Goal: Transaction & Acquisition: Book appointment/travel/reservation

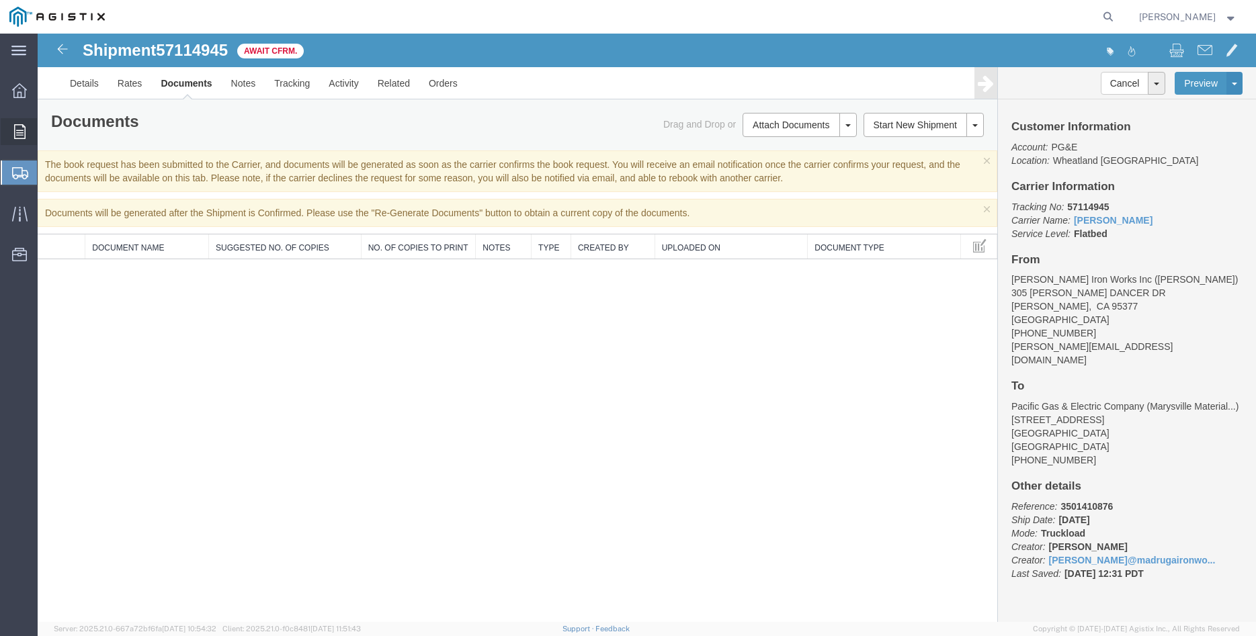
click at [15, 130] on icon at bounding box center [19, 131] width 11 height 15
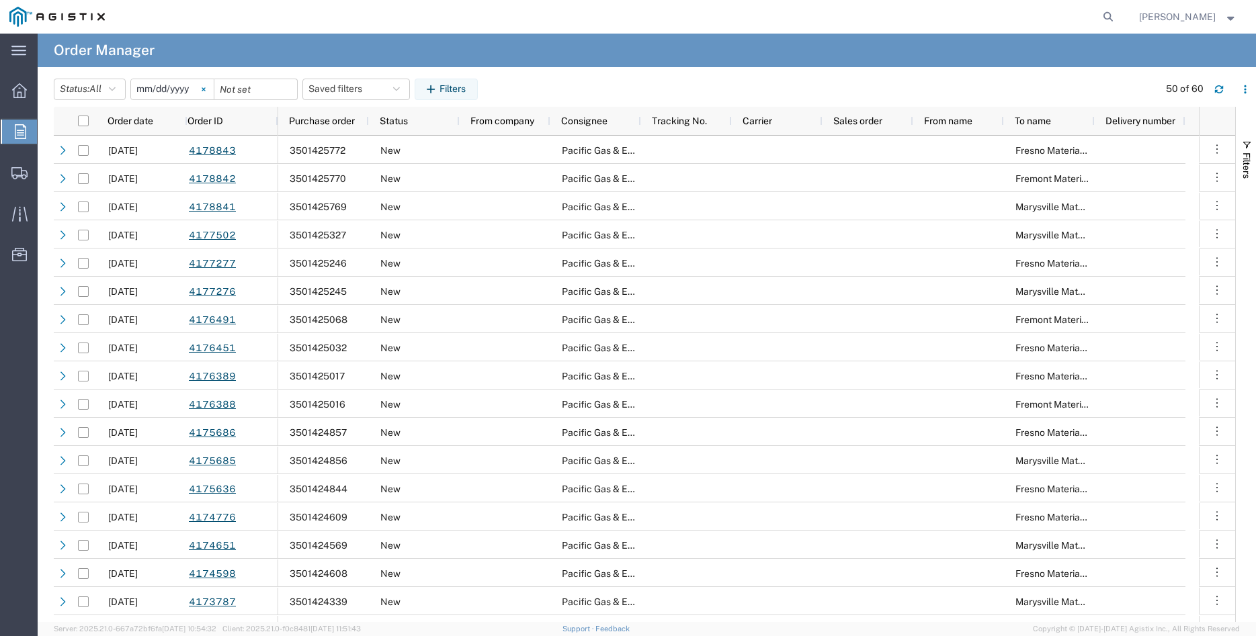
click at [212, 92] on svg-icon at bounding box center [203, 89] width 20 height 20
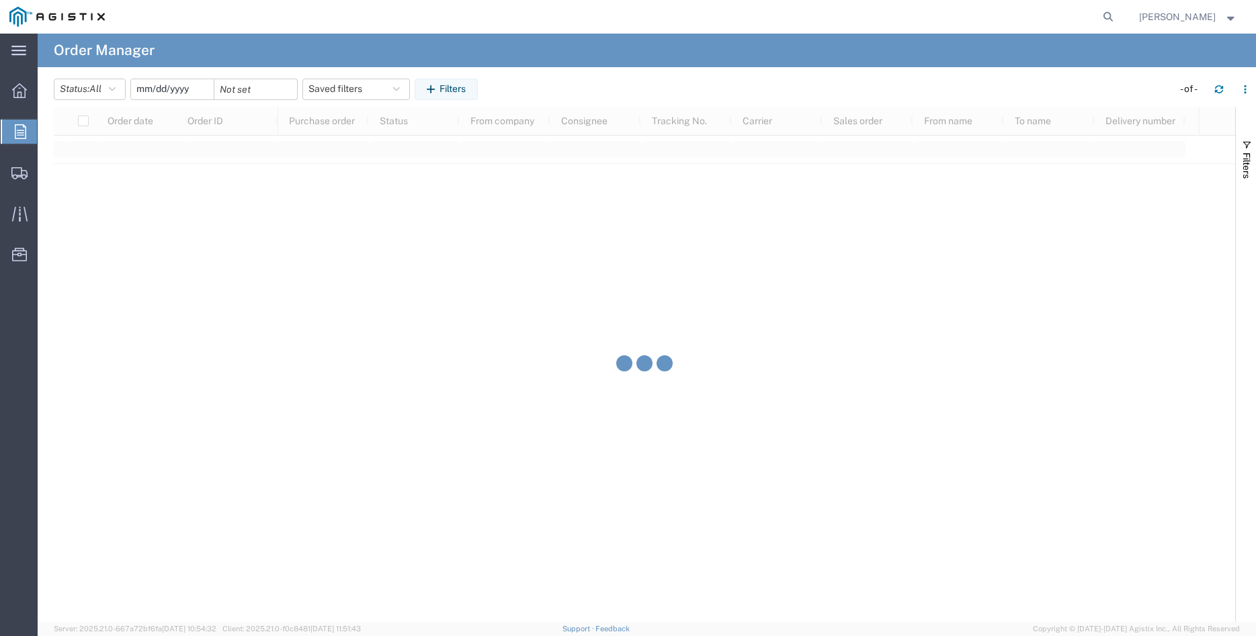
click at [168, 92] on input "date" at bounding box center [172, 89] width 83 height 20
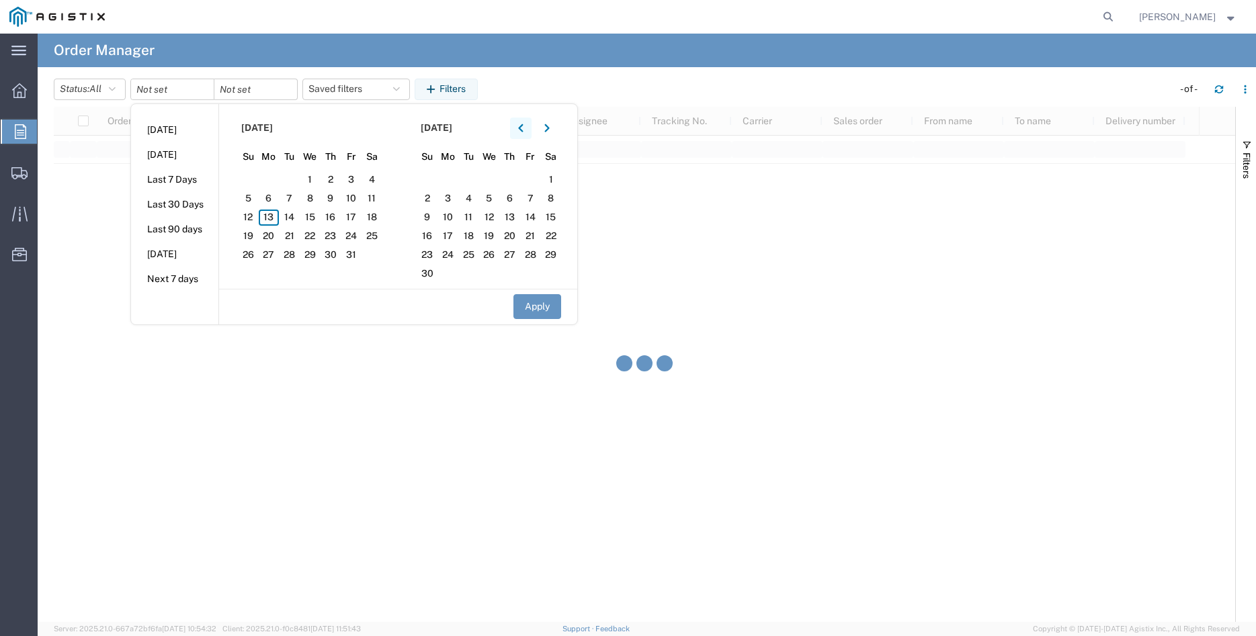
click at [521, 126] on button "button" at bounding box center [520, 128] width 21 height 21
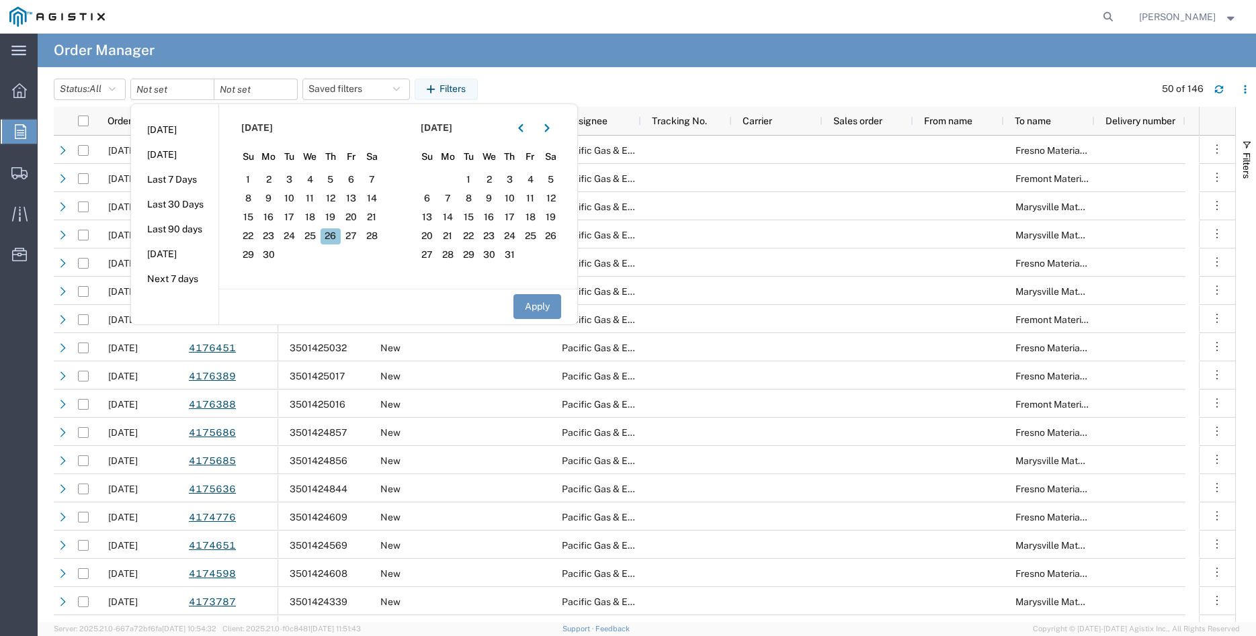
click at [333, 237] on span "26" at bounding box center [330, 236] width 21 height 16
click at [539, 310] on button "Apply" at bounding box center [537, 306] width 48 height 25
type input "[DATE]"
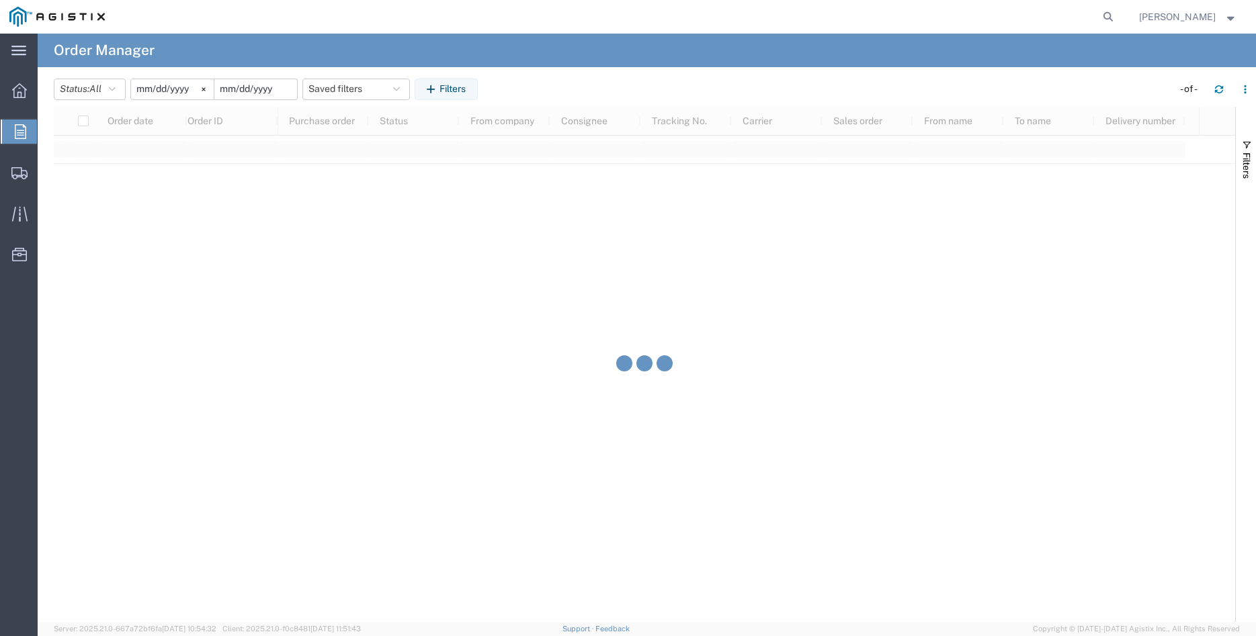
click at [271, 90] on input "date" at bounding box center [255, 89] width 83 height 20
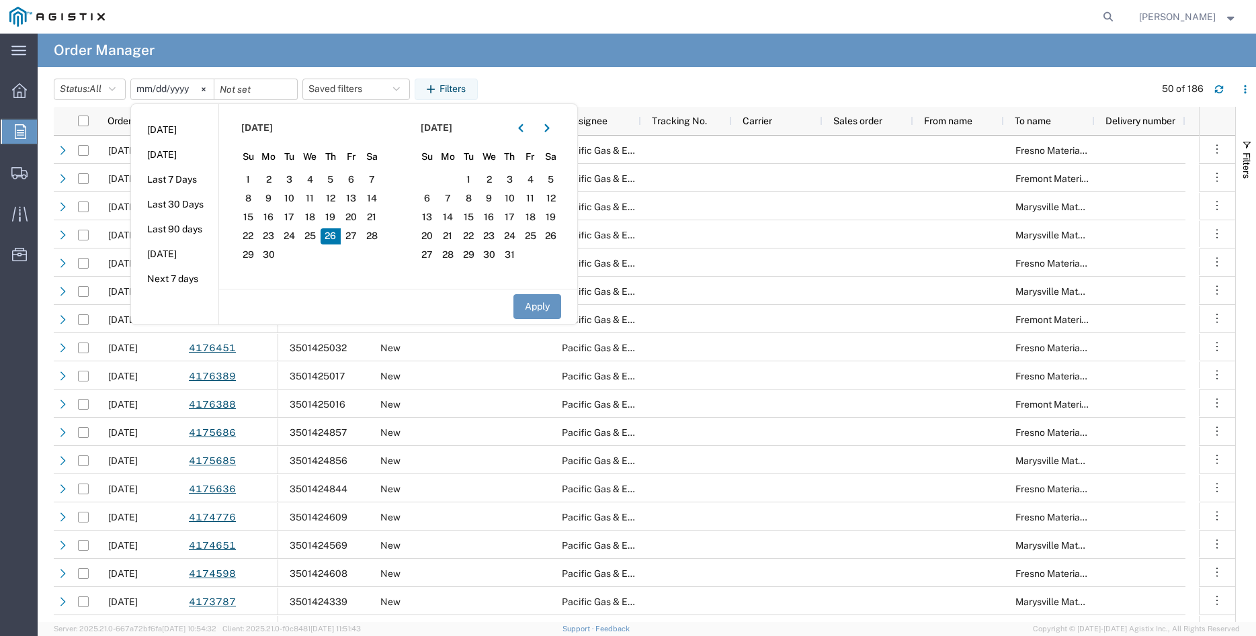
click at [337, 242] on span "26" at bounding box center [330, 236] width 21 height 16
click at [533, 304] on button "Apply" at bounding box center [537, 306] width 48 height 25
type input "[DATE]"
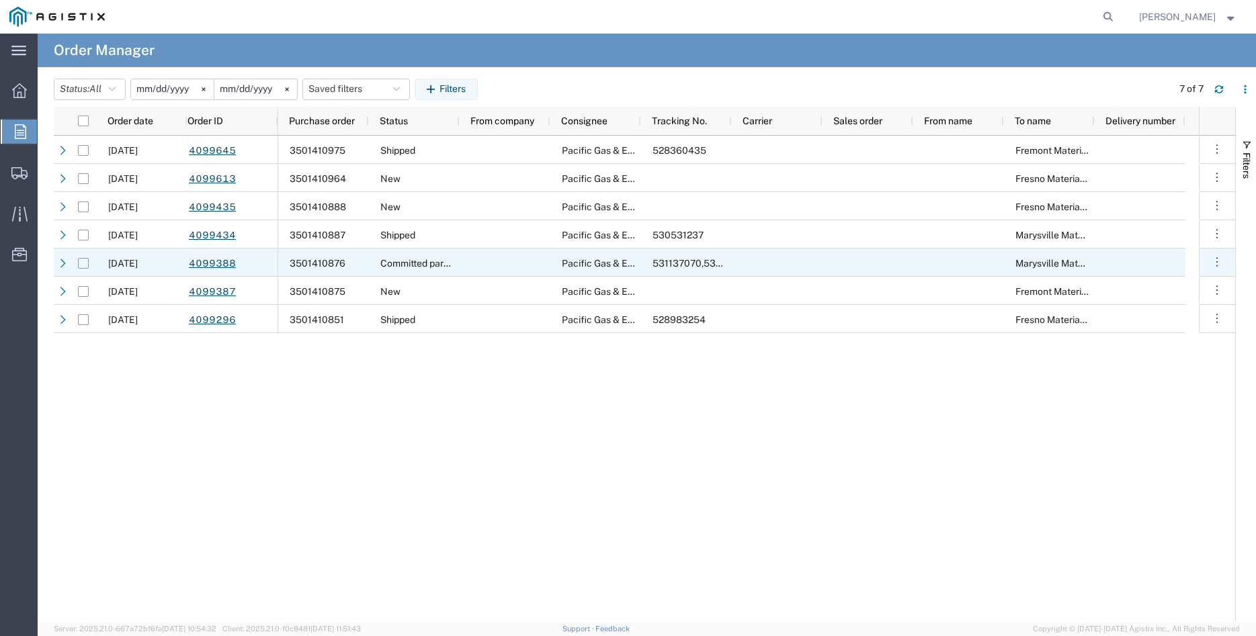
click at [84, 264] on input "Press Space to toggle row selection (unchecked)" at bounding box center [83, 263] width 11 height 11
checkbox input "true"
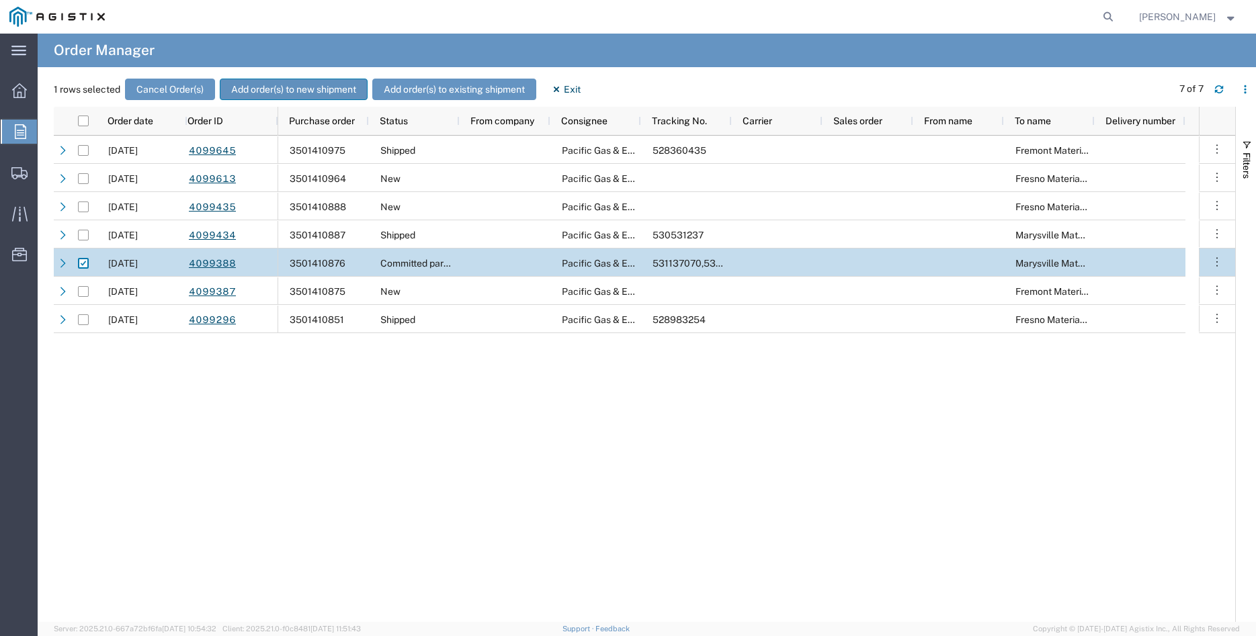
click at [299, 88] on button "Add order(s) to new shipment" at bounding box center [294, 89] width 148 height 21
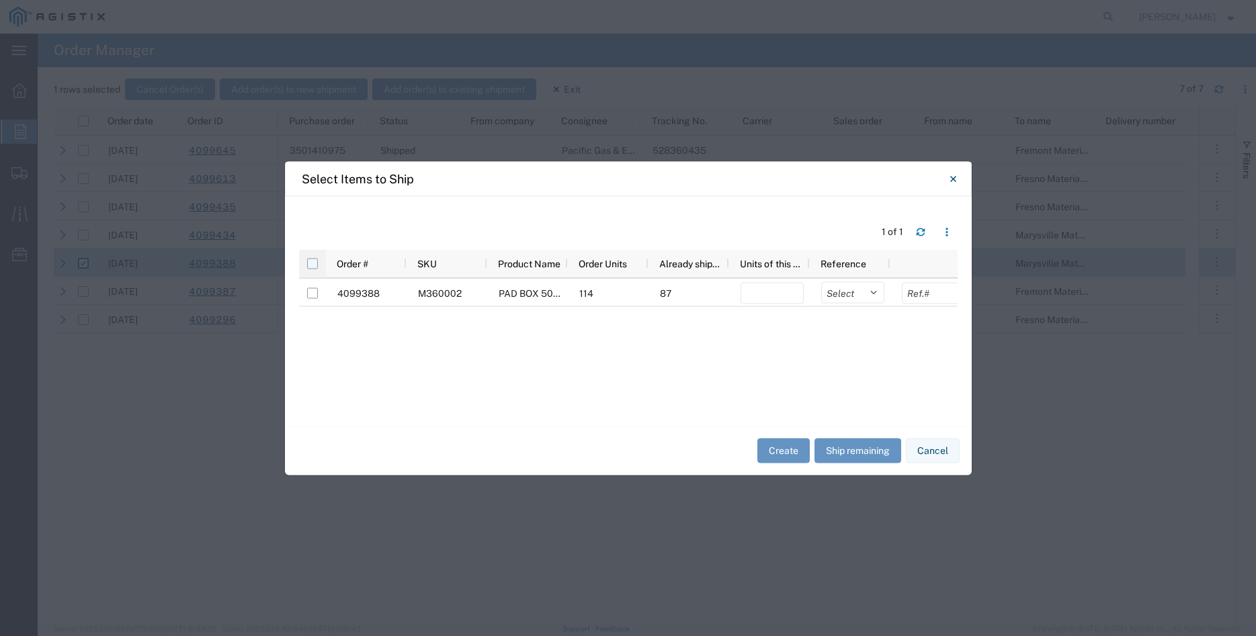
click at [312, 261] on input "checkbox" at bounding box center [312, 263] width 11 height 11
checkbox input "true"
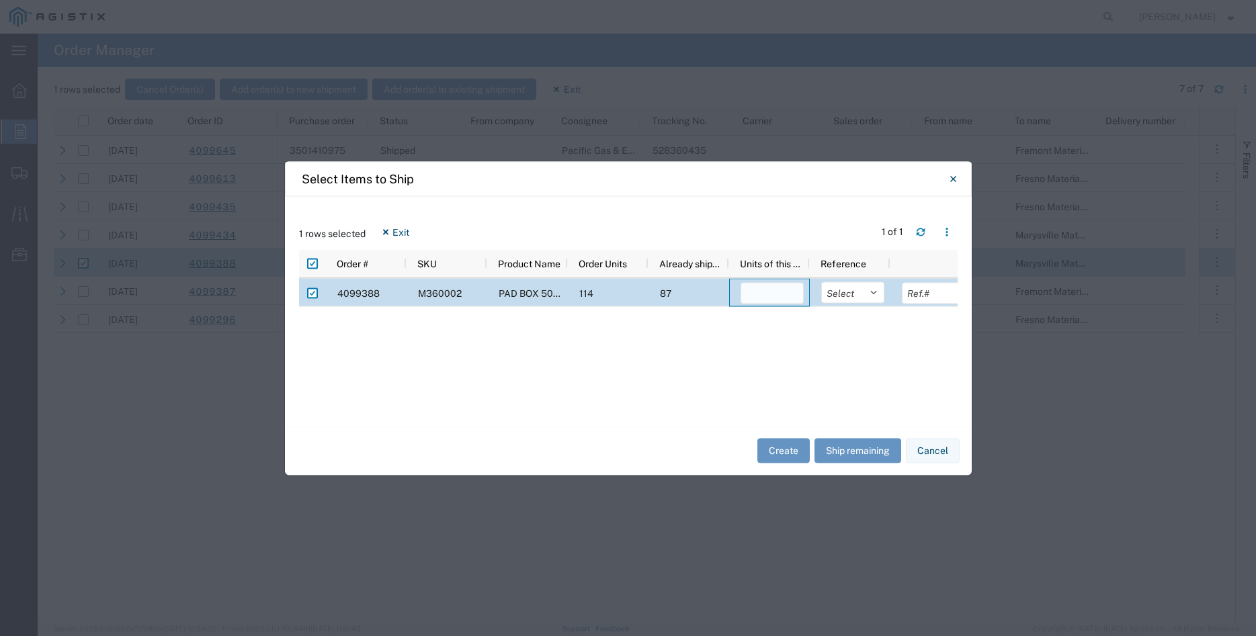
click at [755, 298] on input "number" at bounding box center [771, 292] width 63 height 21
type input "27"
click at [821, 281] on select "Select Purchase Order Delivery Number" at bounding box center [852, 291] width 63 height 21
select select "PURCHORD"
click option "Purchase Order" at bounding box center [0, 0] width 0 height 0
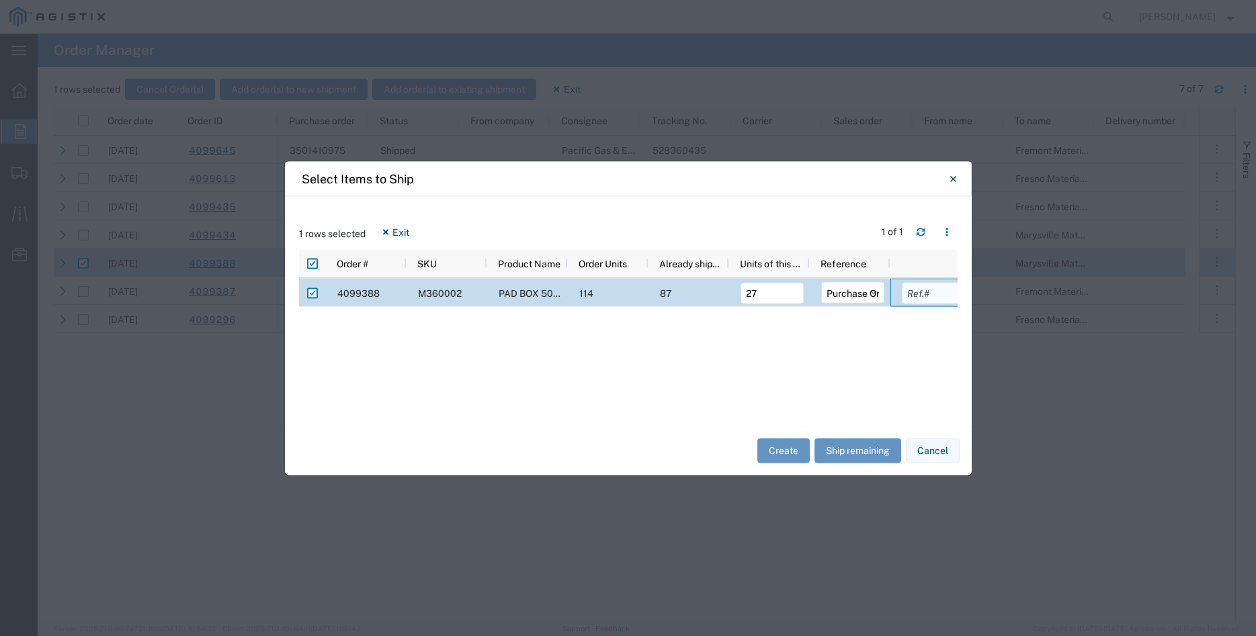
click at [915, 294] on input "text" at bounding box center [933, 292] width 63 height 21
type input "19818.00"
click at [885, 348] on div "4099388 M360002 PAD BOX 50" X 52" X 18" 2-WIRE XFMR 114 87 27 Select Purchase O…" at bounding box center [628, 345] width 658 height 134
click at [786, 451] on button "Create" at bounding box center [783, 451] width 52 height 25
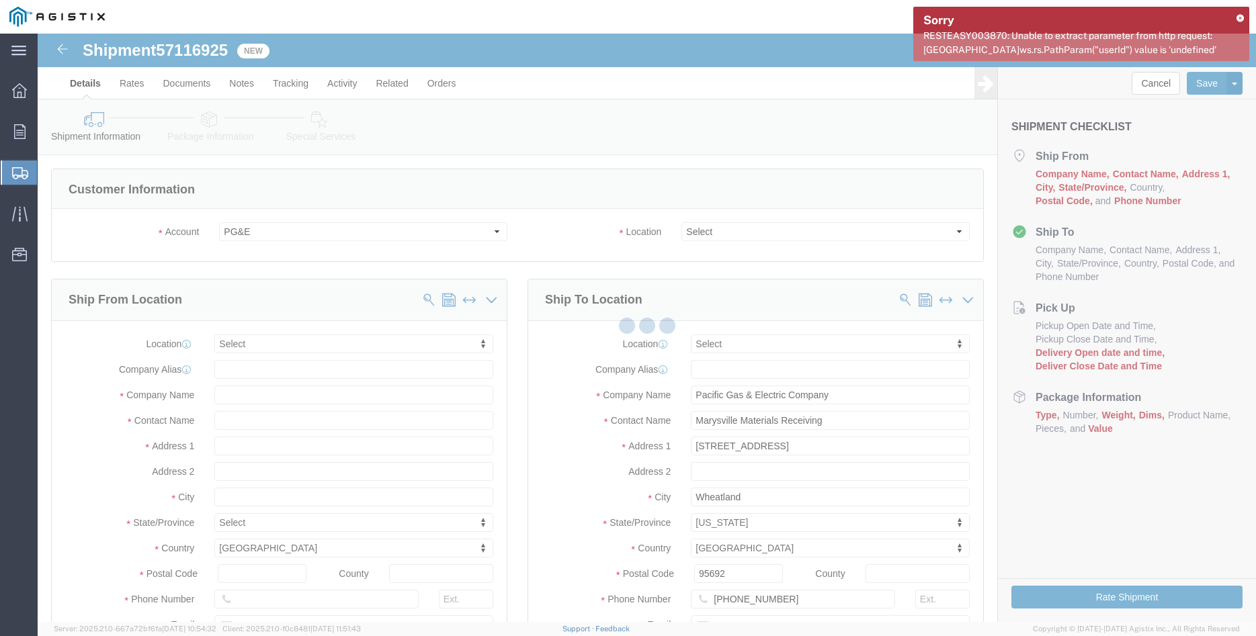
select select
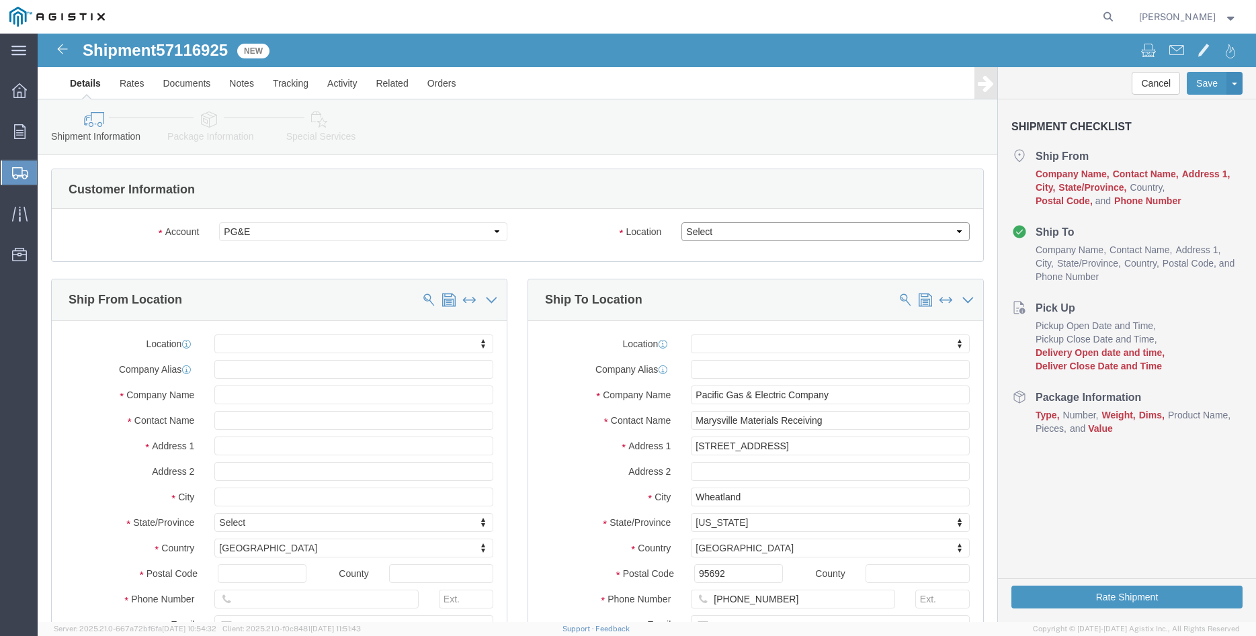
select select "19996"
click option "Wheatland [GEOGRAPHIC_DATA]"
click body "Shipment 57116925 New Details Rates Documents Notes Tracking Activity Related O…"
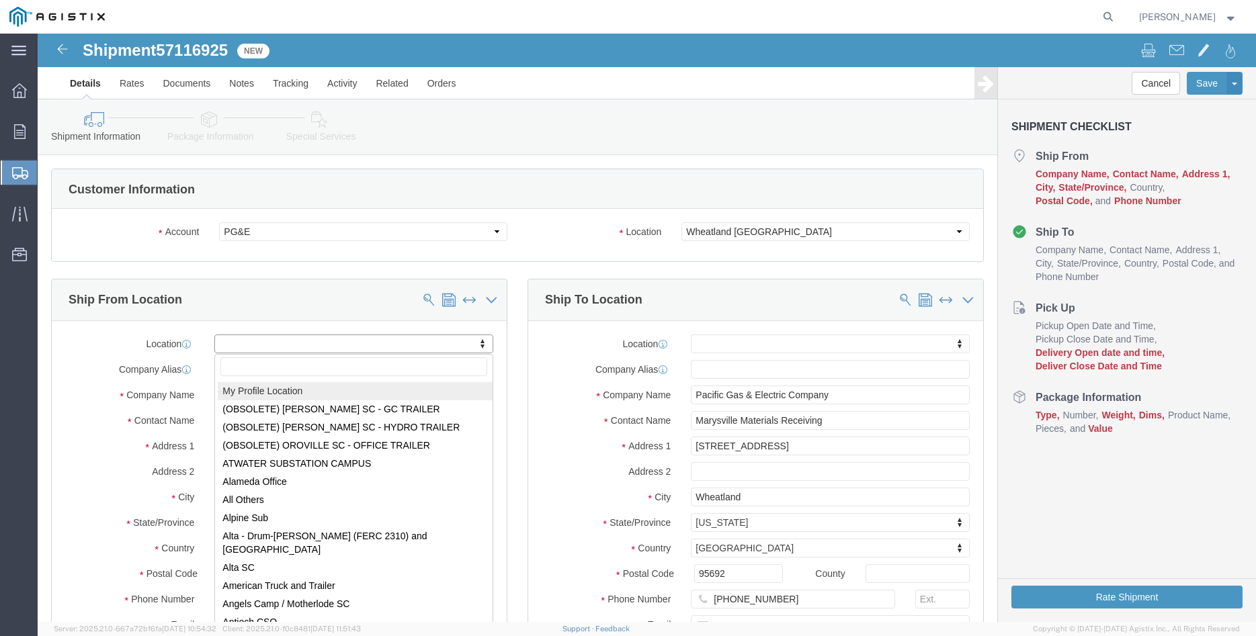
select select "MYPROFILE"
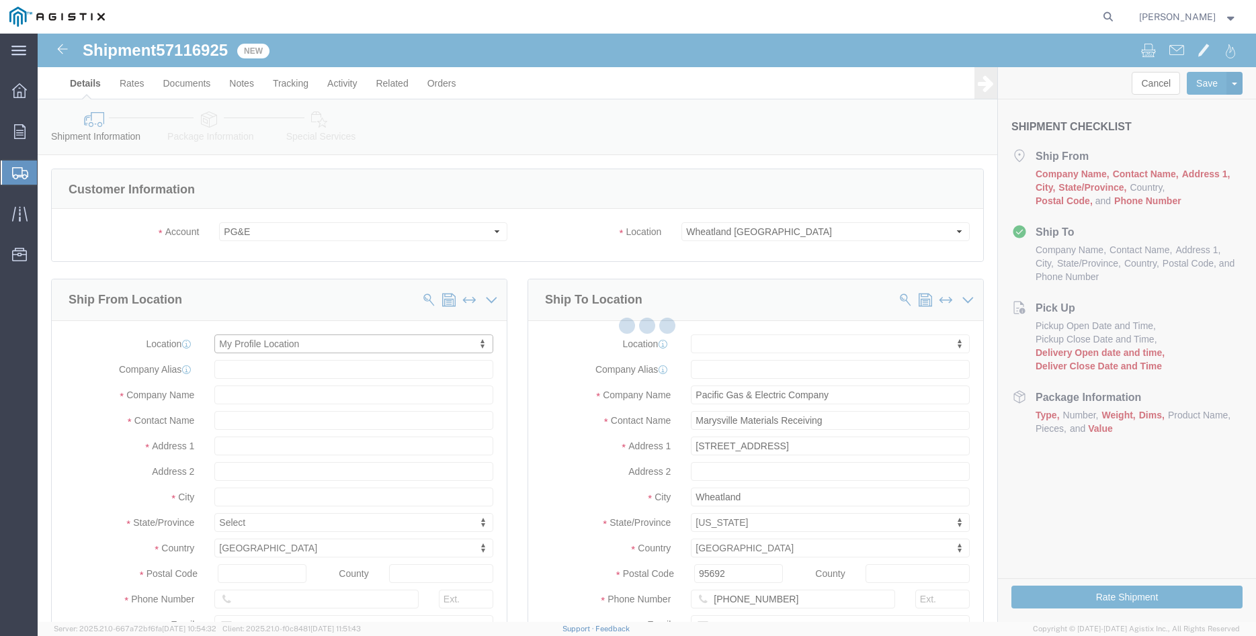
type input "[PERSON_NAME] Iron Works Inc"
type input "[PERSON_NAME]"
type input "305 [PERSON_NAME] DANCER DR"
type input "[PERSON_NAME]"
type input "95377"
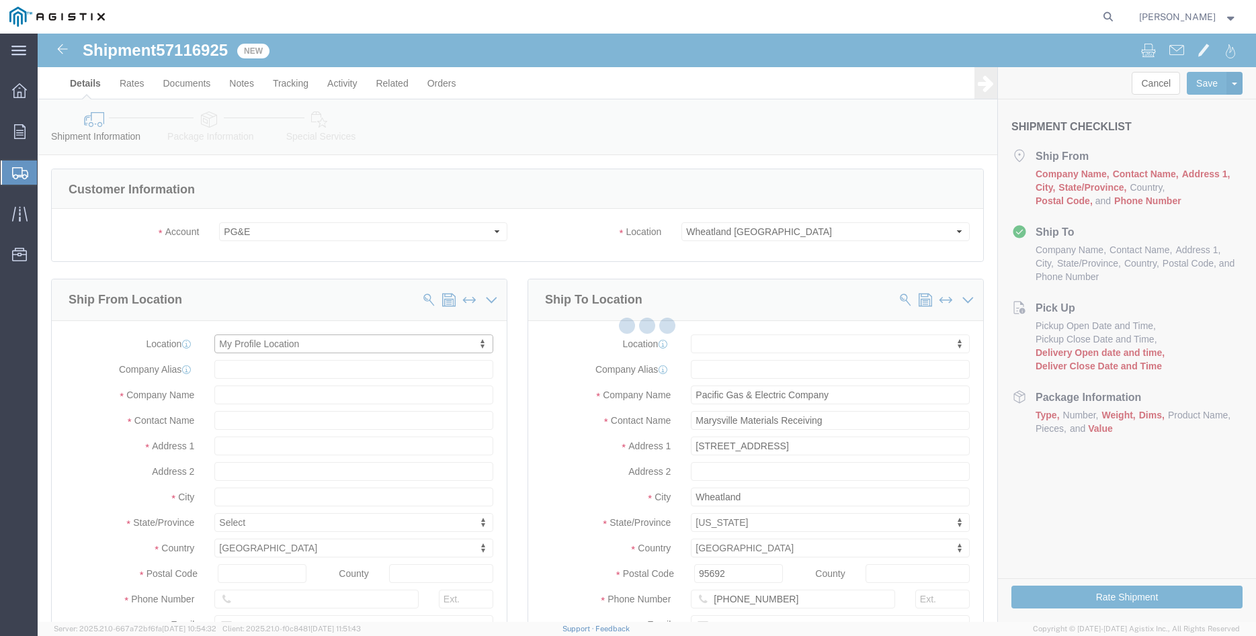
type input "[PHONE_NUMBER]"
type input "[PERSON_NAME][EMAIL_ADDRESS][DOMAIN_NAME]"
checkbox input "true"
select select "CA"
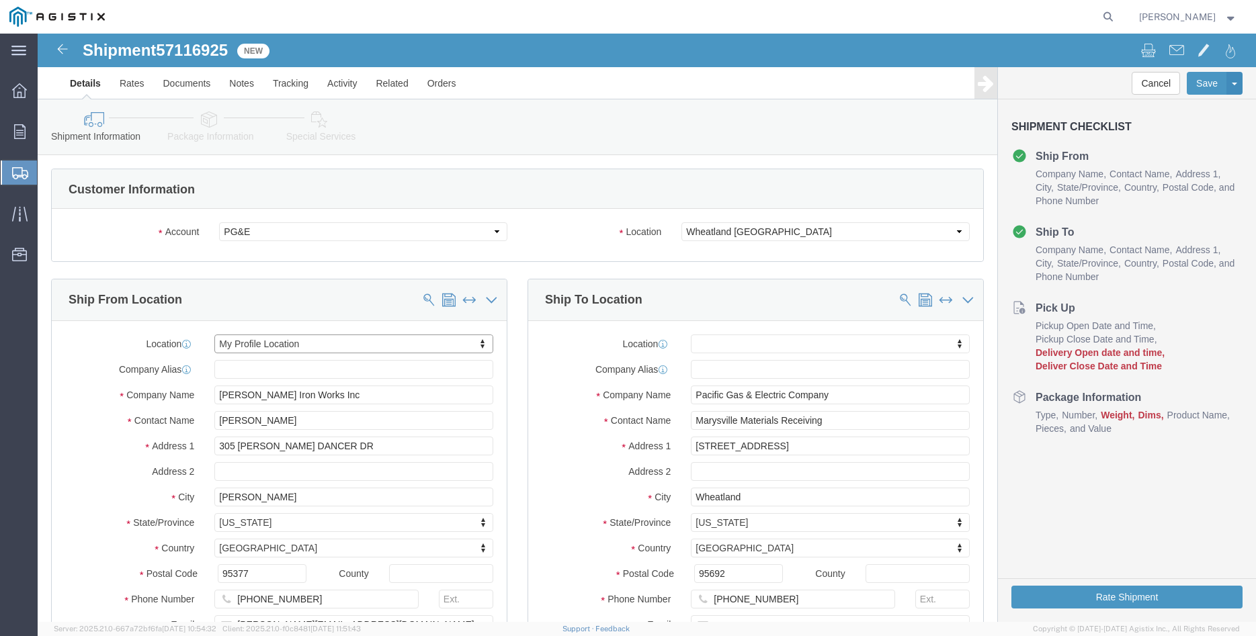
click div "Ship To Location Location My Profile Location (OBSOLETE) [GEOGRAPHIC_DATA] SC -…"
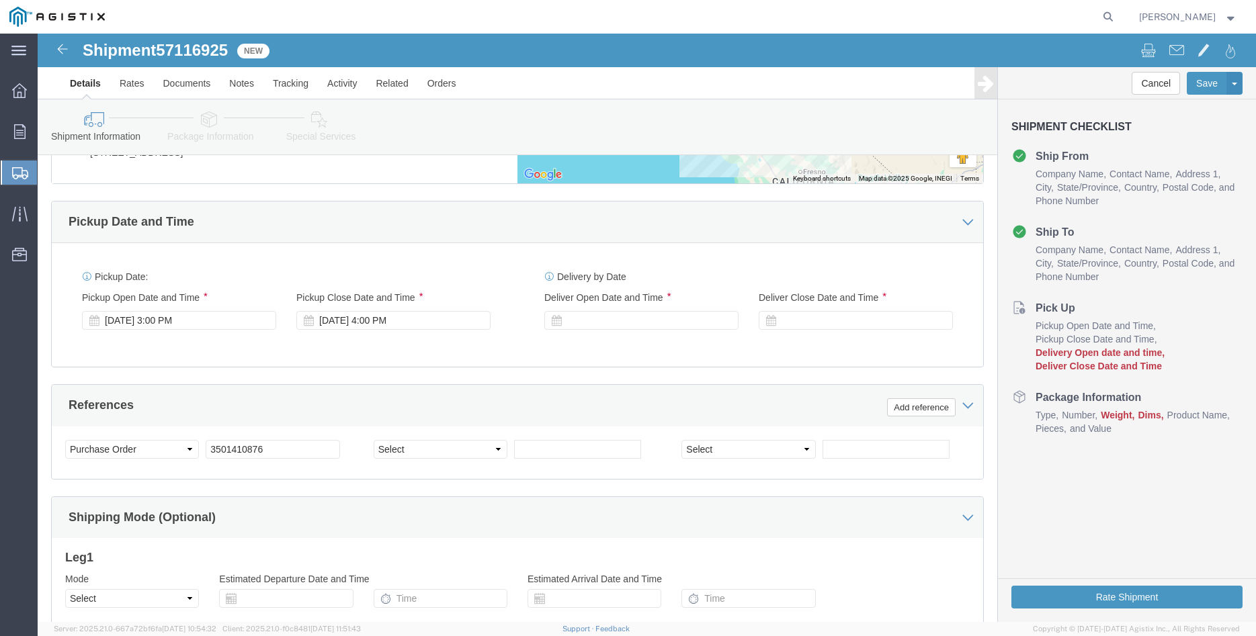
scroll to position [754, 0]
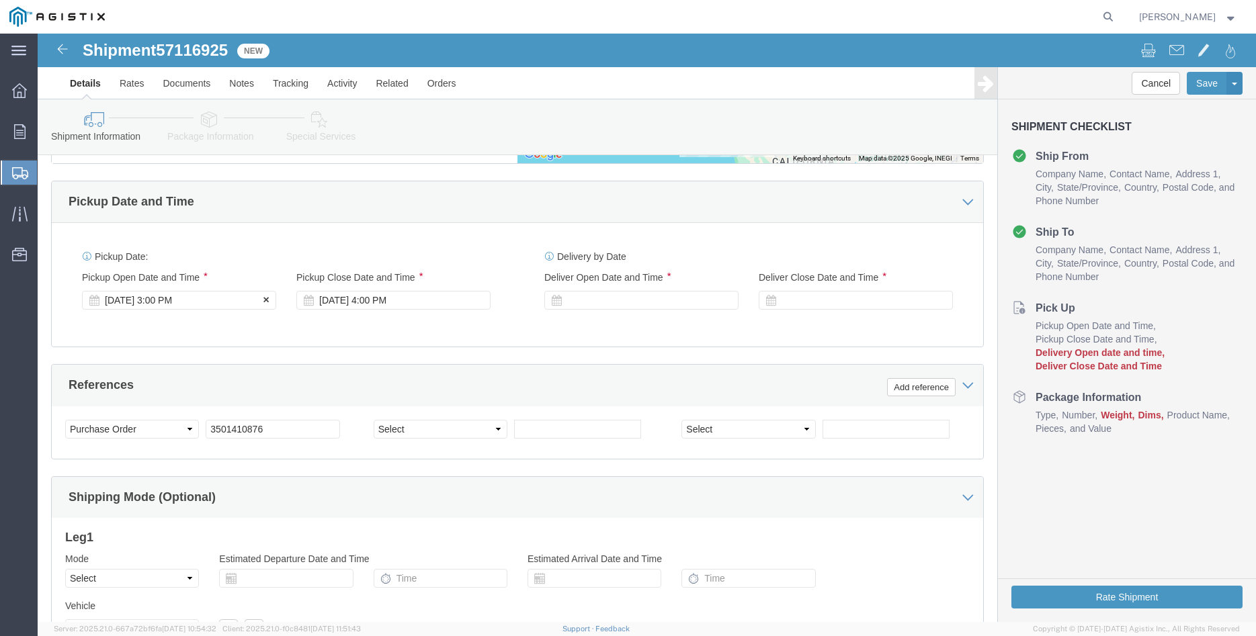
click div "[DATE] 3:00 PM"
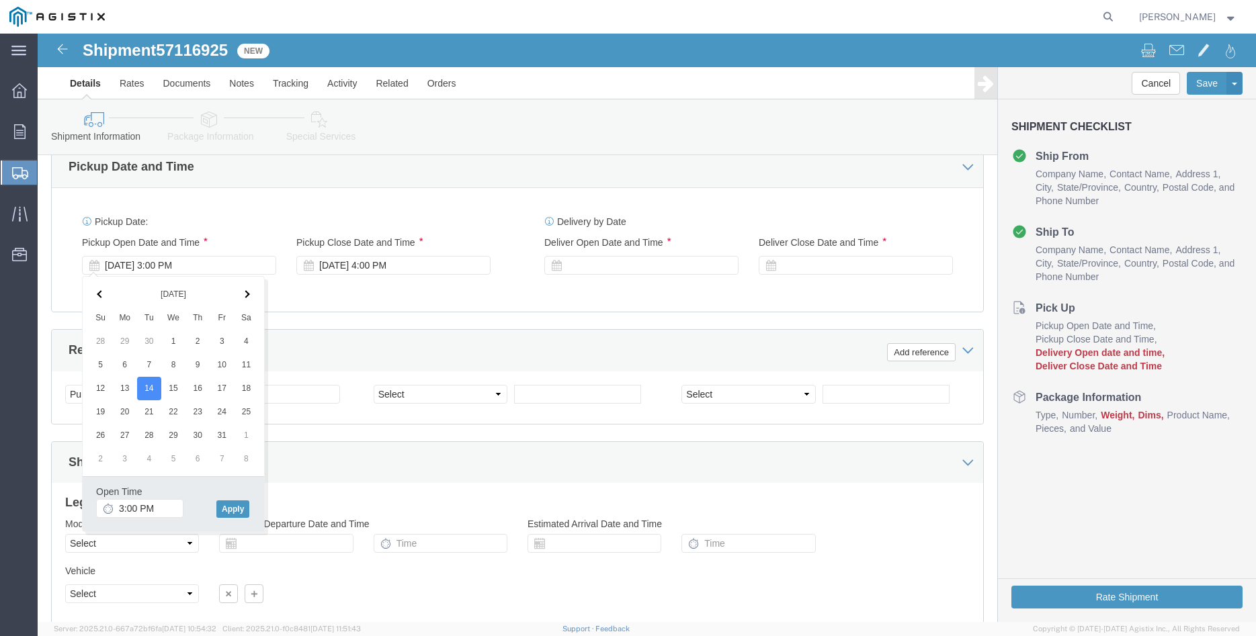
scroll to position [822, 0]
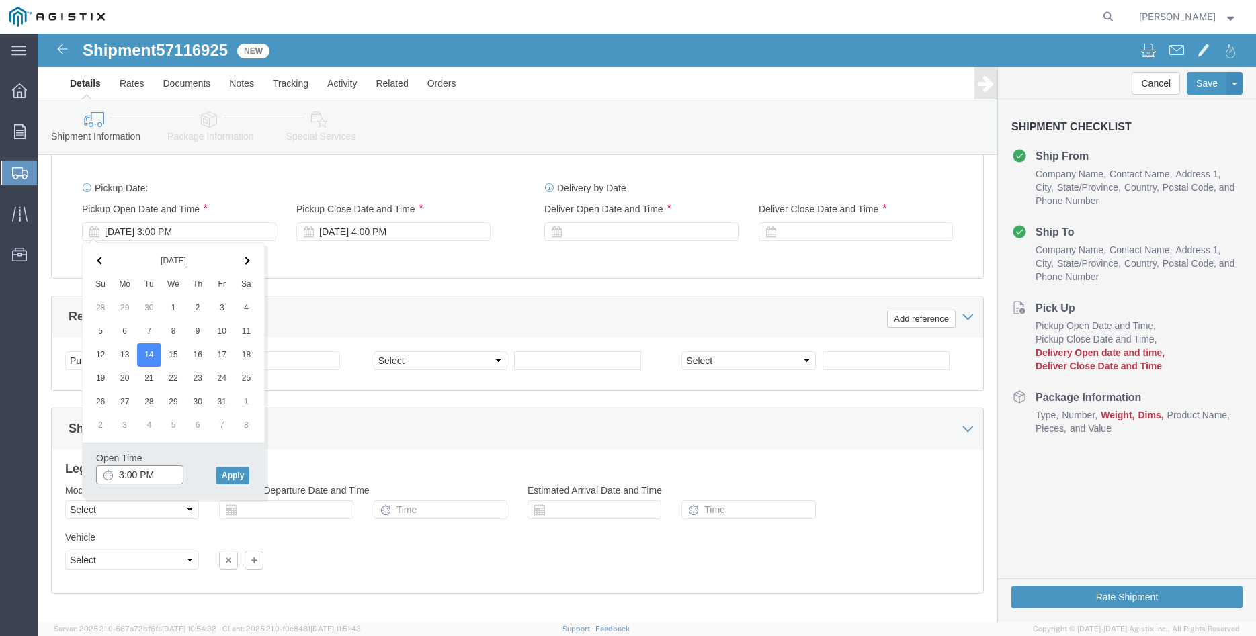
click input "3:00 PM"
type input "8:00 AM"
click button "Apply"
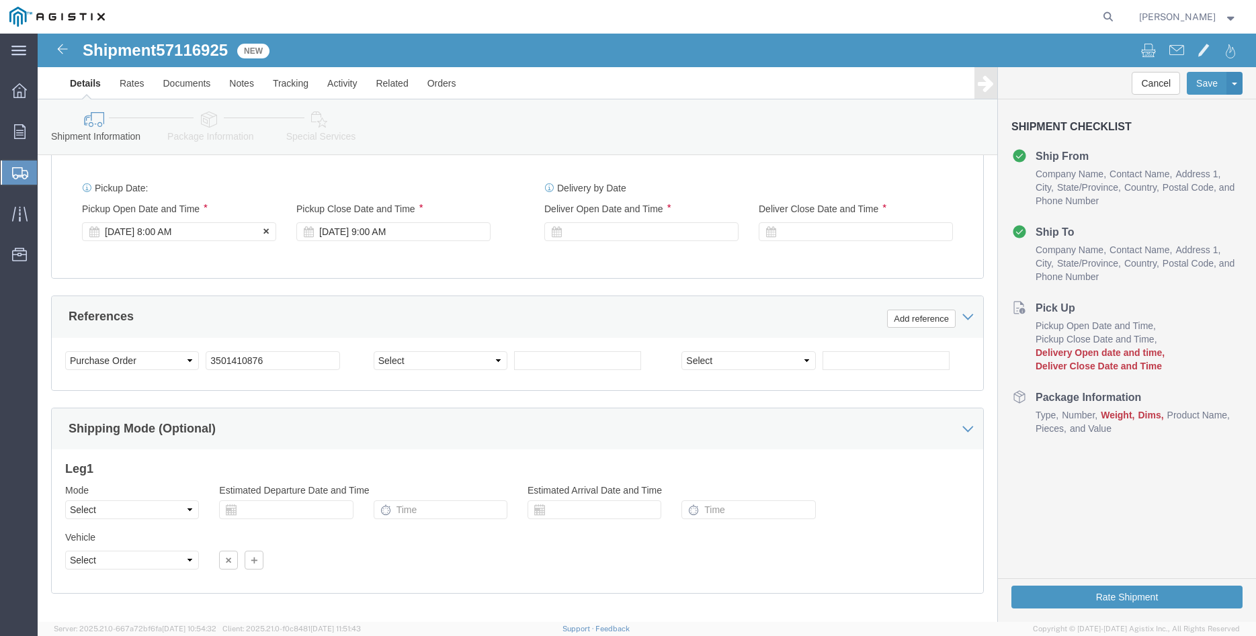
scroll to position [887, 0]
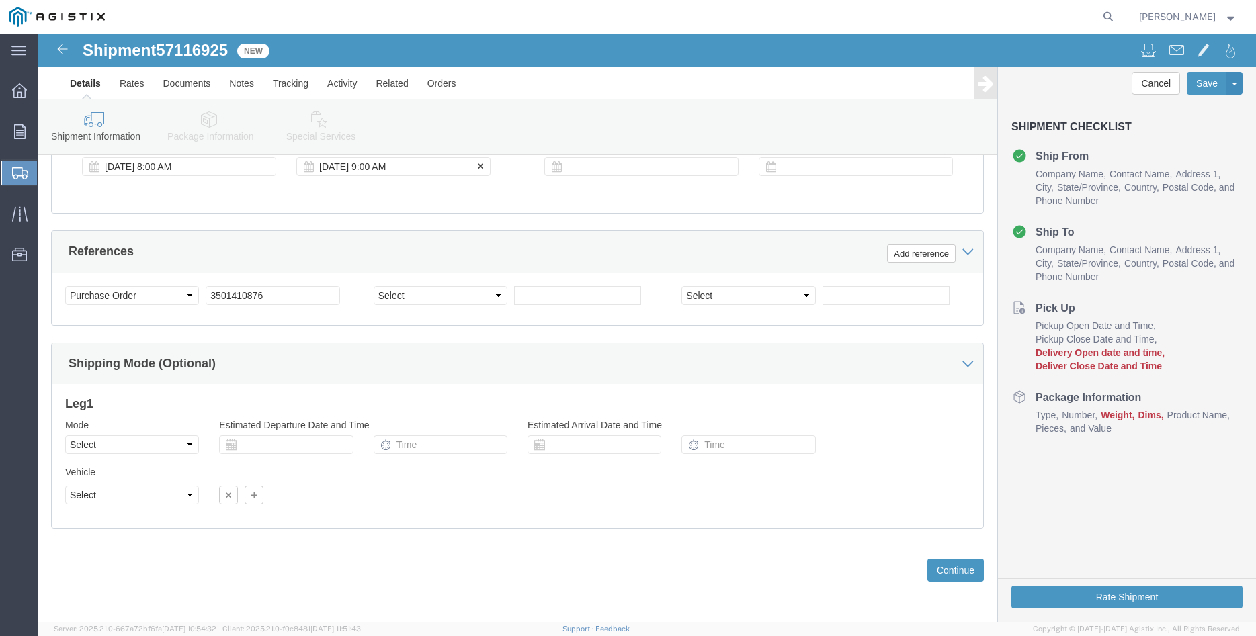
click div "[DATE] 9:00 AM"
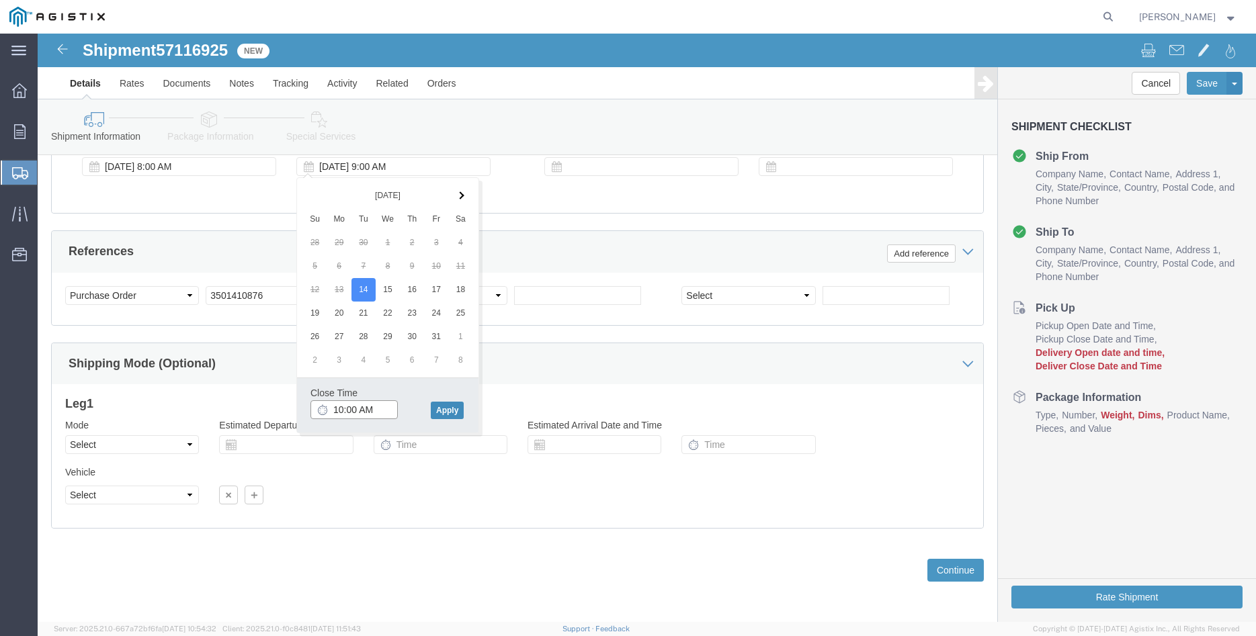
type input "10:00 AM"
click button "Apply"
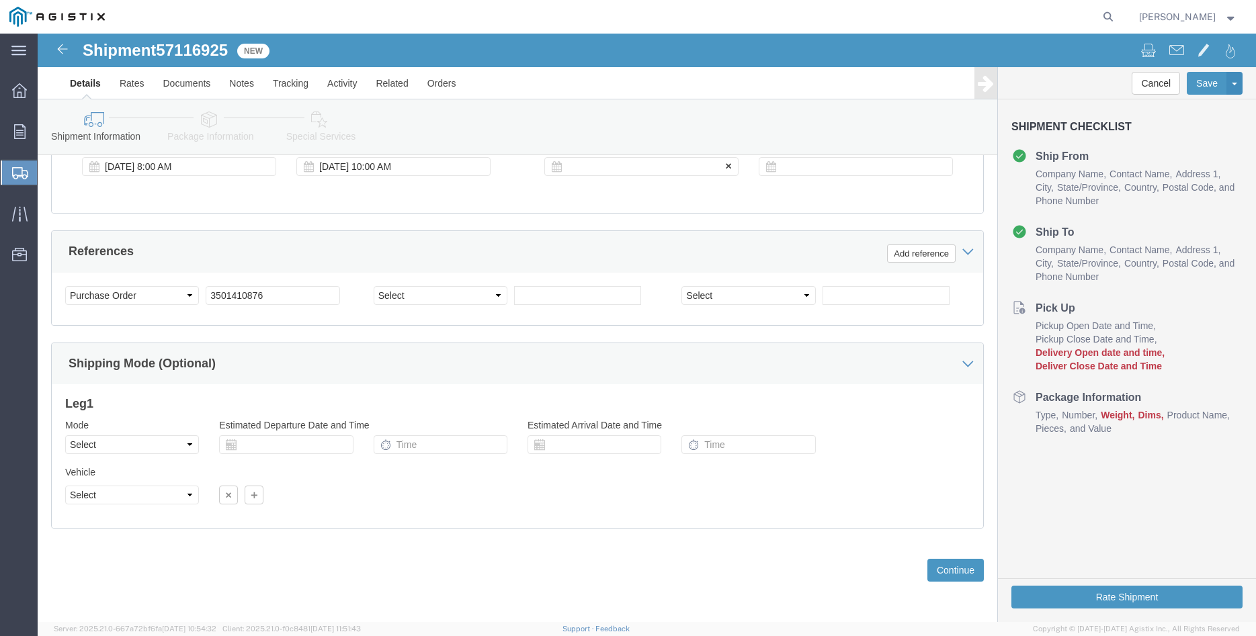
click div
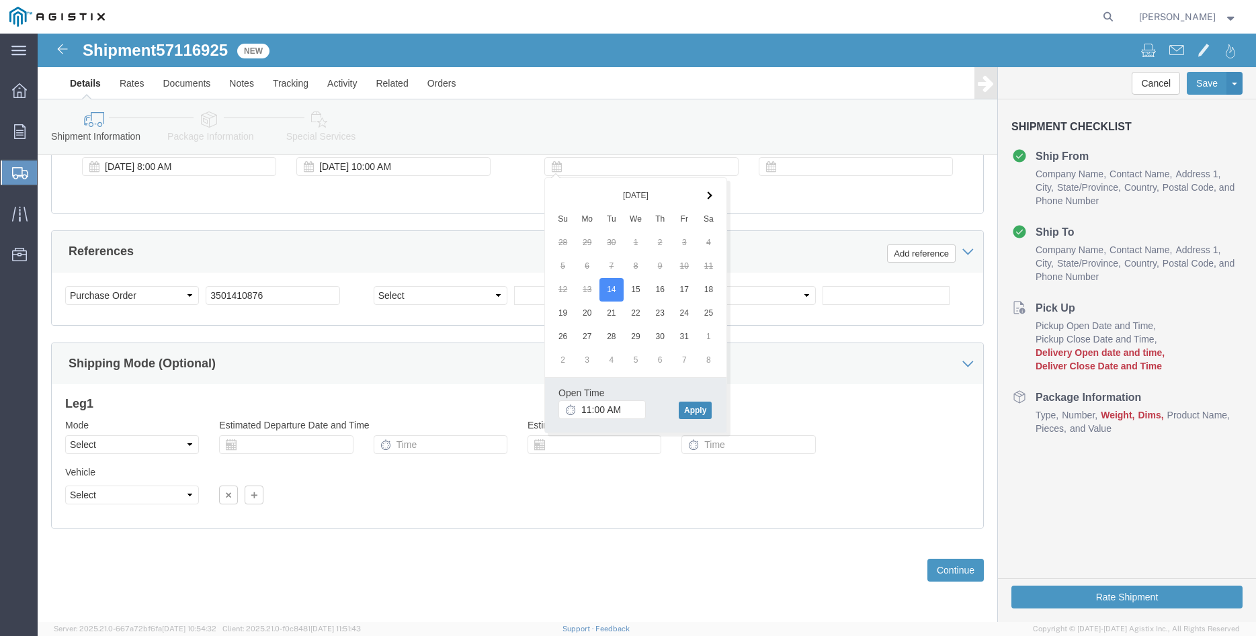
click button "Apply"
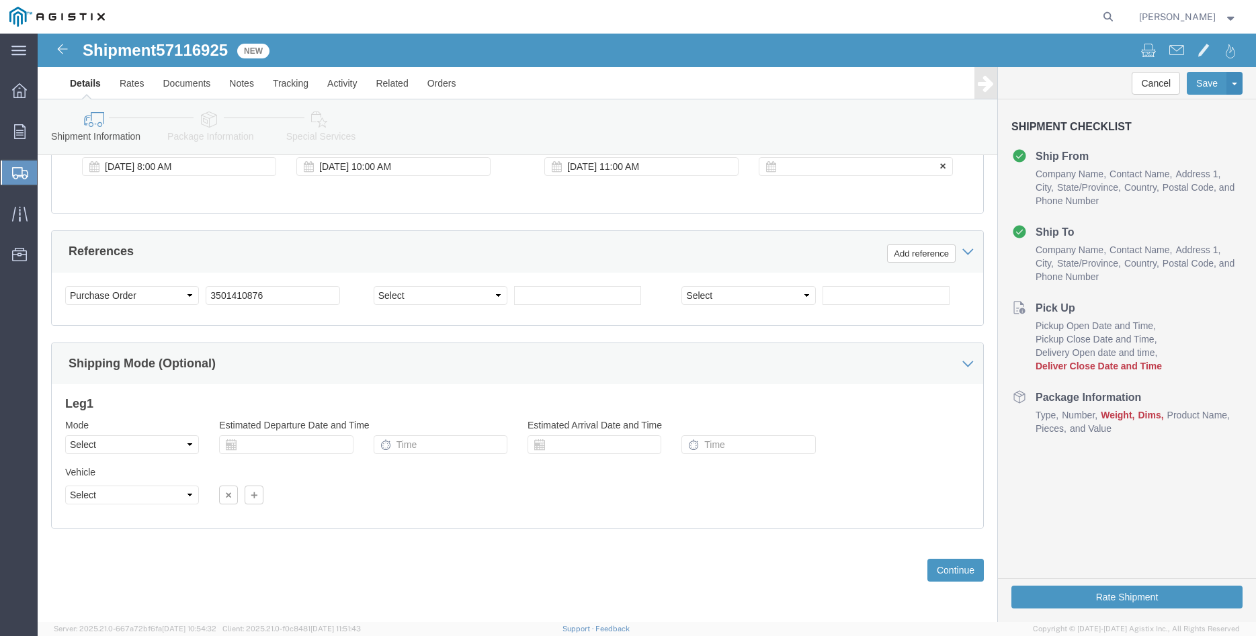
click div
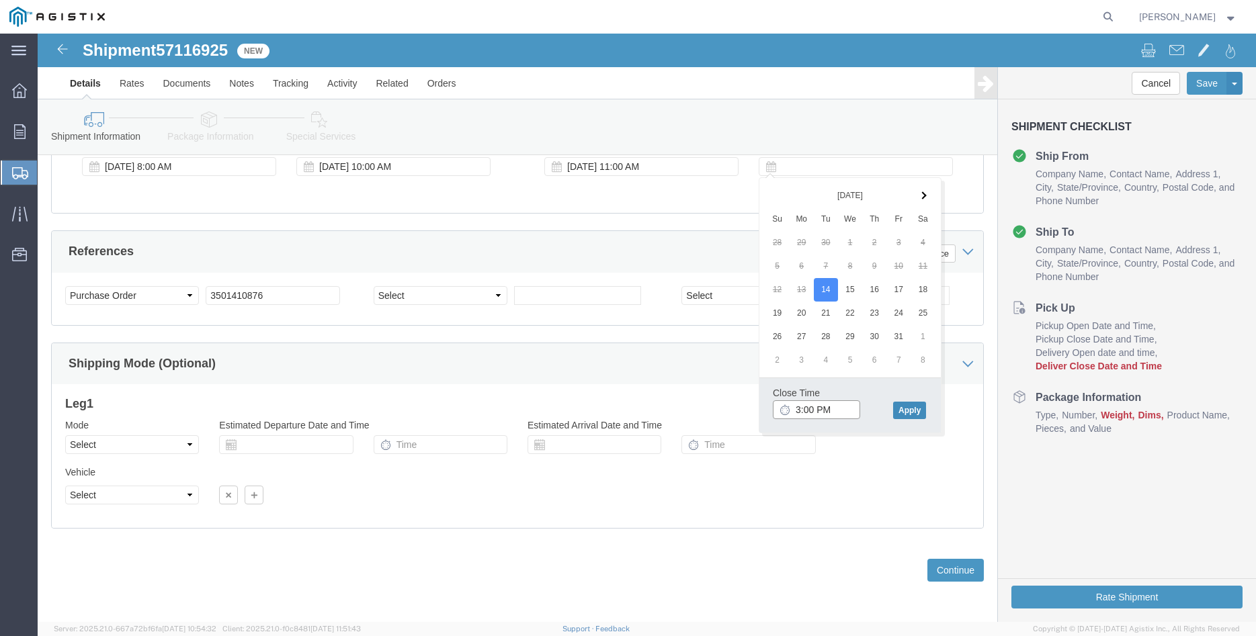
type input "3:00 PM"
click button "Apply"
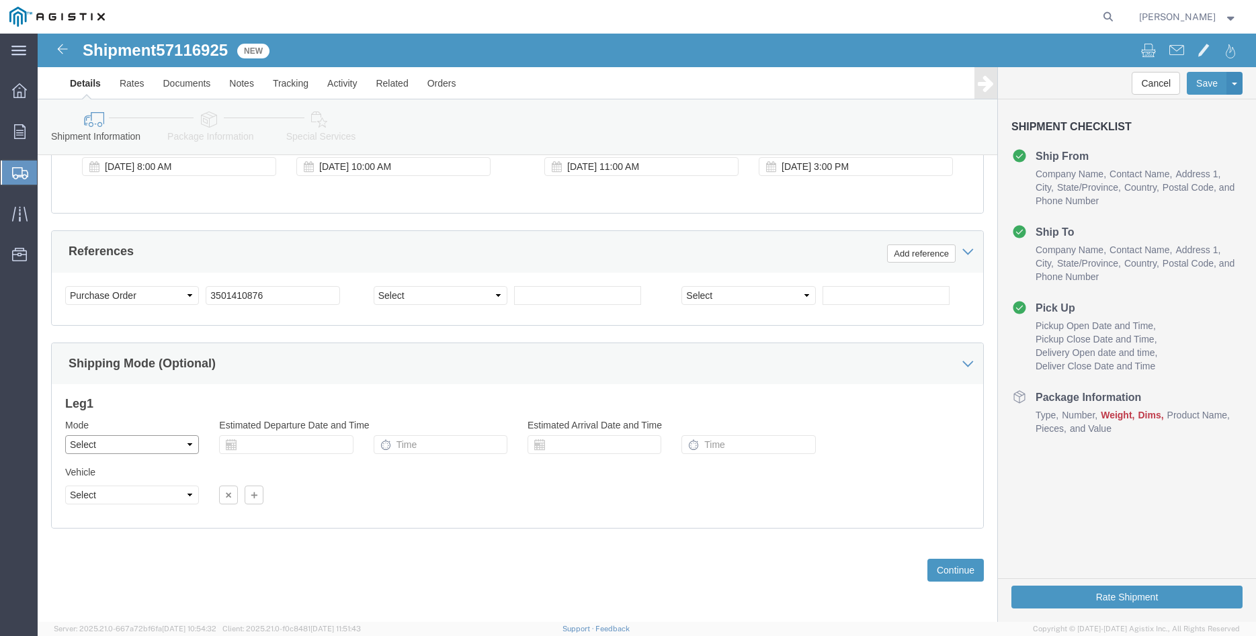
click select "Select Air Less than Truckload Multi-Leg Ocean Freight Rail Small Parcel Truckl…"
select select "TL"
click option "Truckload"
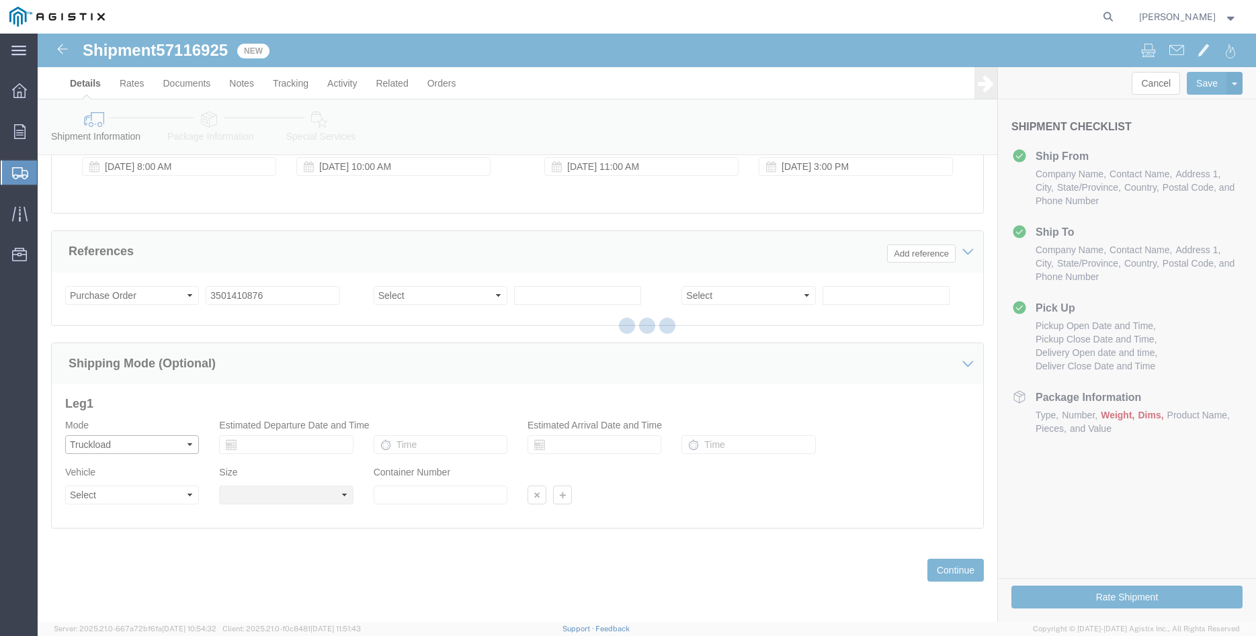
select select
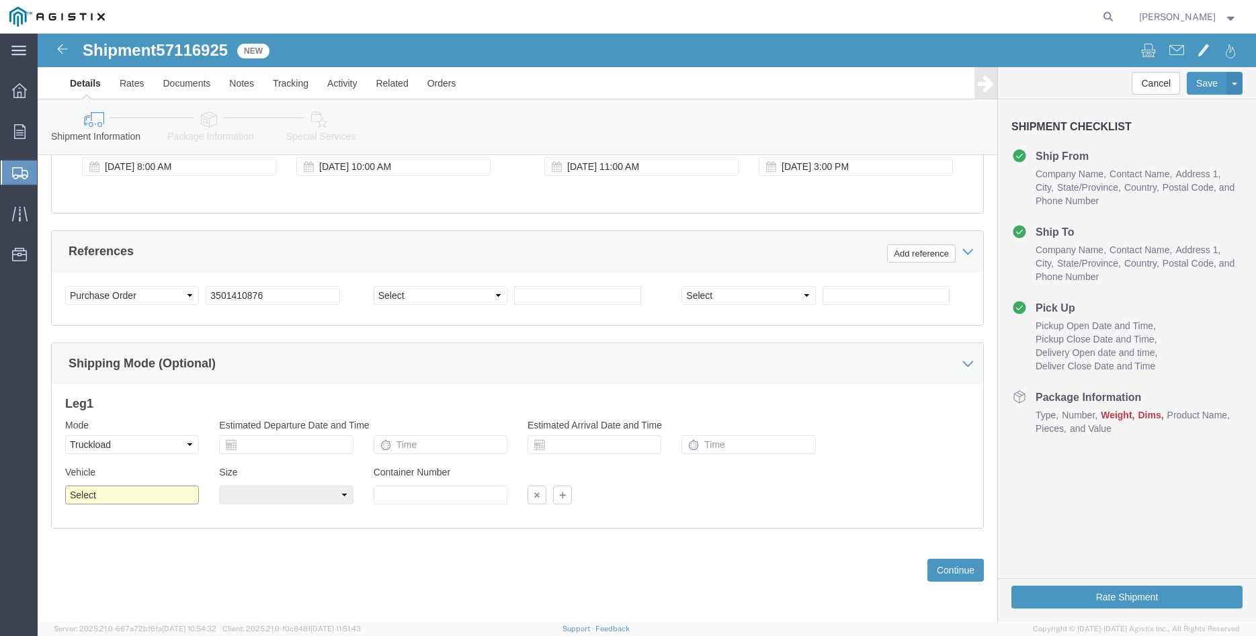
click select "Select 1-Ton (PSS) 10 Wheel 10 Yard Dump Truck 20 Yard Dump Truck Bobtail Botto…"
select select "FLBD"
click option "Flat Bed"
click select "Select 35 Feet 20 Feet 28 Feet 53 Feet 40 Feet 48 Feet"
select select "48FT"
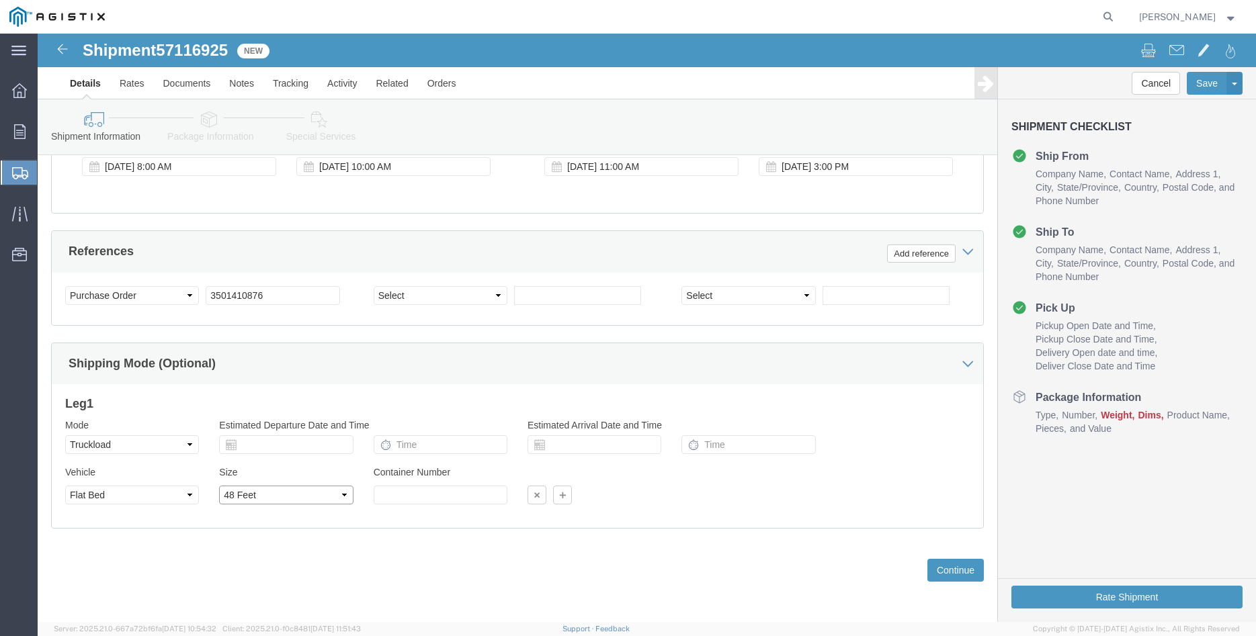
click option "48 Feet"
click div "Previous Continue"
click button "Continue"
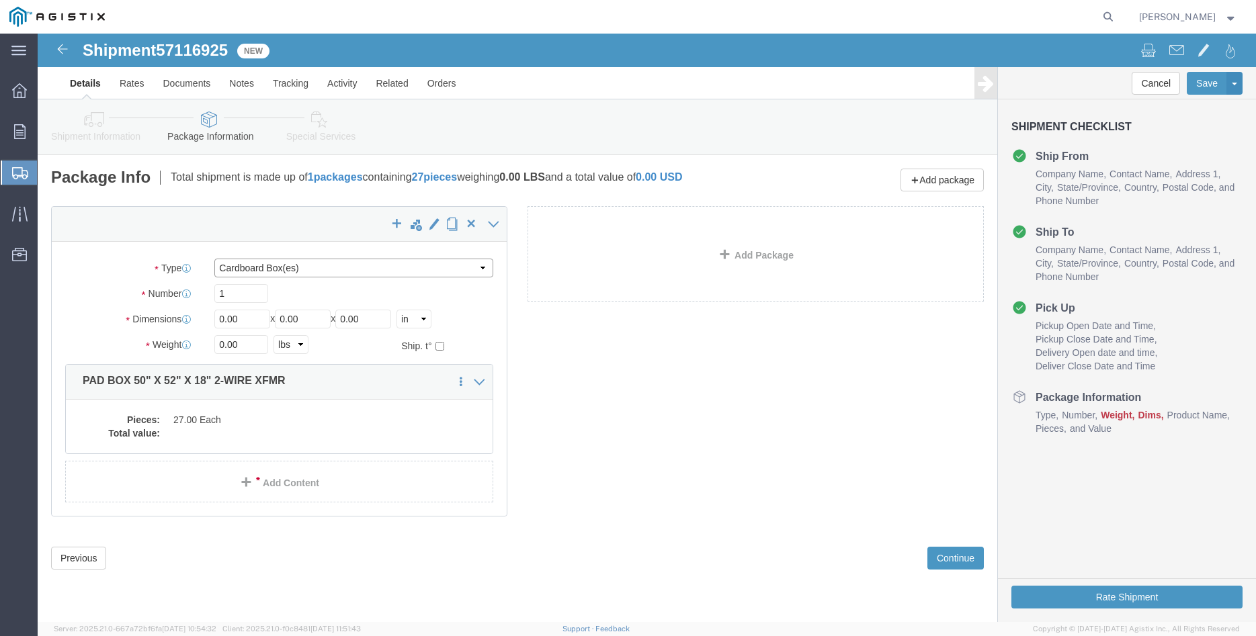
click select "Select Bulk Bundle(s) Cardboard Box(es) Carton(s) Crate(s) Drum(s) (Fiberboard)…"
select select "PONS"
click option "Pallet(s) Oversized (Not Stackable)"
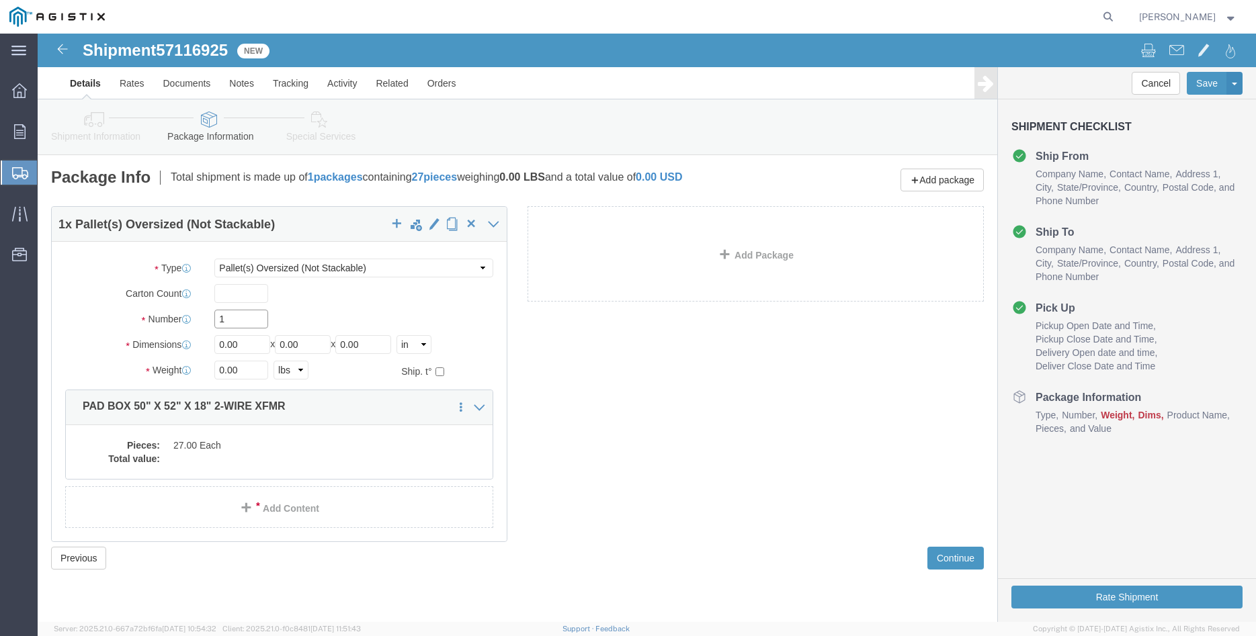
click input "1"
type input "9"
type input "64"
type input "66"
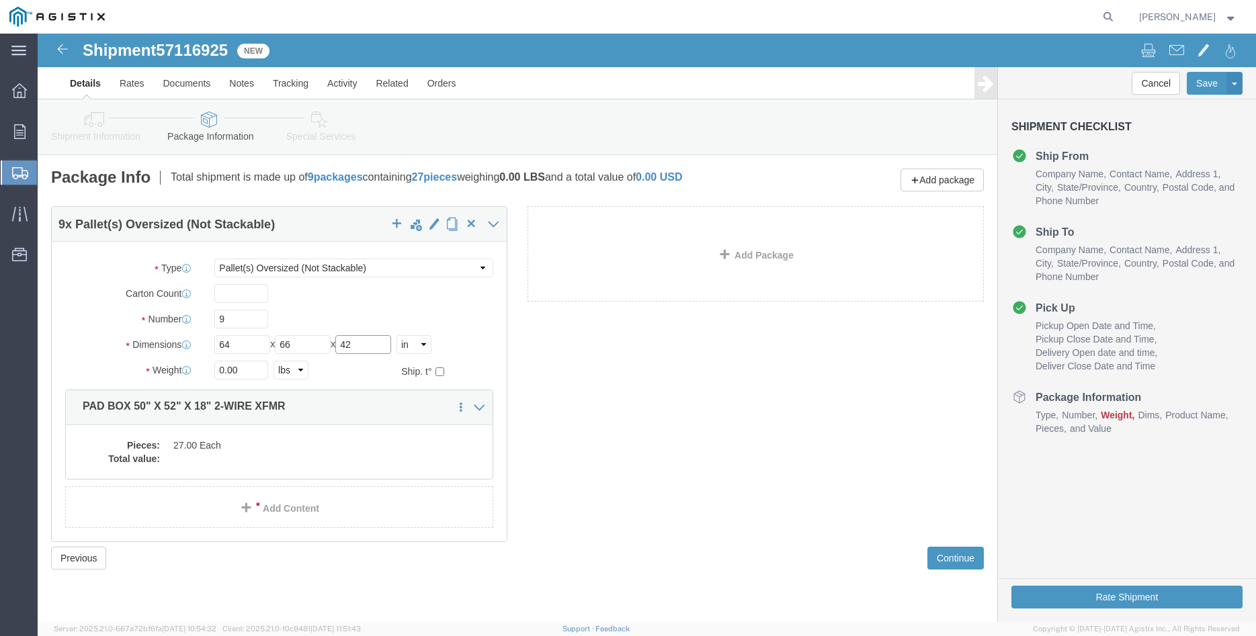
type input "42"
type input "15300"
click label "Number"
click div "Pieces: 27.00 Each Total value:"
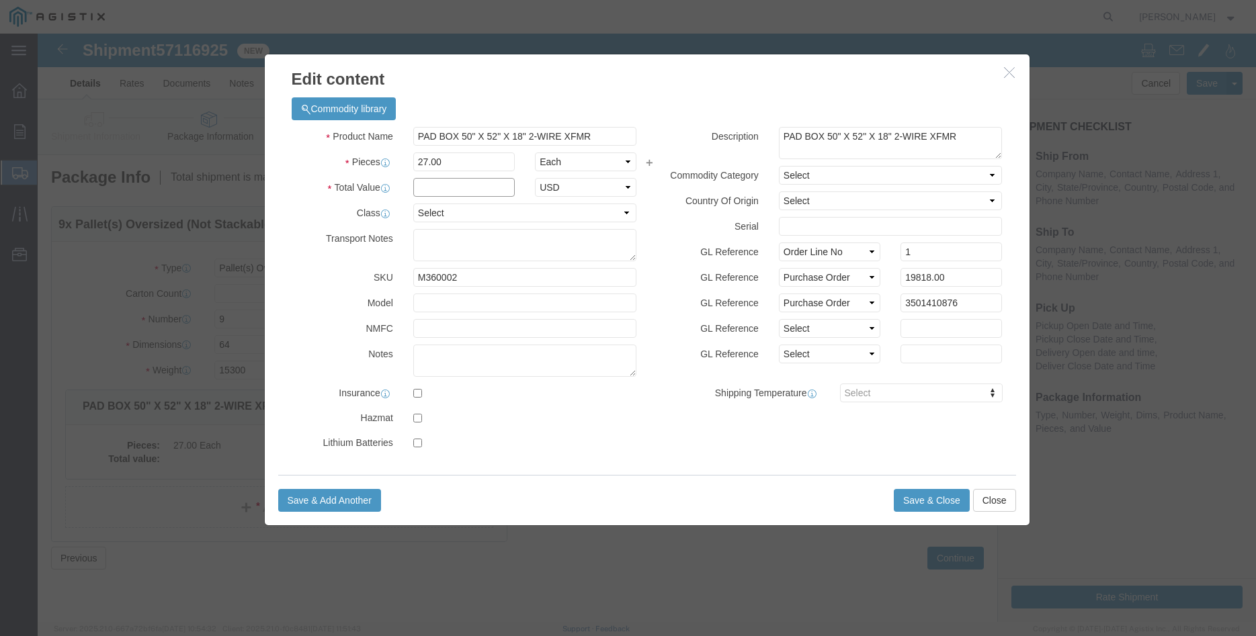
click input "text"
type input "19818.00"
click select "Select 50 55 60 65 70 85 92.5 100 125 175 250 300 400"
select select "100"
click option "100"
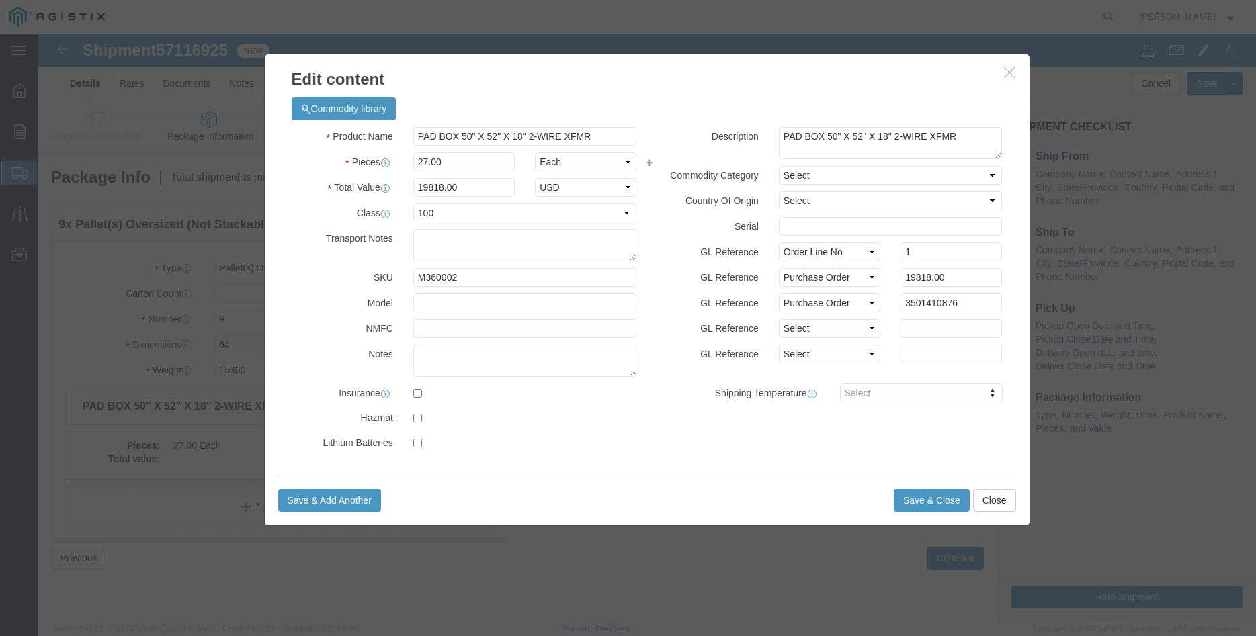
click label "GL Reference"
click button "Save & Close"
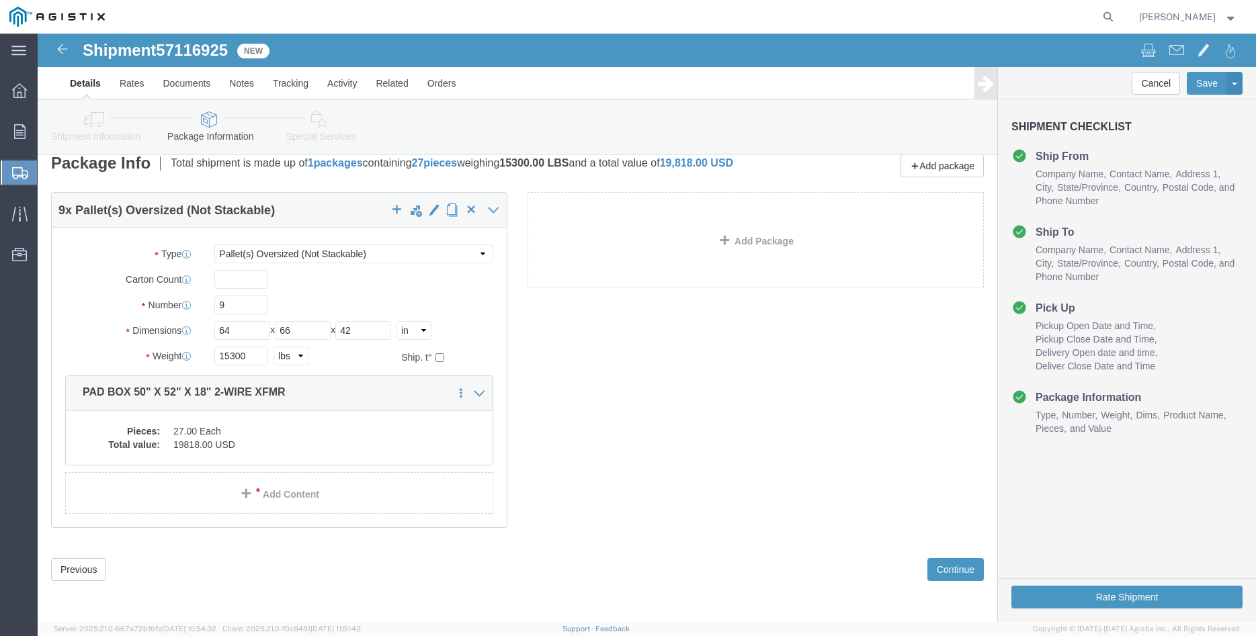
scroll to position [24, 0]
click button "Continue"
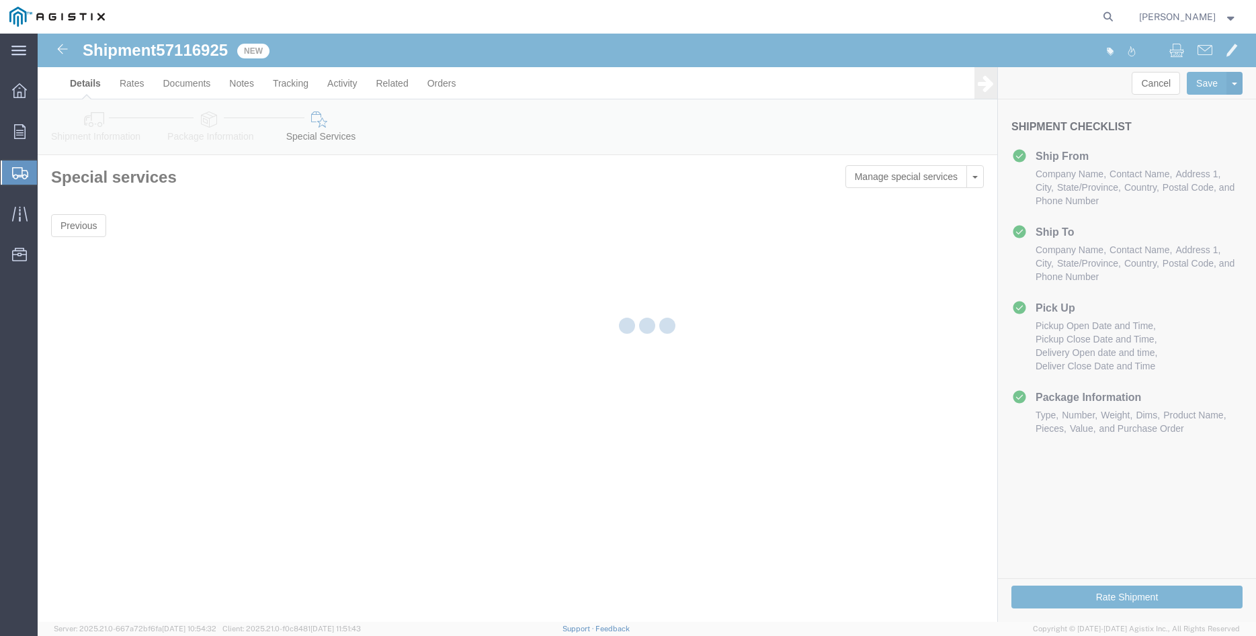
scroll to position [0, 0]
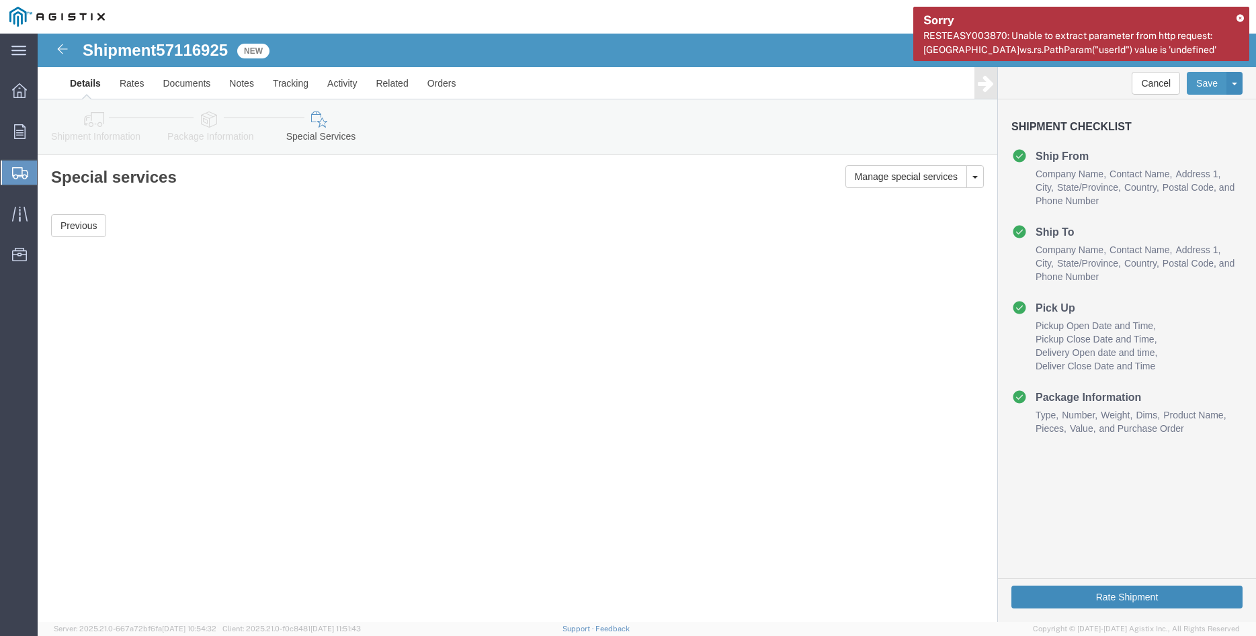
click button "Rate Shipment"
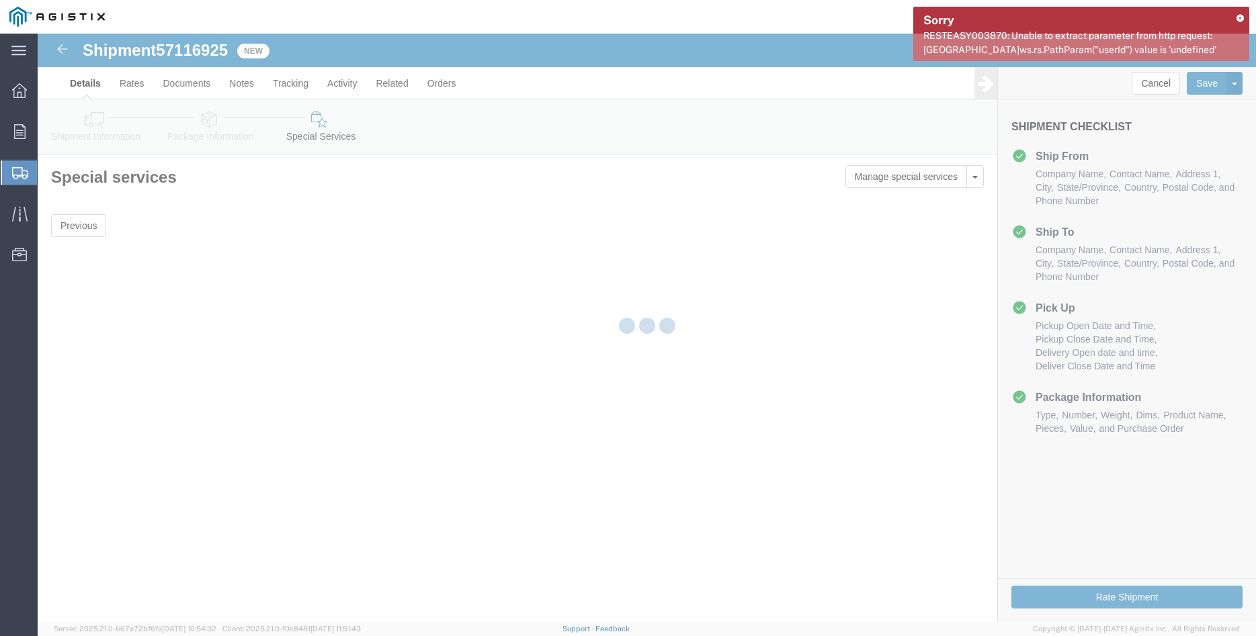
click at [1238, 19] on icon at bounding box center [1239, 17] width 7 height 7
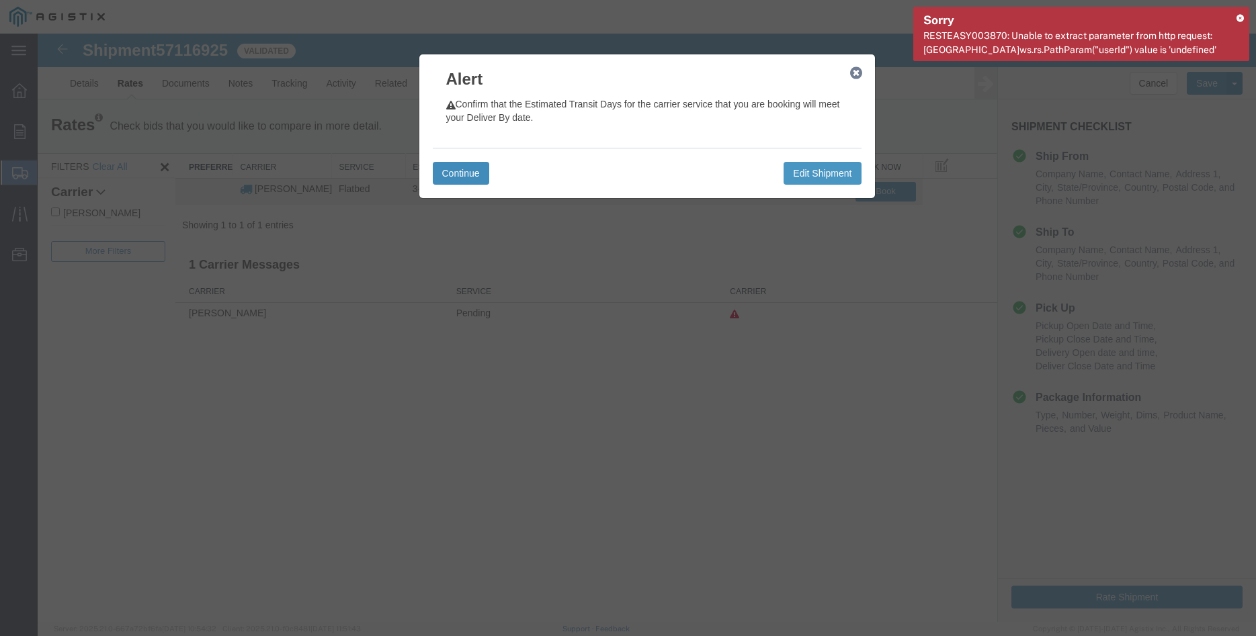
click at [474, 172] on button "Continue" at bounding box center [461, 173] width 56 height 23
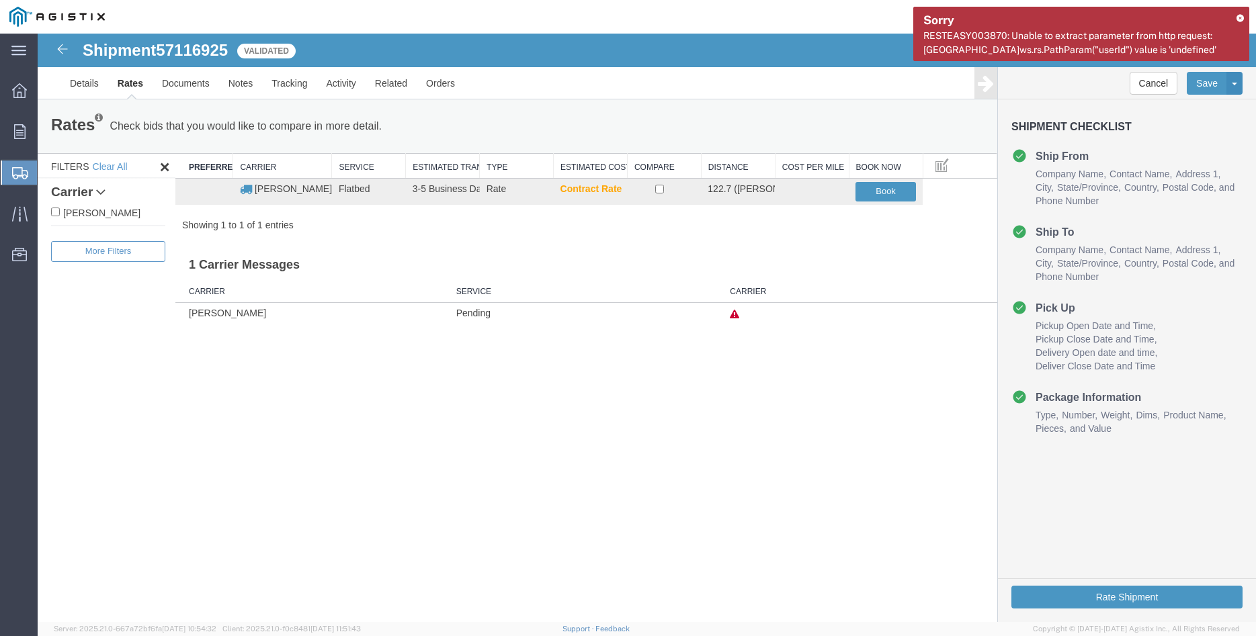
click at [86, 217] on label "[PERSON_NAME]" at bounding box center [108, 212] width 114 height 15
click at [60, 216] on input "[PERSON_NAME]" at bounding box center [55, 212] width 9 height 9
checkbox input "true"
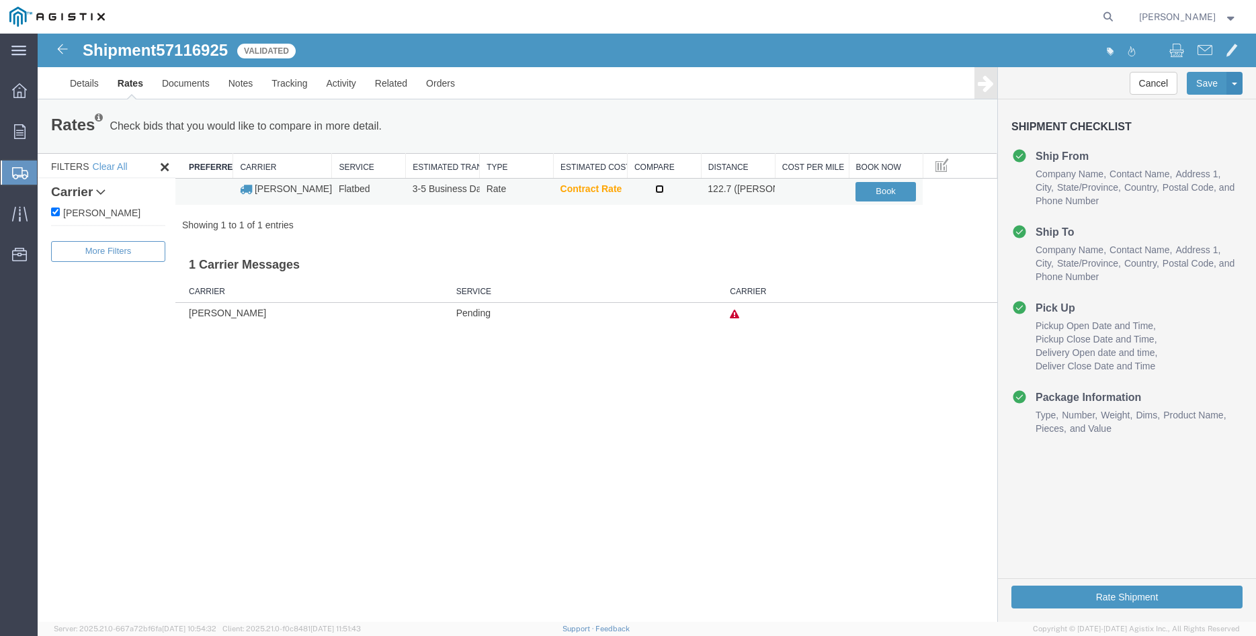
click at [658, 191] on input "checkbox" at bounding box center [659, 189] width 9 height 9
checkbox input "true"
click at [875, 193] on button "Book" at bounding box center [885, 191] width 60 height 19
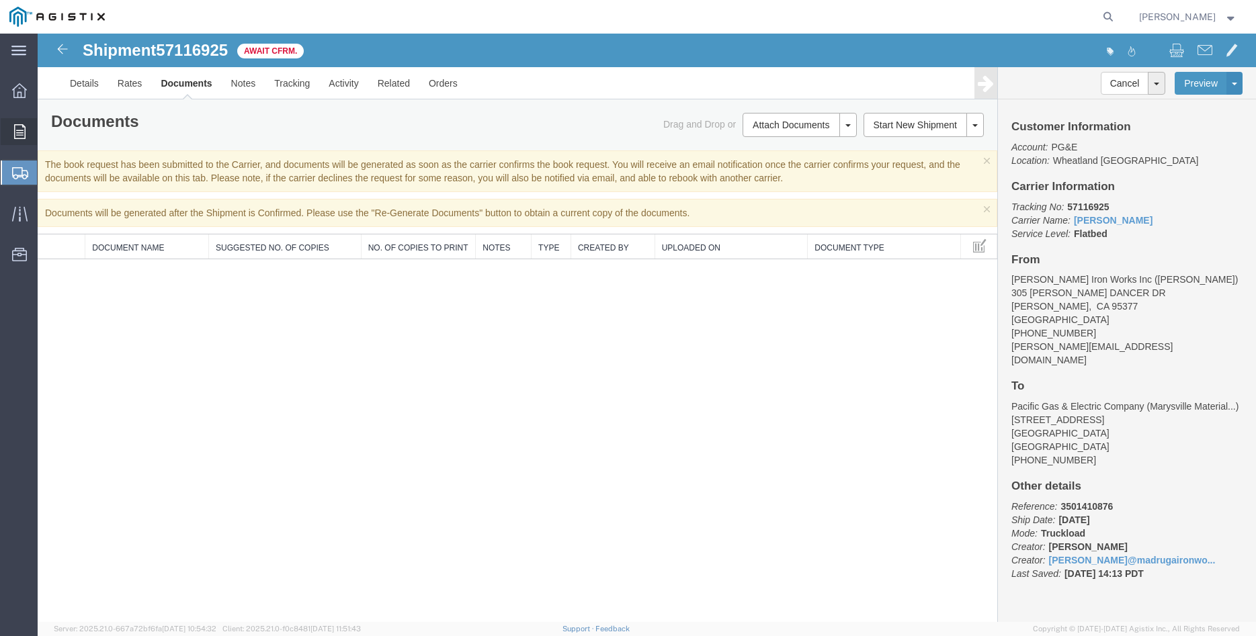
click at [21, 133] on icon at bounding box center [19, 131] width 11 height 15
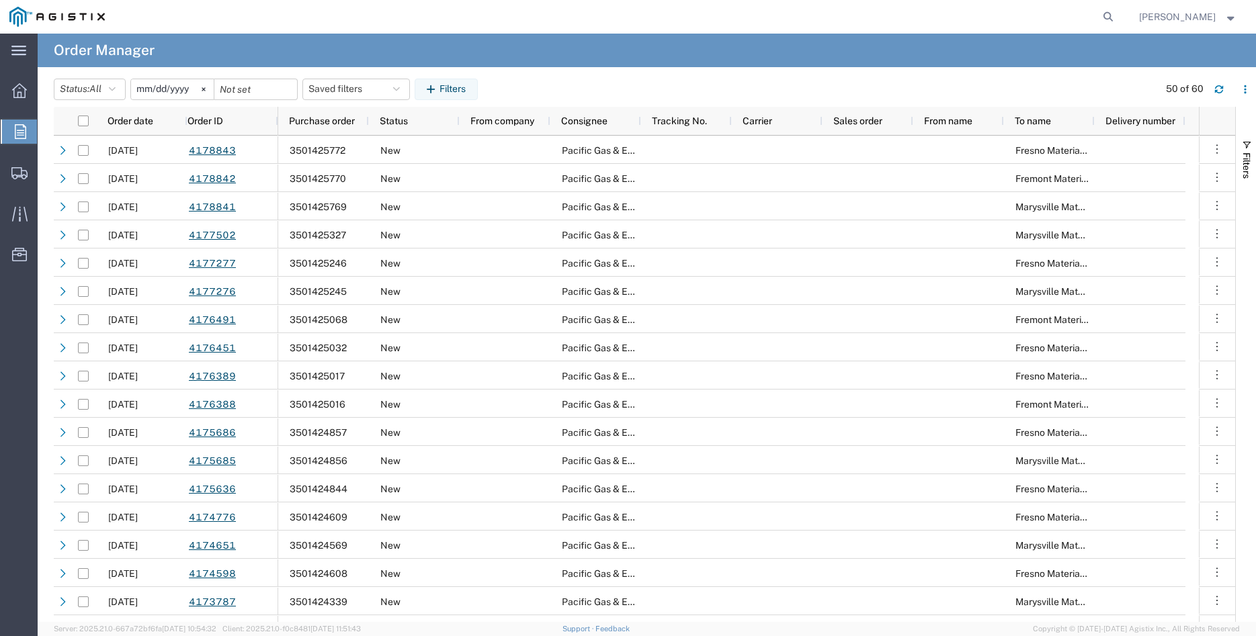
drag, startPoint x: 216, startPoint y: 91, endPoint x: 193, endPoint y: 92, distance: 22.9
click at [214, 91] on svg-icon at bounding box center [203, 89] width 20 height 20
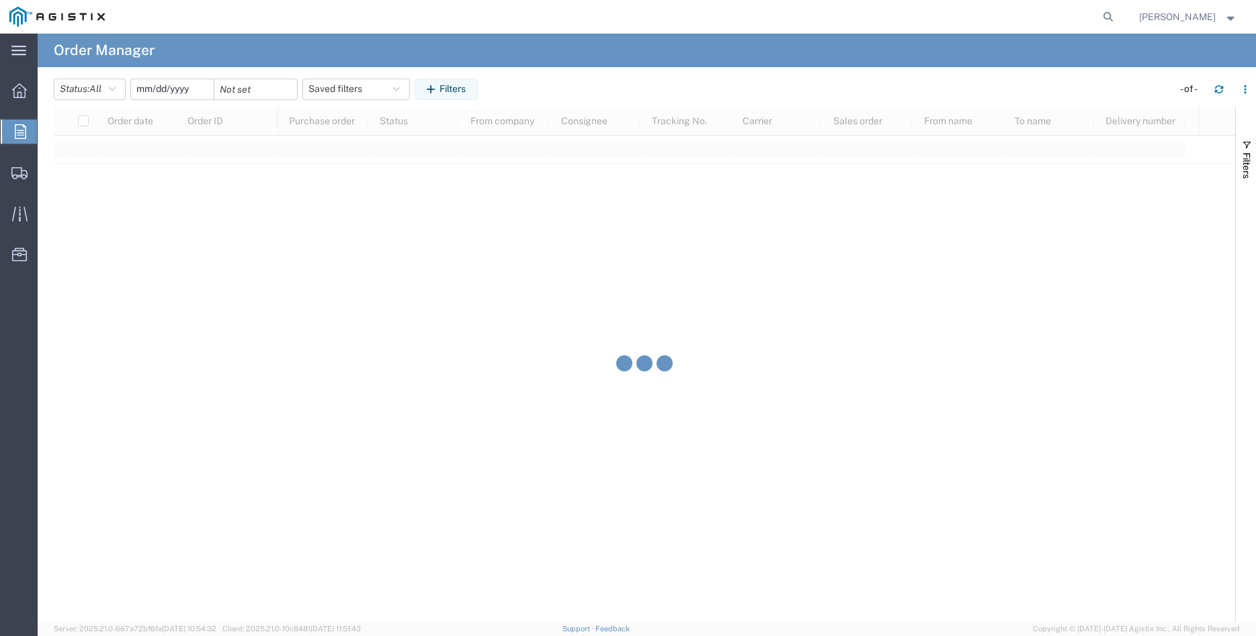
click at [164, 89] on input "date" at bounding box center [172, 89] width 83 height 20
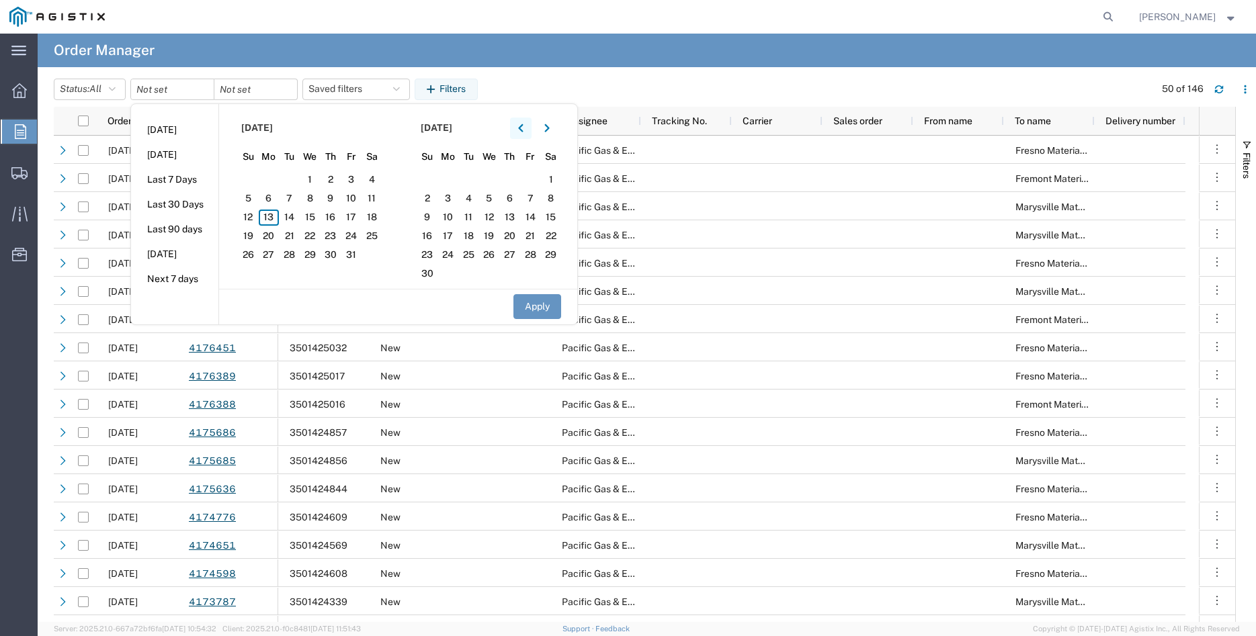
click at [529, 130] on button "button" at bounding box center [520, 128] width 21 height 21
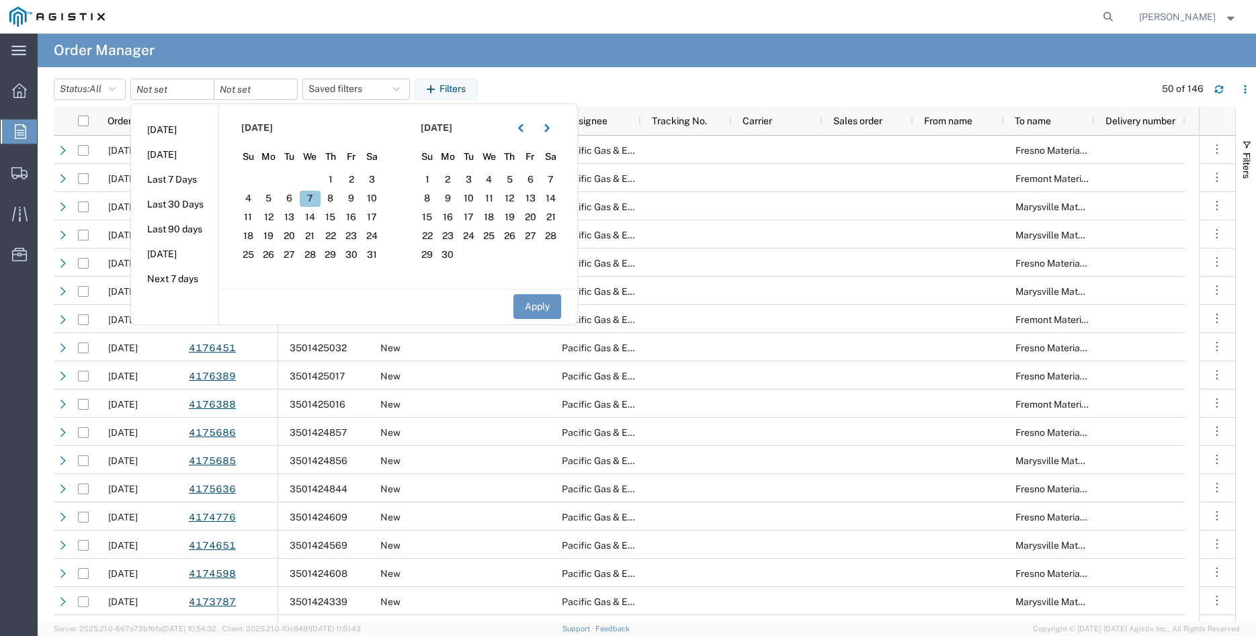
click at [312, 198] on span "7" at bounding box center [310, 199] width 21 height 16
click at [532, 304] on button "Apply" at bounding box center [537, 306] width 48 height 25
type input "[DATE]"
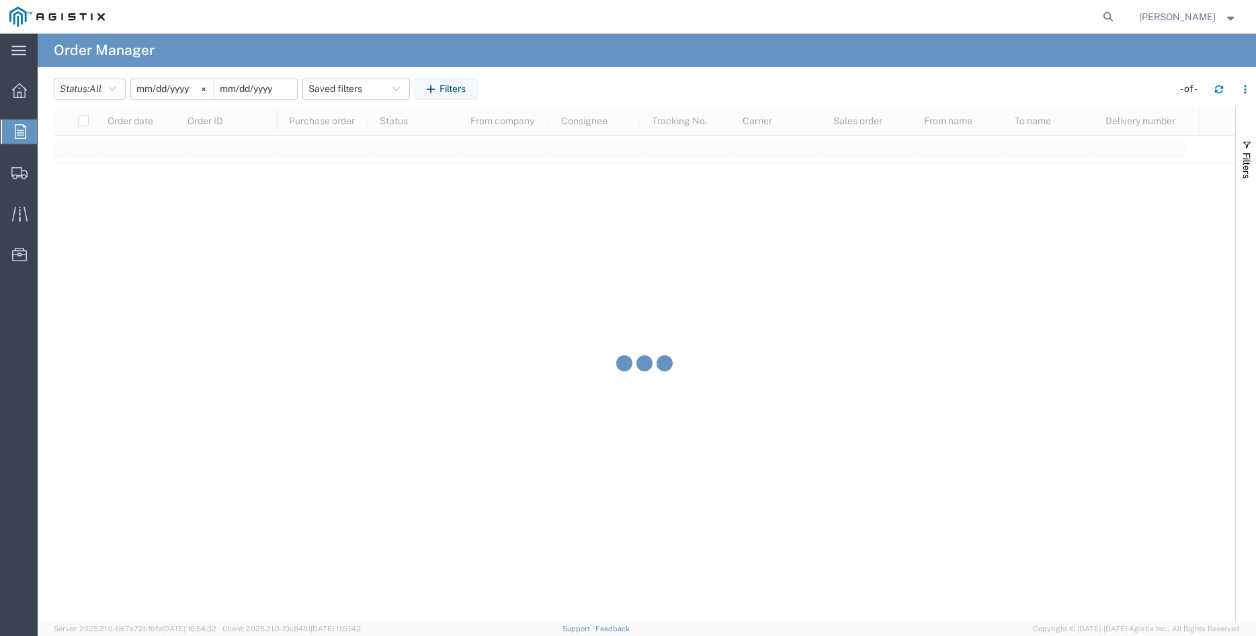
click at [268, 91] on input "date" at bounding box center [255, 89] width 83 height 20
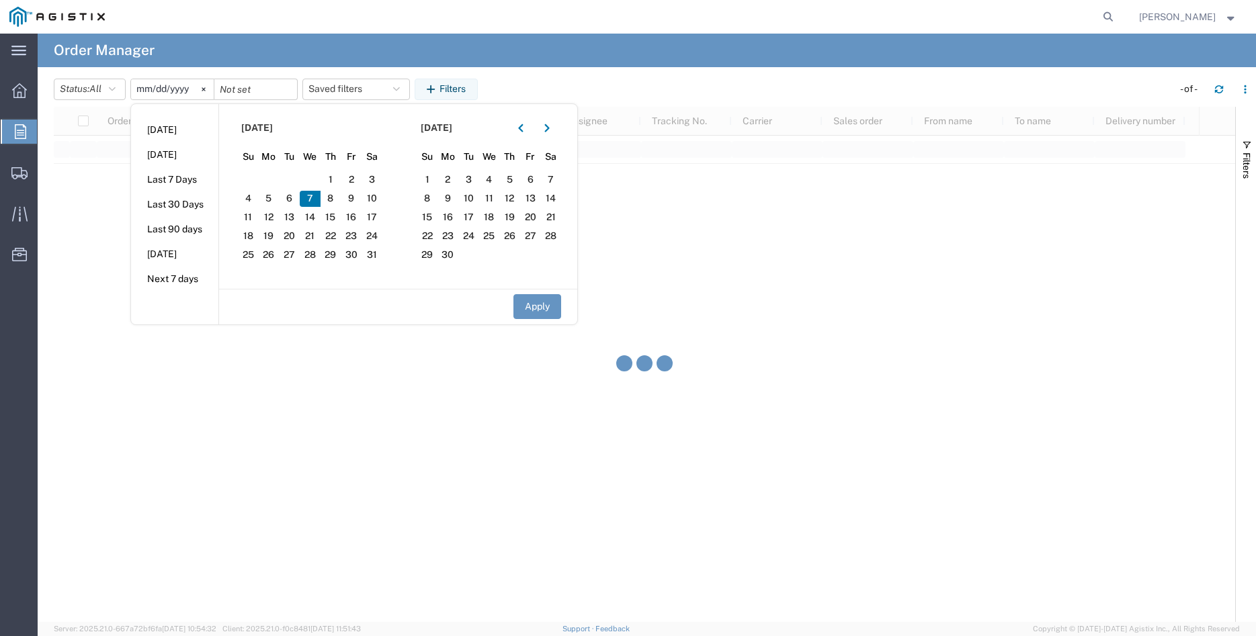
click at [315, 198] on span "7" at bounding box center [310, 199] width 21 height 16
click at [535, 308] on button "Apply" at bounding box center [537, 306] width 48 height 25
type input "[DATE]"
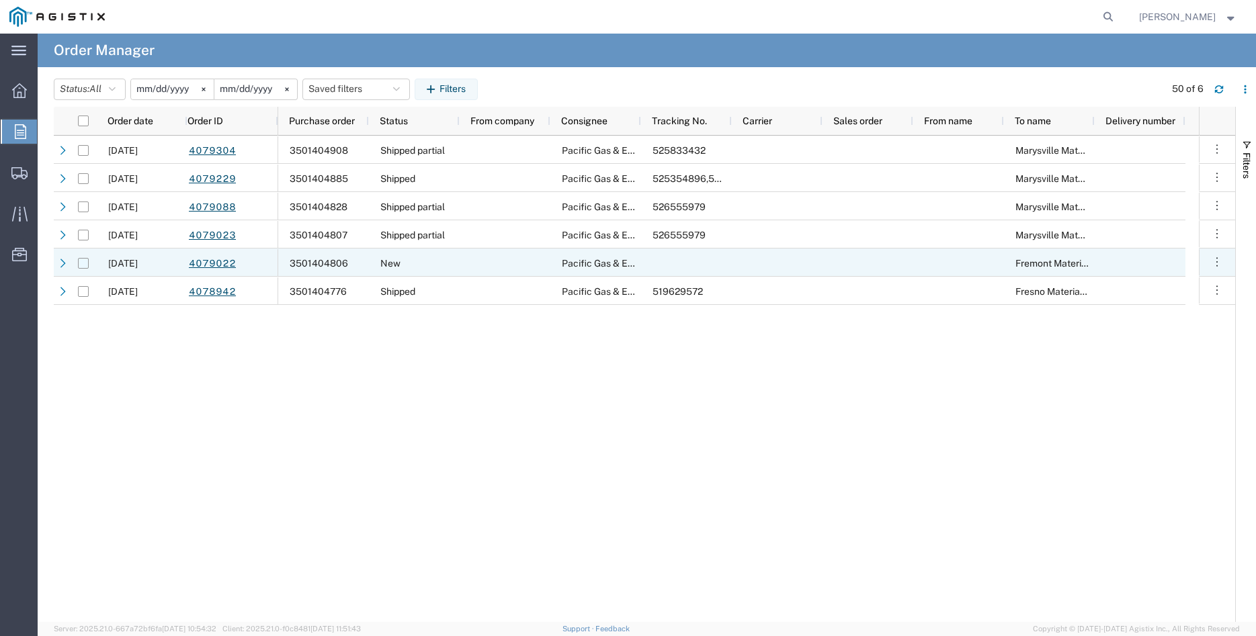
click at [81, 262] on input "Press Space to toggle row selection (unchecked)" at bounding box center [83, 263] width 11 height 11
checkbox input "true"
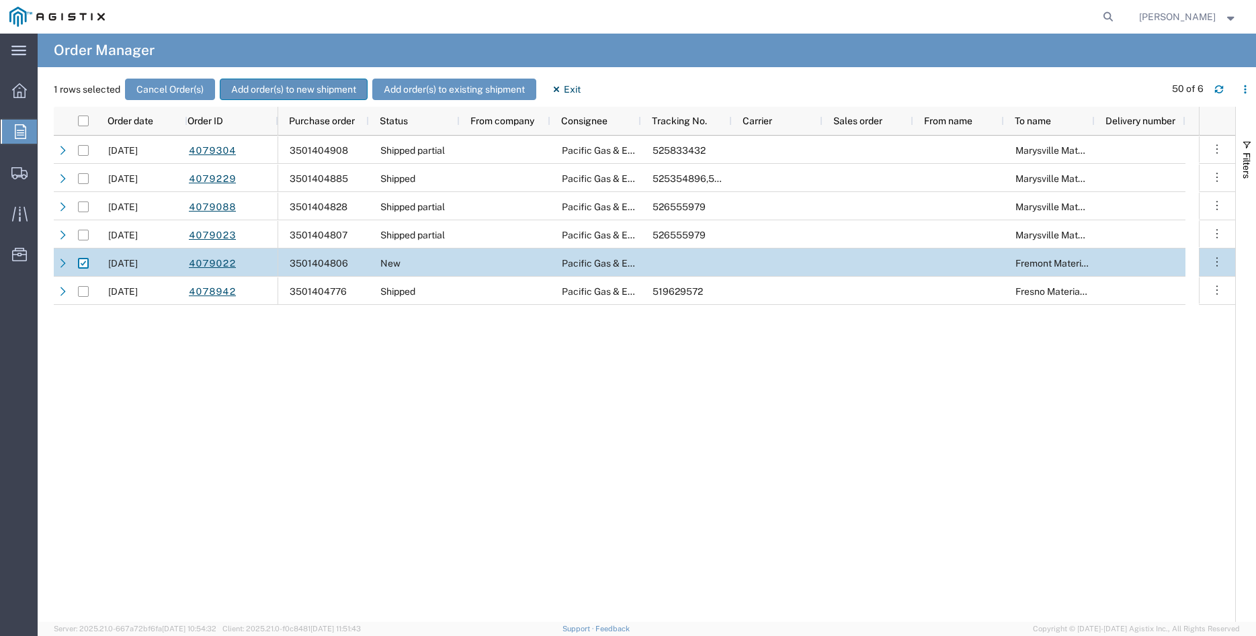
click at [280, 87] on button "Add order(s) to new shipment" at bounding box center [294, 89] width 148 height 21
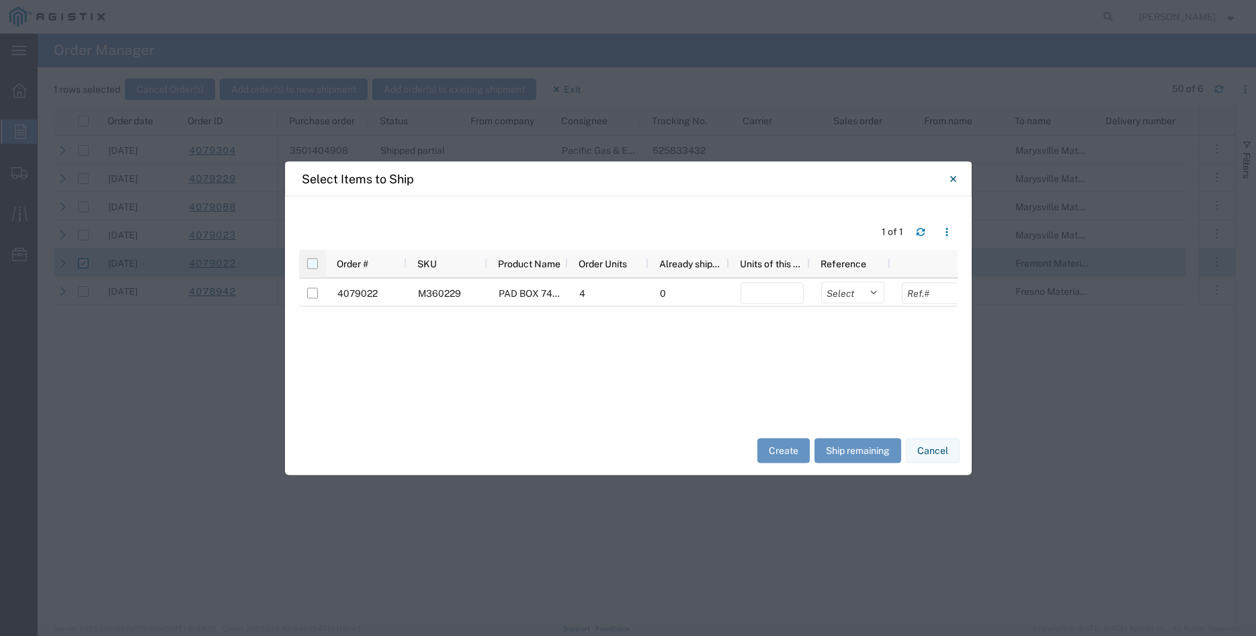
click at [312, 261] on input "checkbox" at bounding box center [312, 263] width 11 height 11
checkbox input "true"
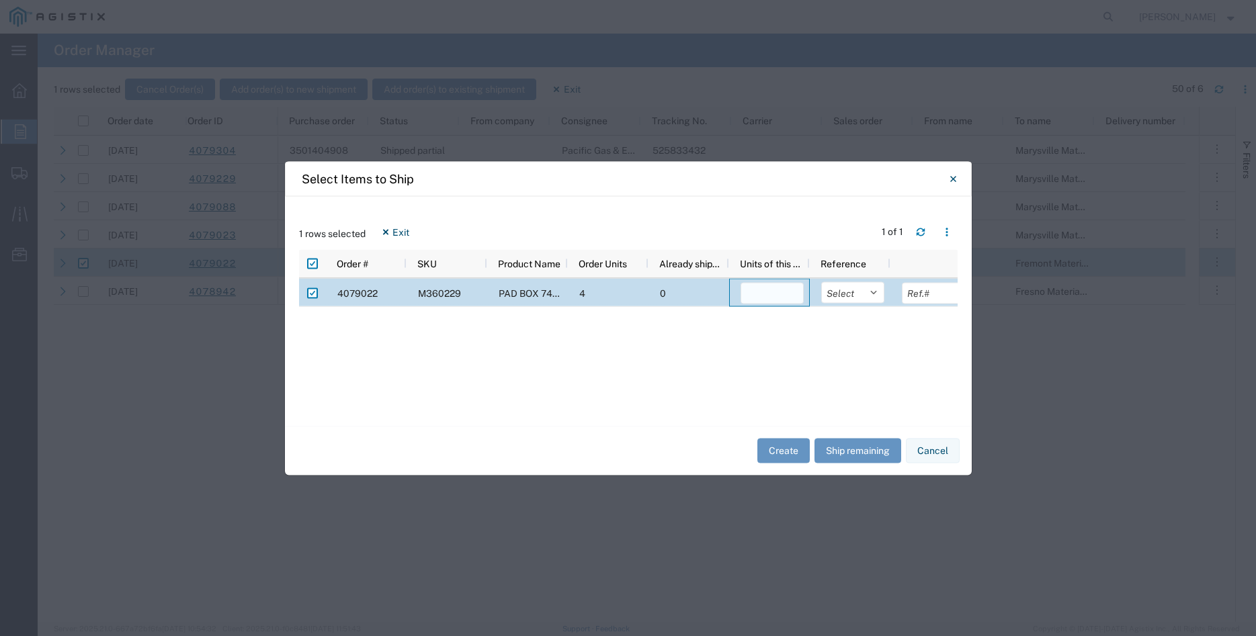
click at [759, 300] on input "number" at bounding box center [771, 292] width 63 height 21
type input "4"
click at [821, 281] on select "Select Purchase Order Delivery Number" at bounding box center [852, 291] width 63 height 21
select select "PURCHORD"
click option "Purchase Order" at bounding box center [0, 0] width 0 height 0
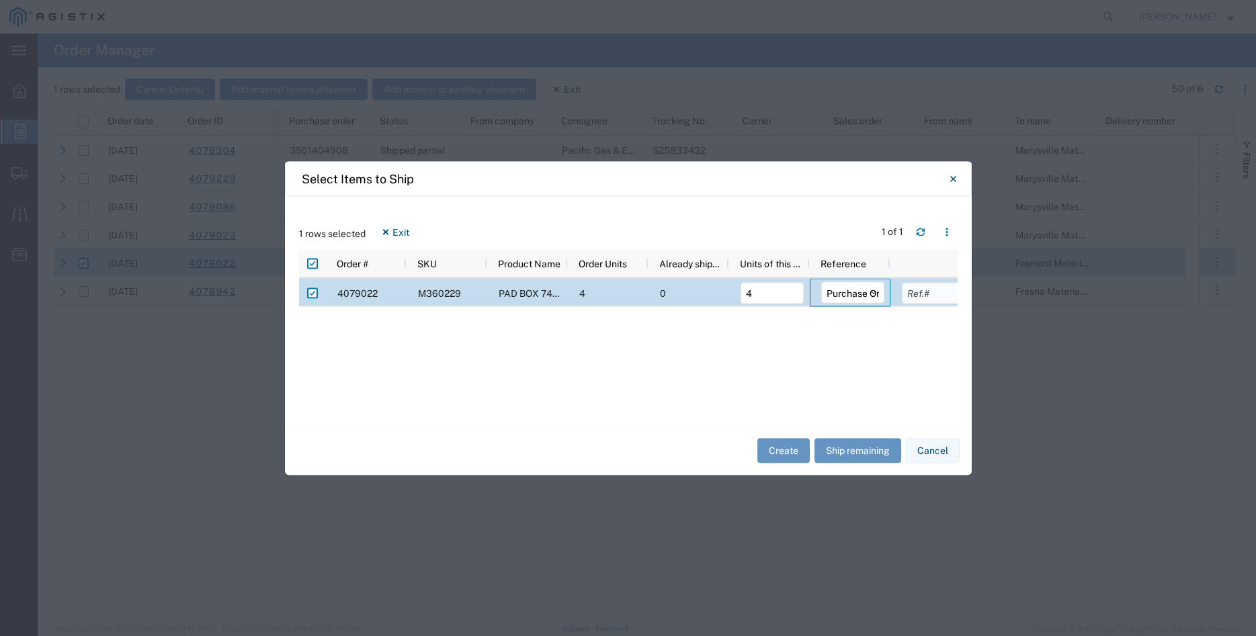
click at [926, 297] on input "text" at bounding box center [933, 292] width 63 height 21
type input "7837.52"
click at [783, 453] on button "Create" at bounding box center [783, 451] width 52 height 25
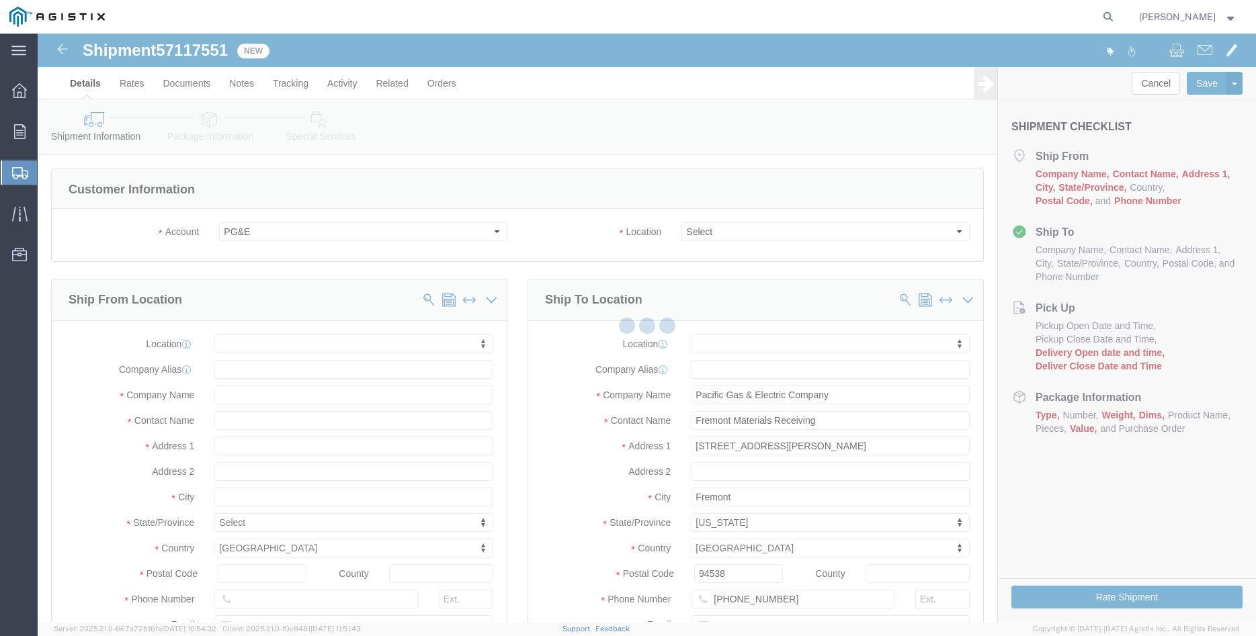
select select
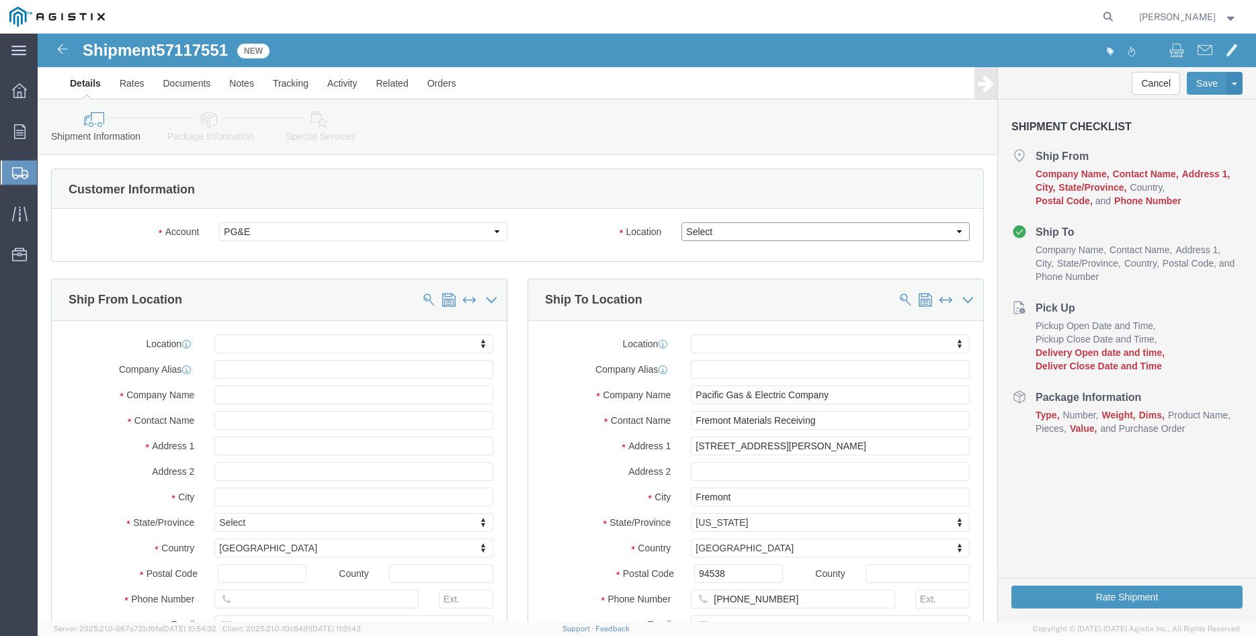
select select "19740"
click option "Fremont [GEOGRAPHIC_DATA]"
click body "Shipment 57117551 New Details Rates Documents Notes Tracking Activity Related O…"
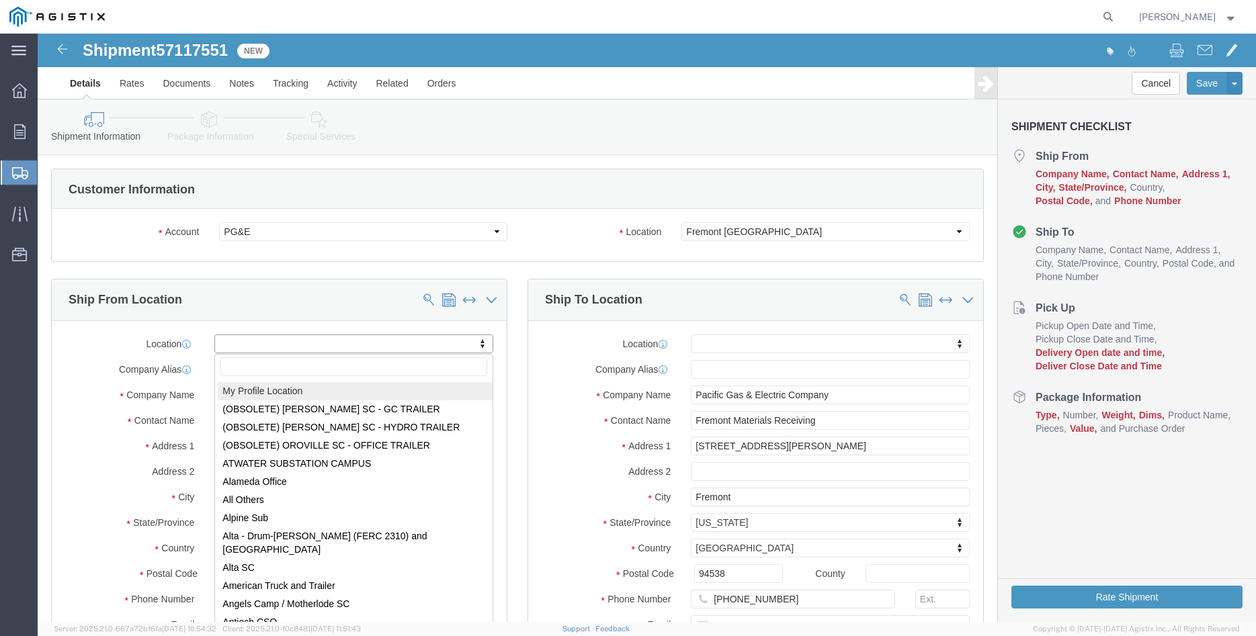
select select "MYPROFILE"
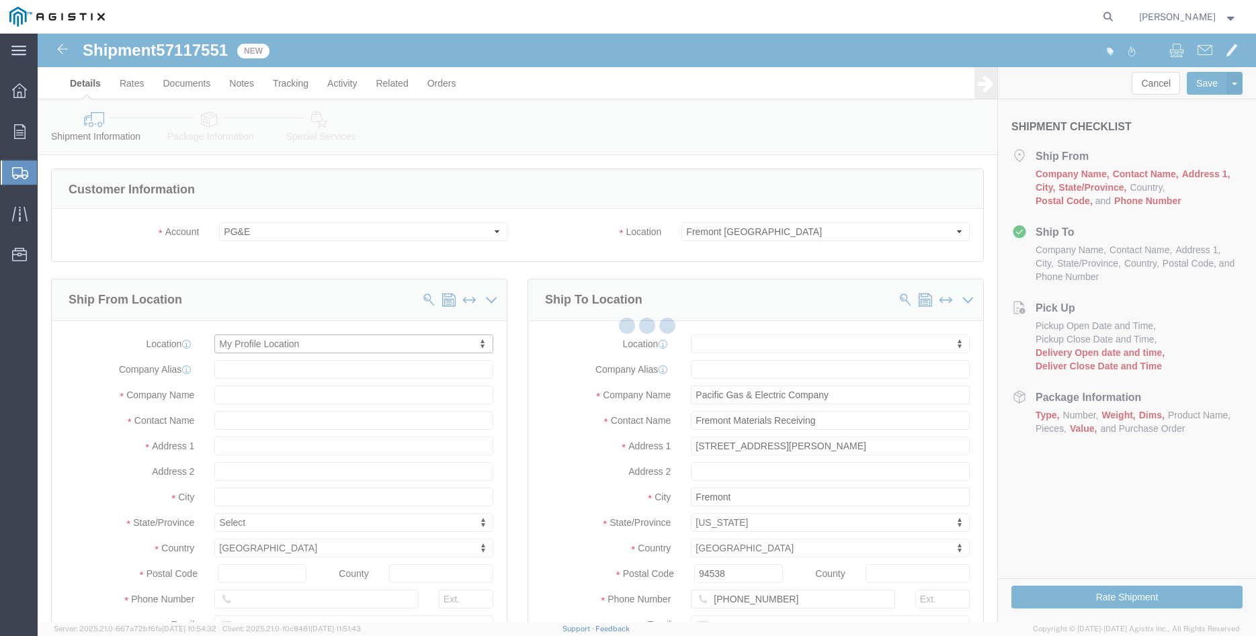
type input "305 [PERSON_NAME] DANCER DR"
type input "95377"
type input "[PHONE_NUMBER]"
type input "[PERSON_NAME][EMAIL_ADDRESS][DOMAIN_NAME]"
checkbox input "true"
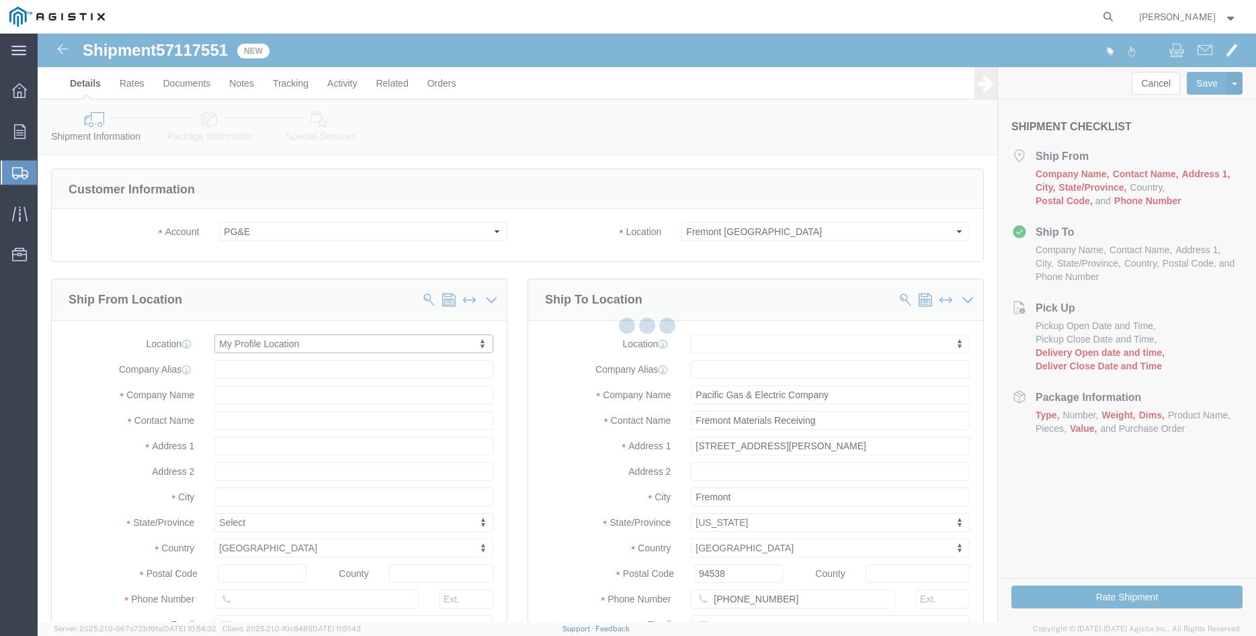
type input "[PERSON_NAME] Iron Works Inc"
type input "[PERSON_NAME]"
select select "CA"
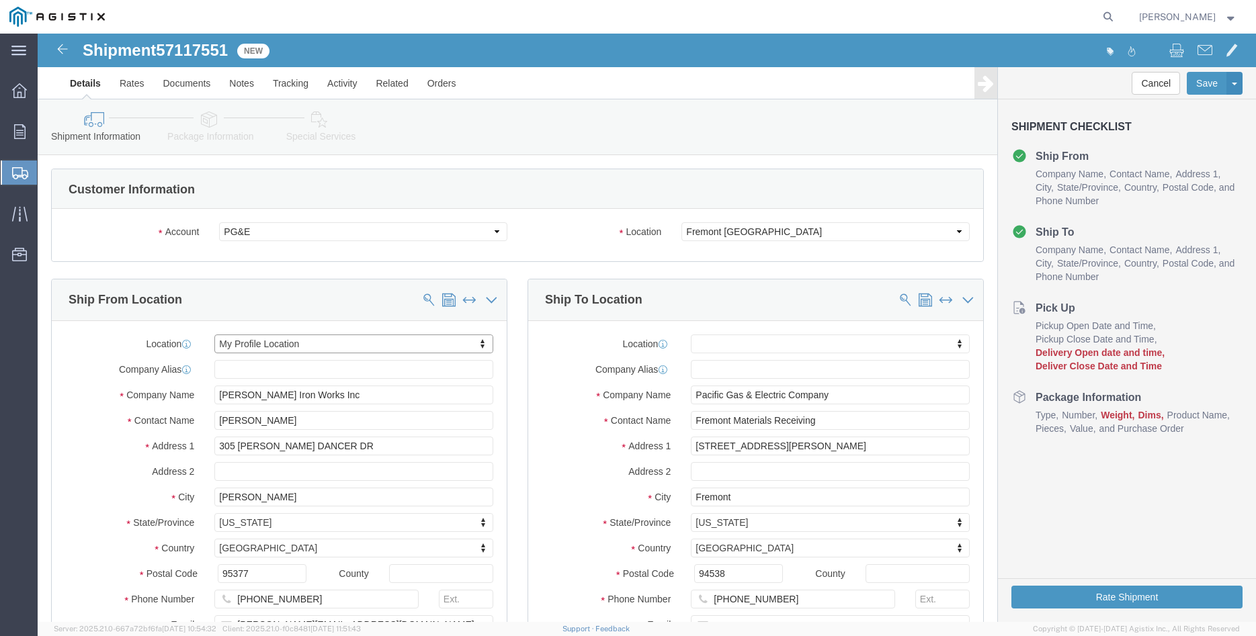
click div "Ship From Location Location My Profile Location My Profile Location (OBSOLETE) …"
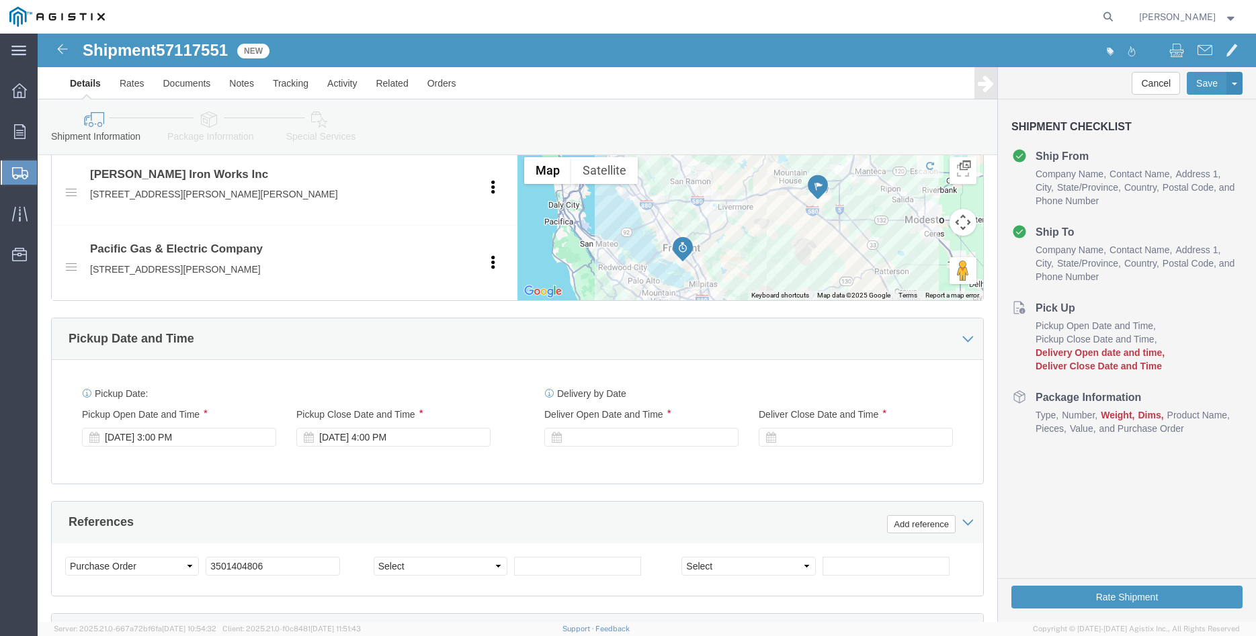
scroll to position [754, 0]
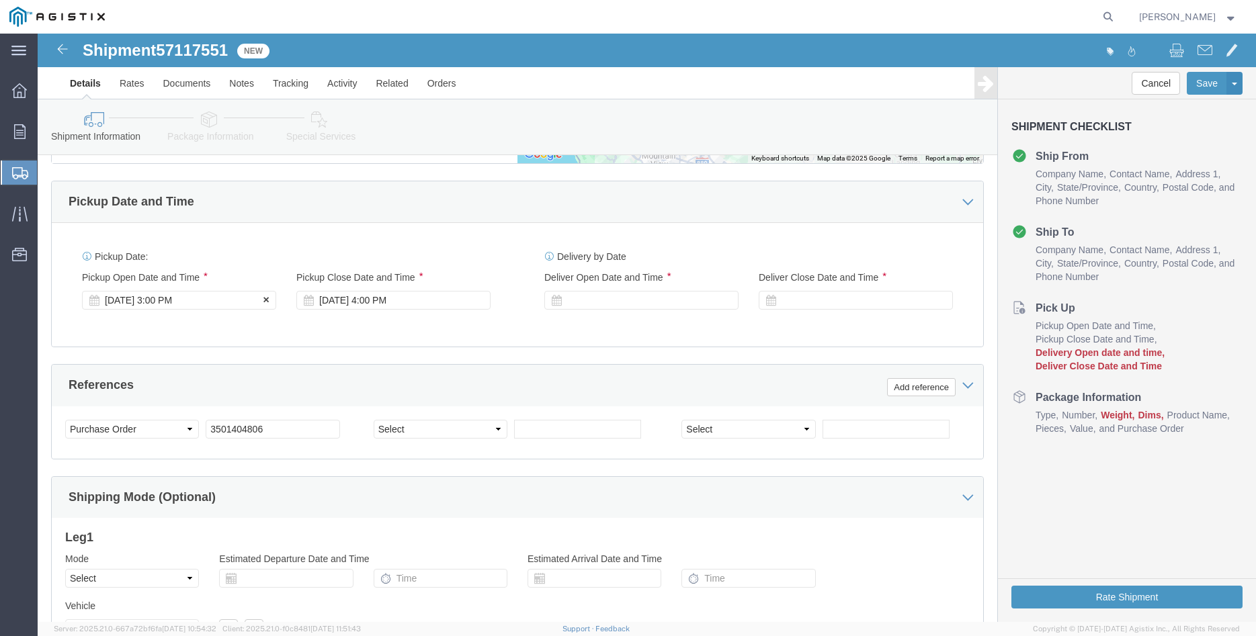
click div "[DATE] 3:00 PM"
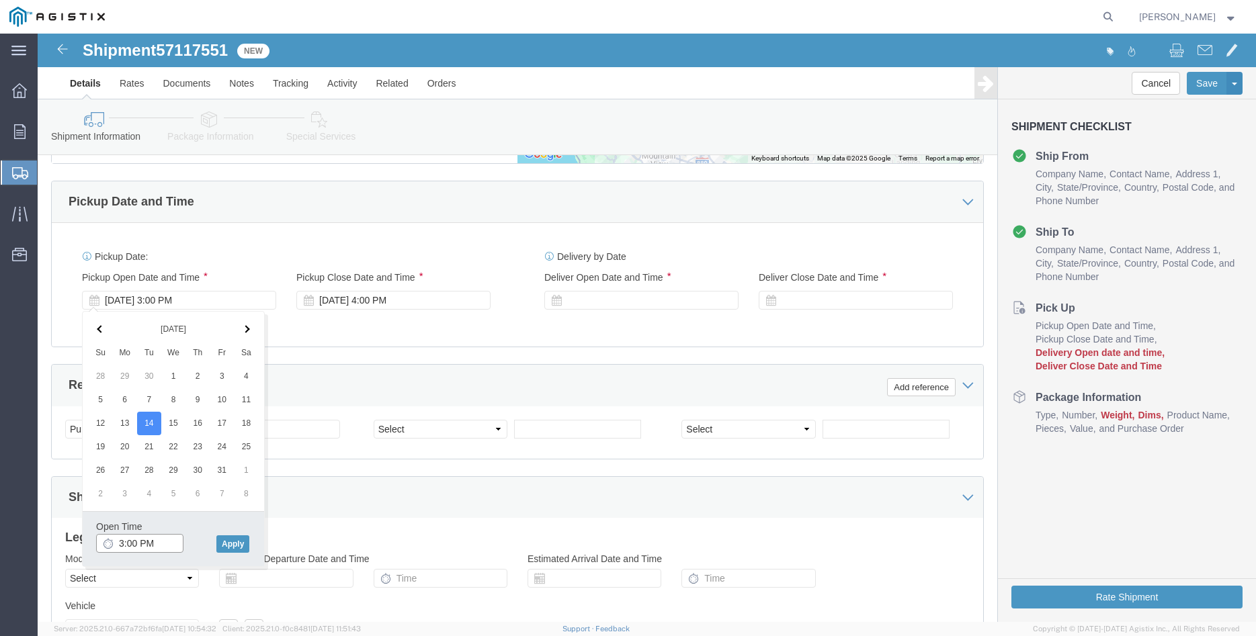
click input "3:00 PM"
type input "8:00 AM"
click button "Apply"
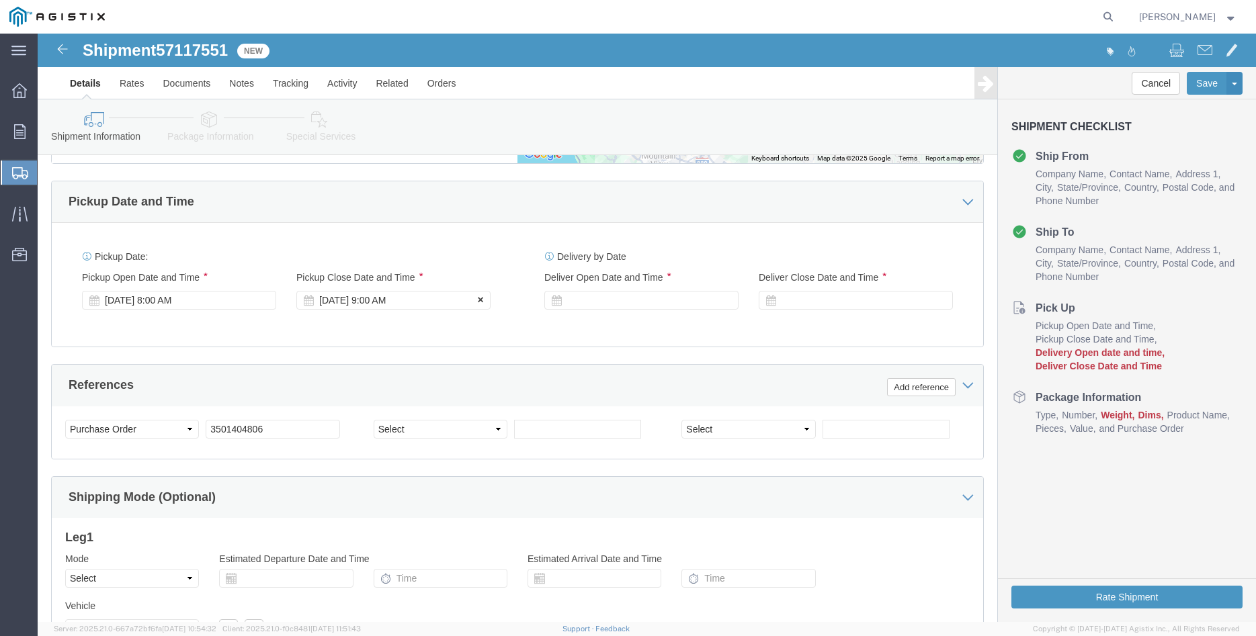
click div "[DATE] 9:00 AM"
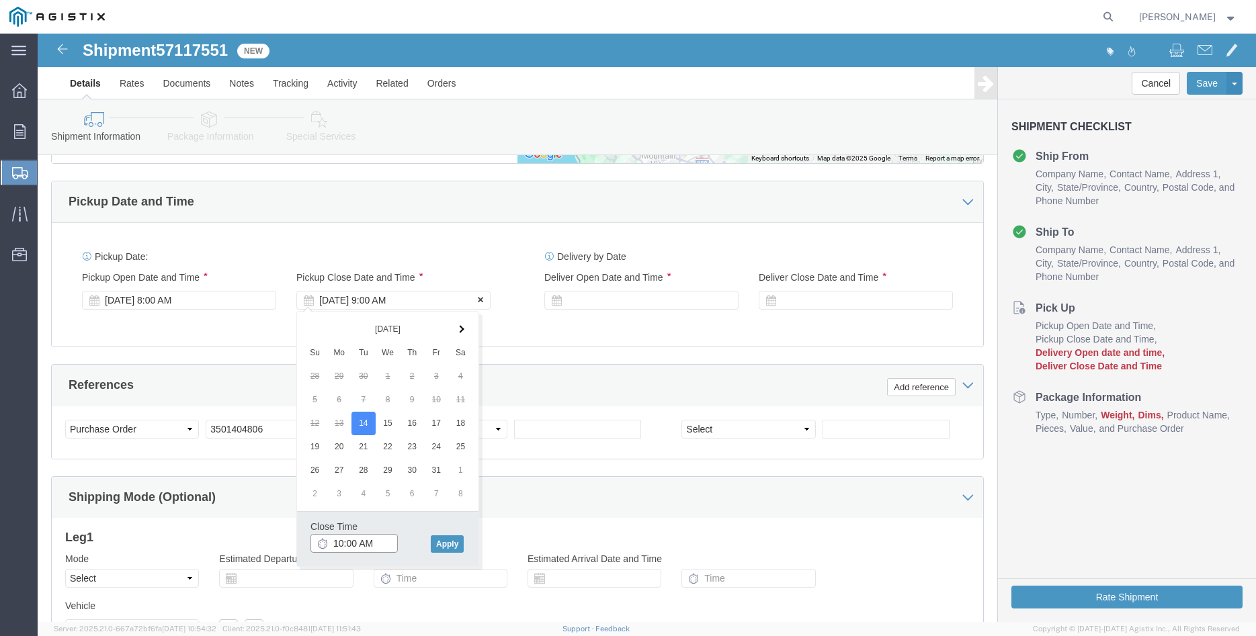
type input "10:00 AM"
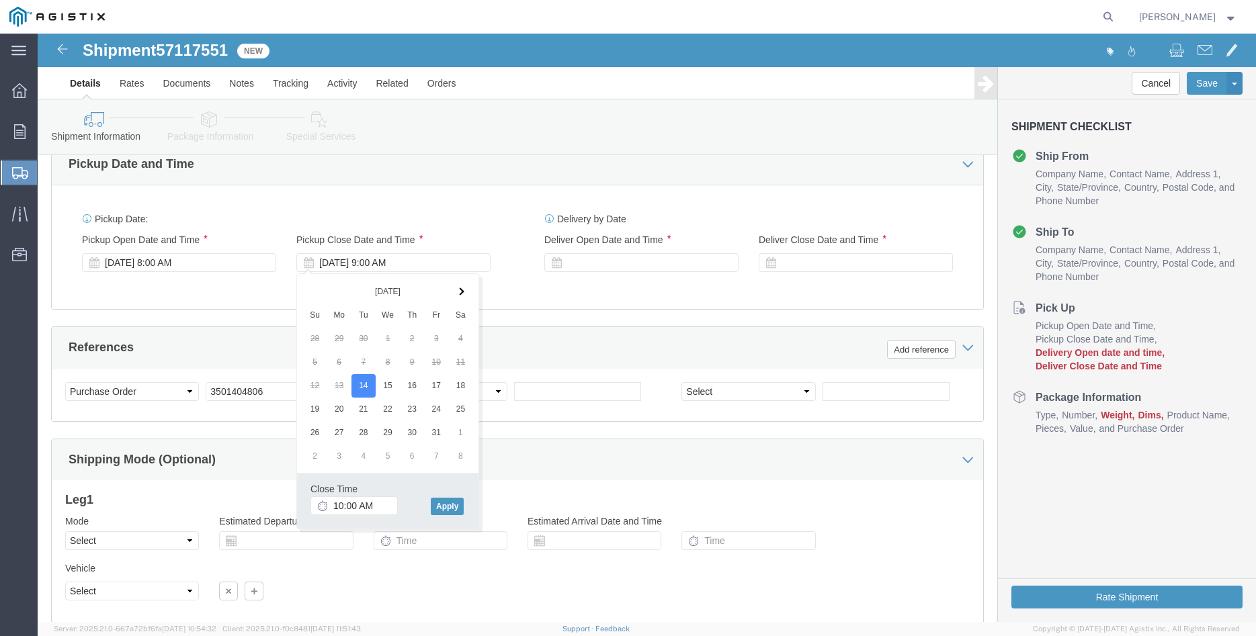
scroll to position [822, 0]
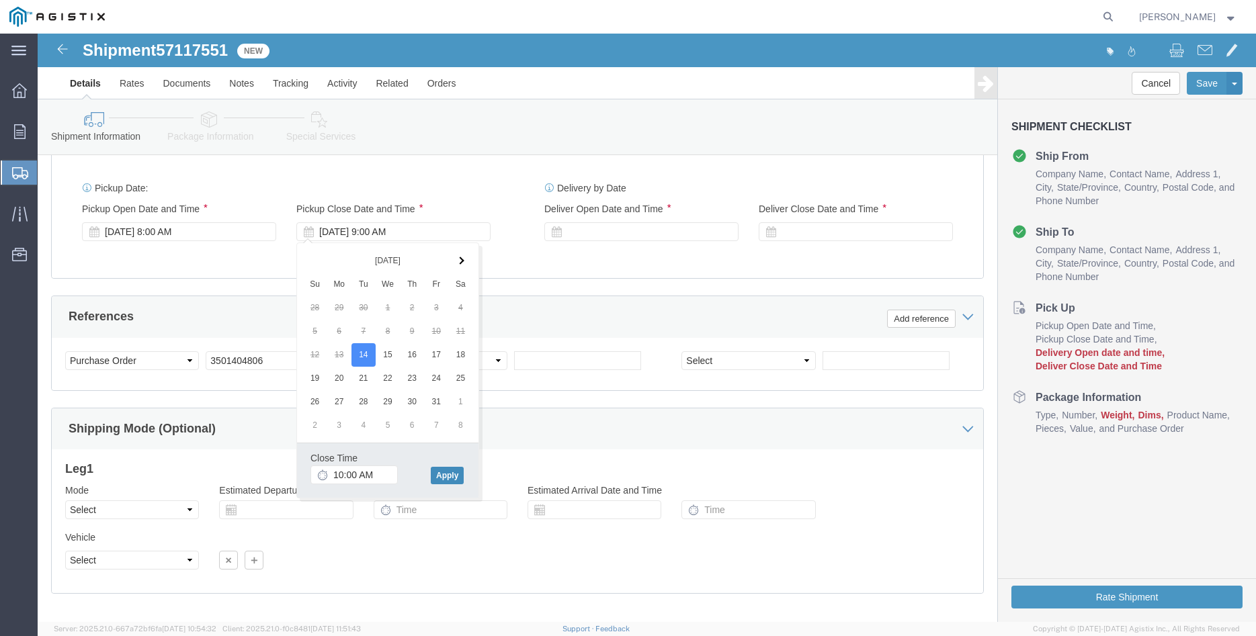
click button "Apply"
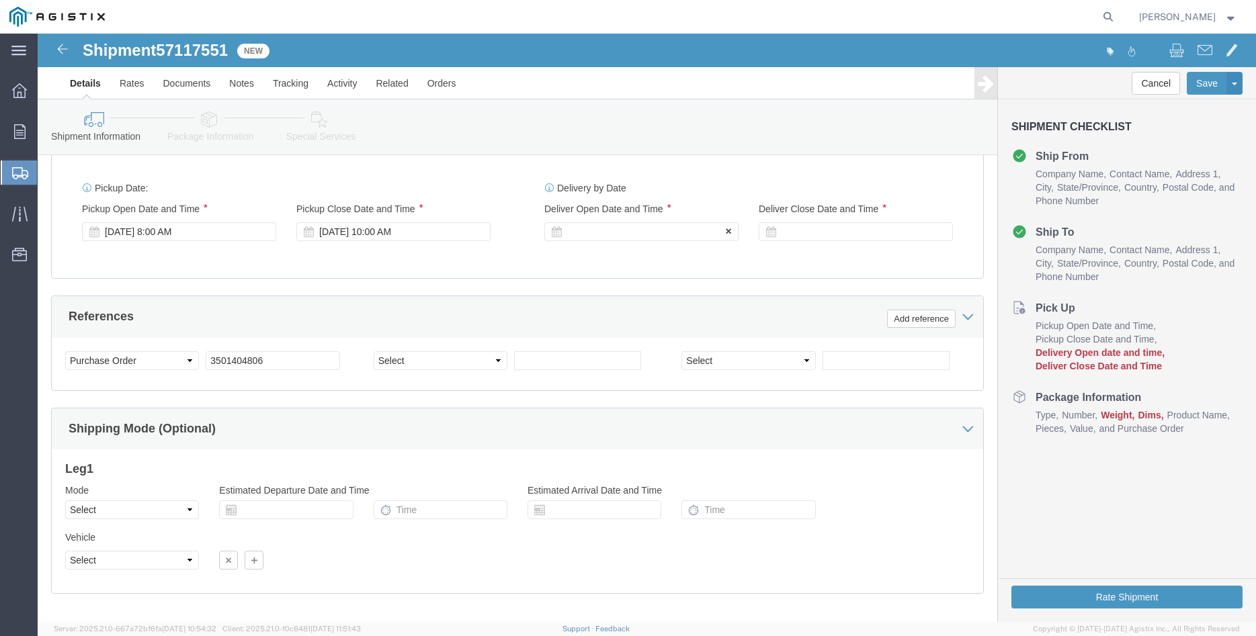
click div
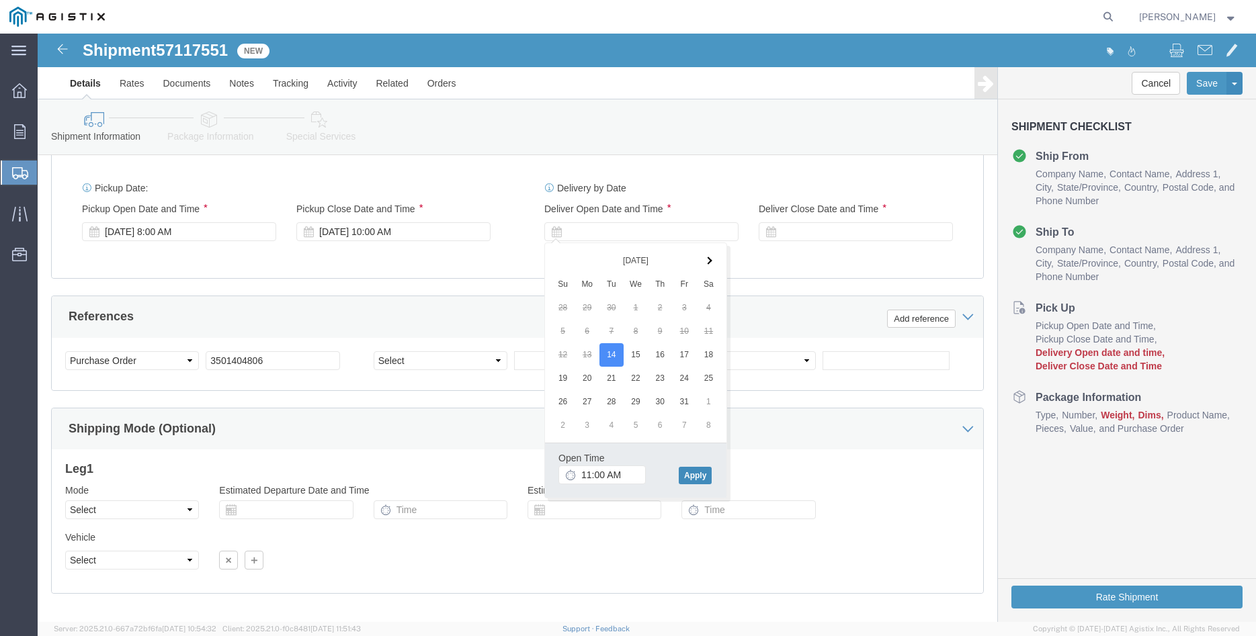
click button "Apply"
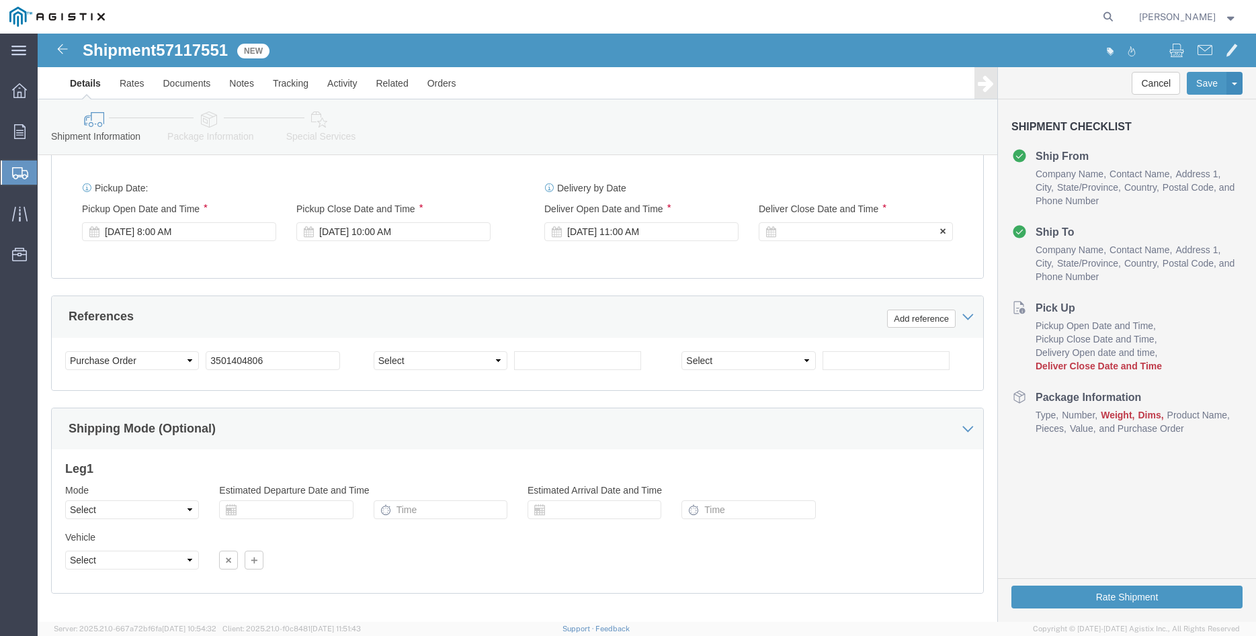
click div
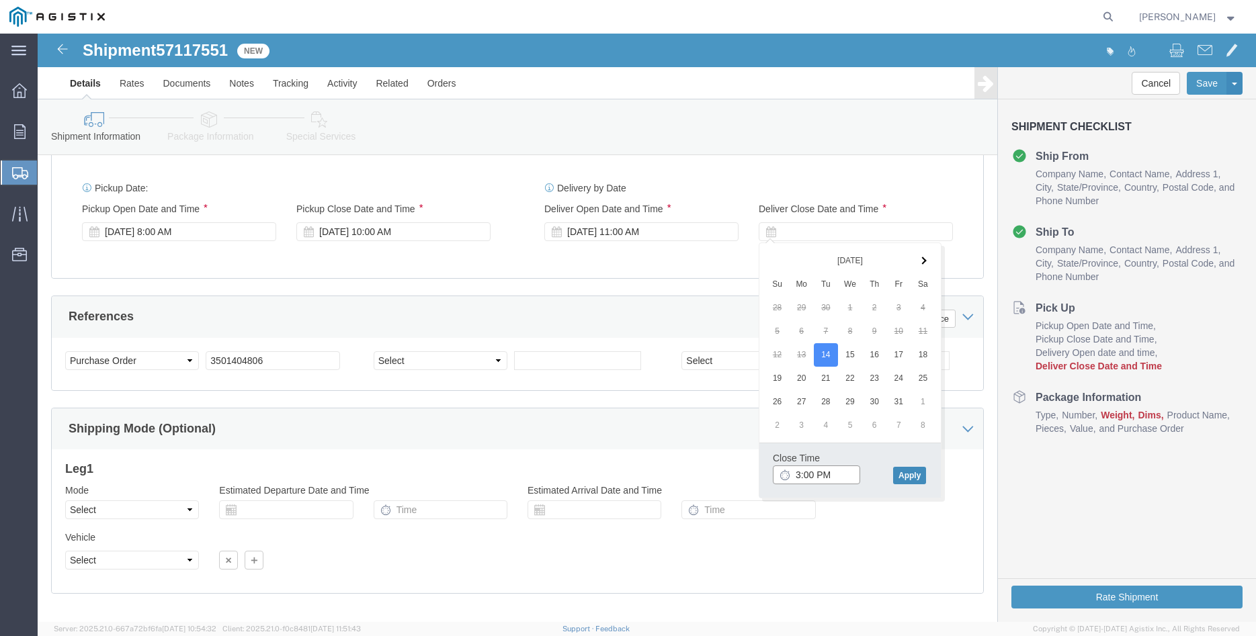
type input "3:00 PM"
click button "Apply"
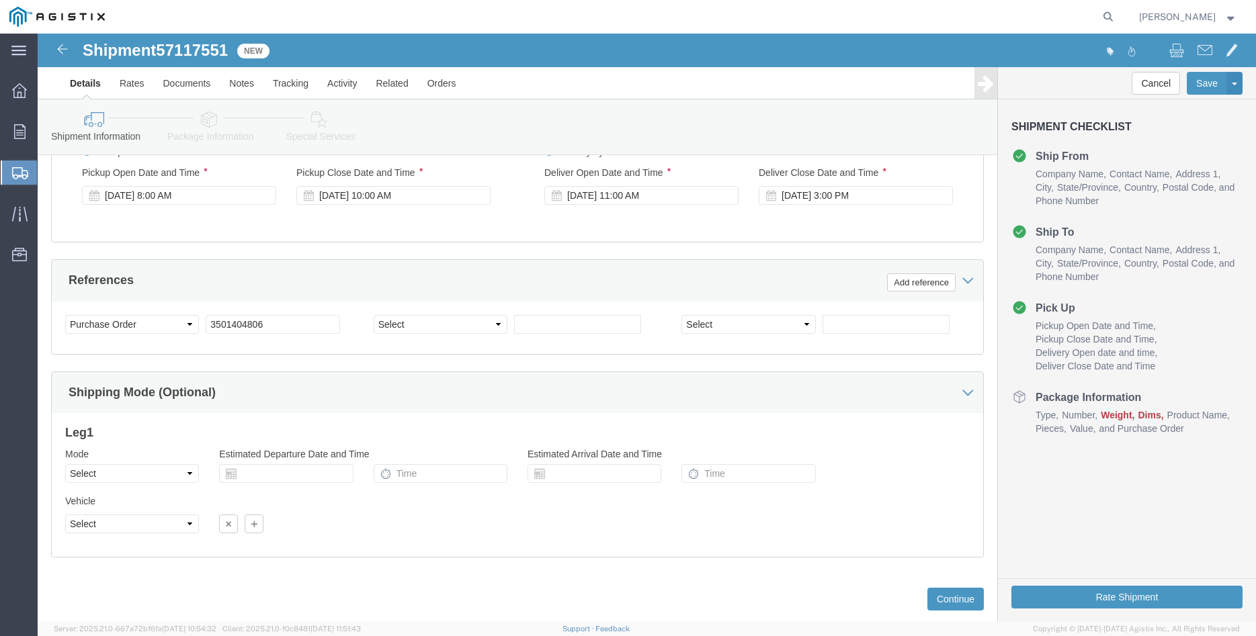
scroll to position [887, 0]
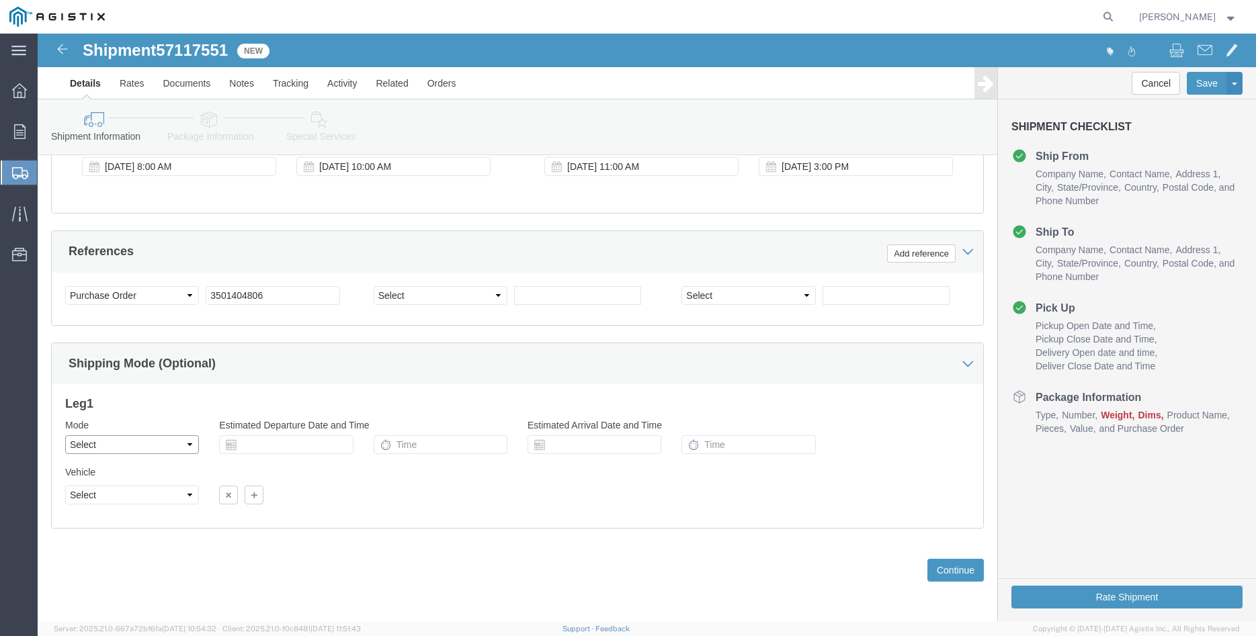
click select "Select Air Less than Truckload Multi-Leg Ocean Freight Rail Small Parcel Truckl…"
select select "TL"
click option "Truckload"
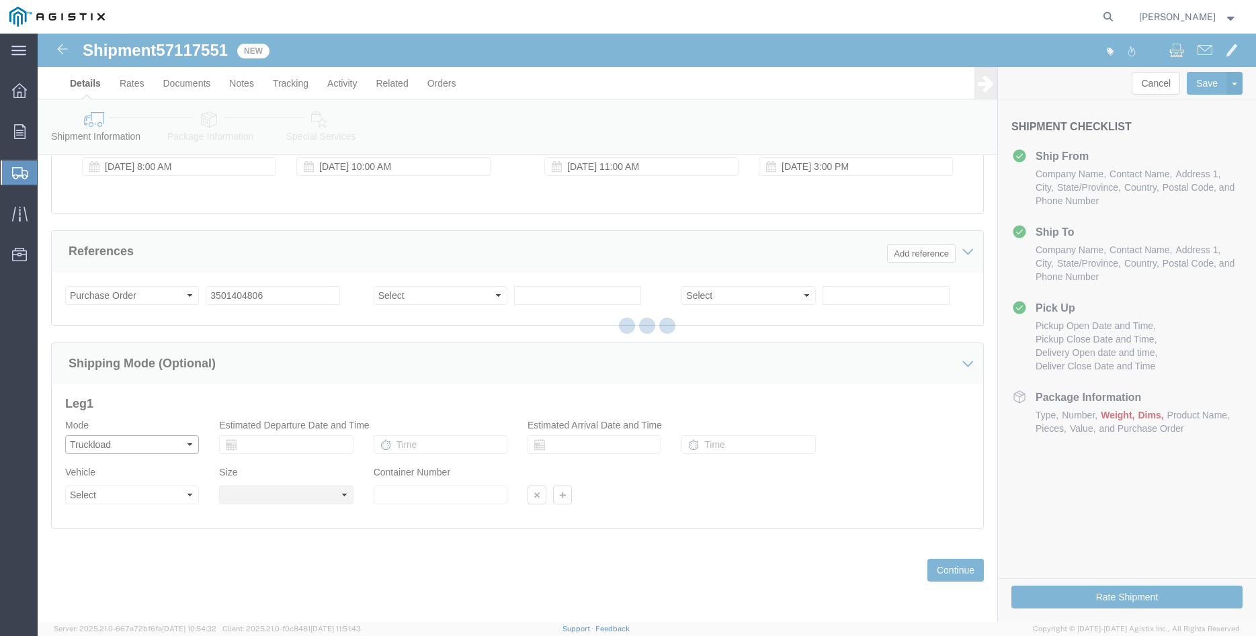
select select
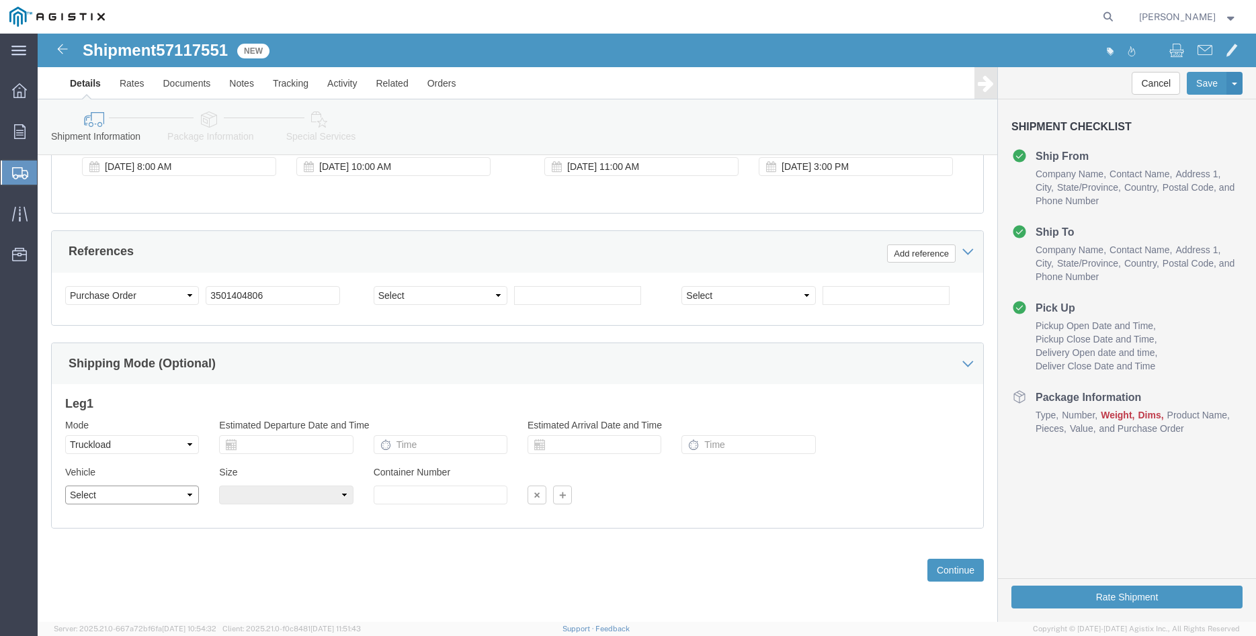
click select "Select 1-Ton (PSS) 10 Wheel 10 Yard Dump Truck 20 Yard Dump Truck Bobtail Botto…"
select select "FLBD"
click option "Flat Bed"
click select "Select 35 Feet 20 Feet 28 Feet 53 Feet 40 Feet 48 Feet"
select select "35FT"
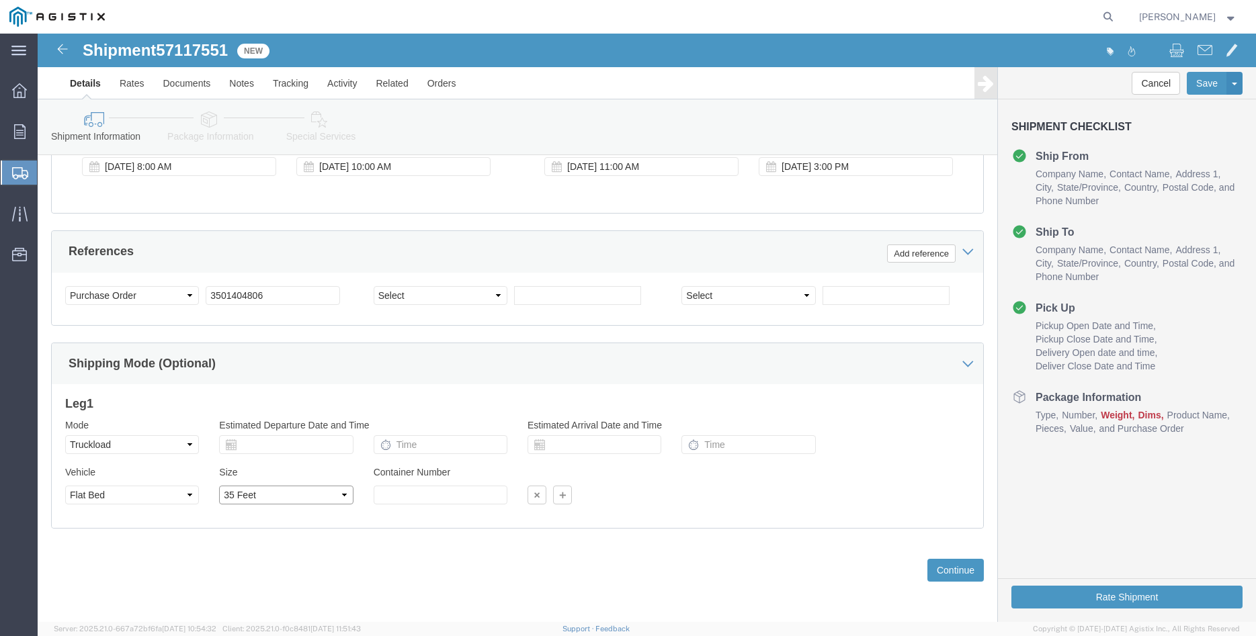
click option "35 Feet"
click div "Previous Continue"
click button "Continue"
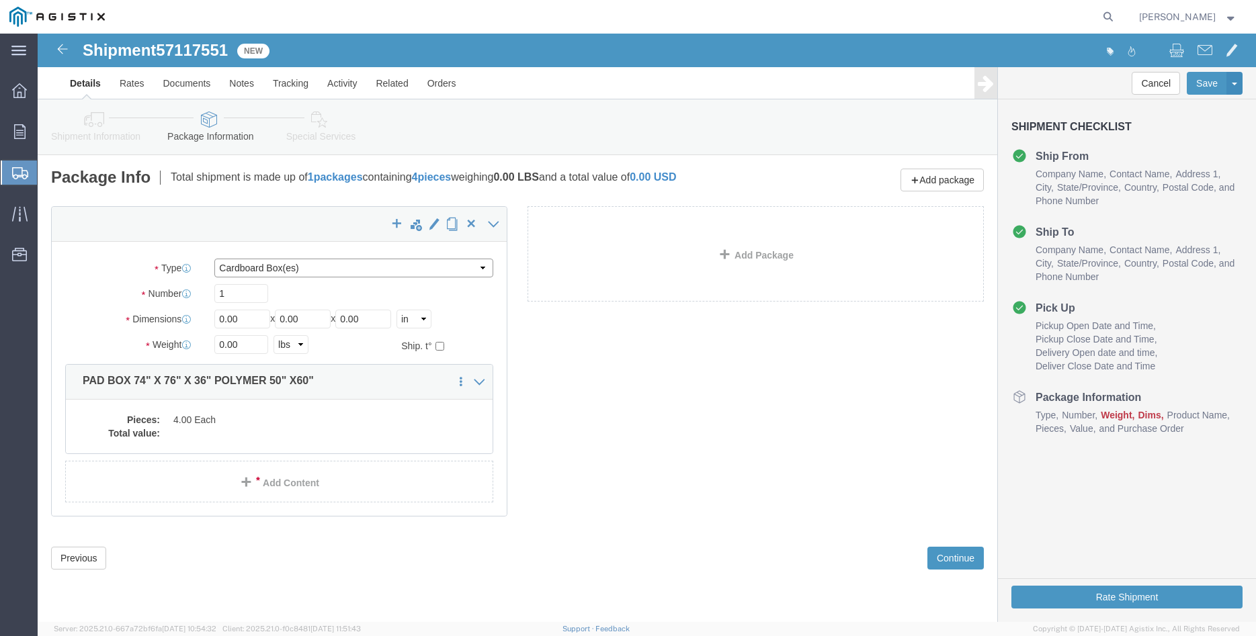
click select "Select Bulk Bundle(s) Cardboard Box(es) Carton(s) Crate(s) Drum(s) (Fiberboard)…"
select select "PONS"
click option "Pallet(s) Oversized (Not Stackable)"
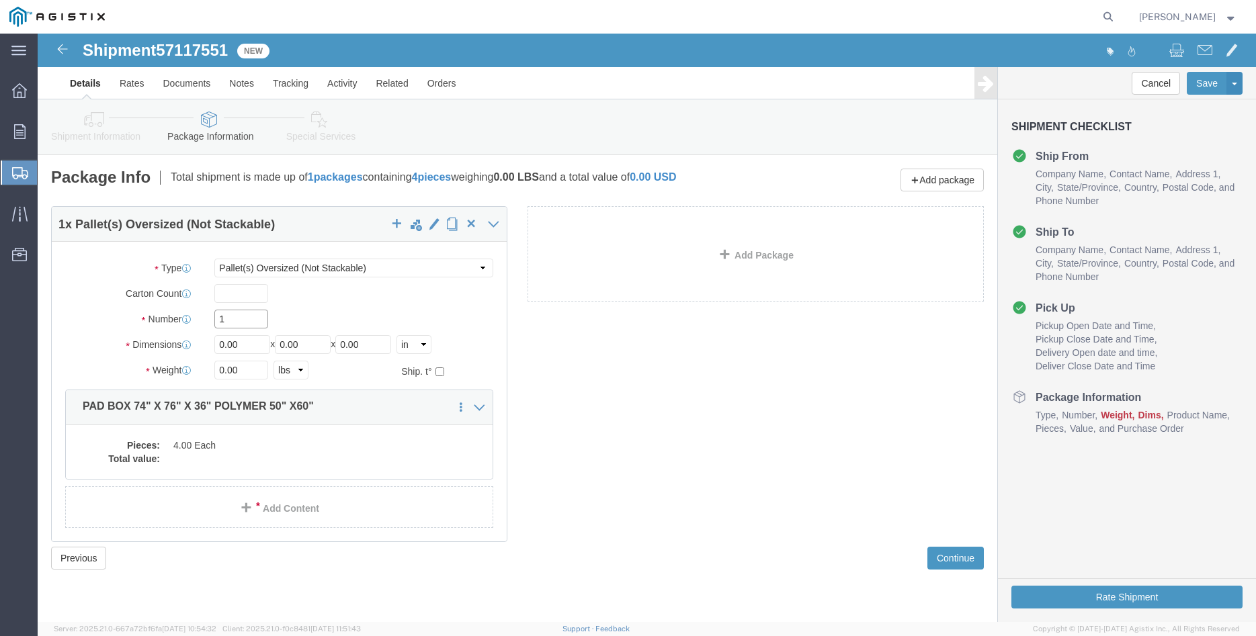
click input "1"
type input "4"
type input "89"
type input "91"
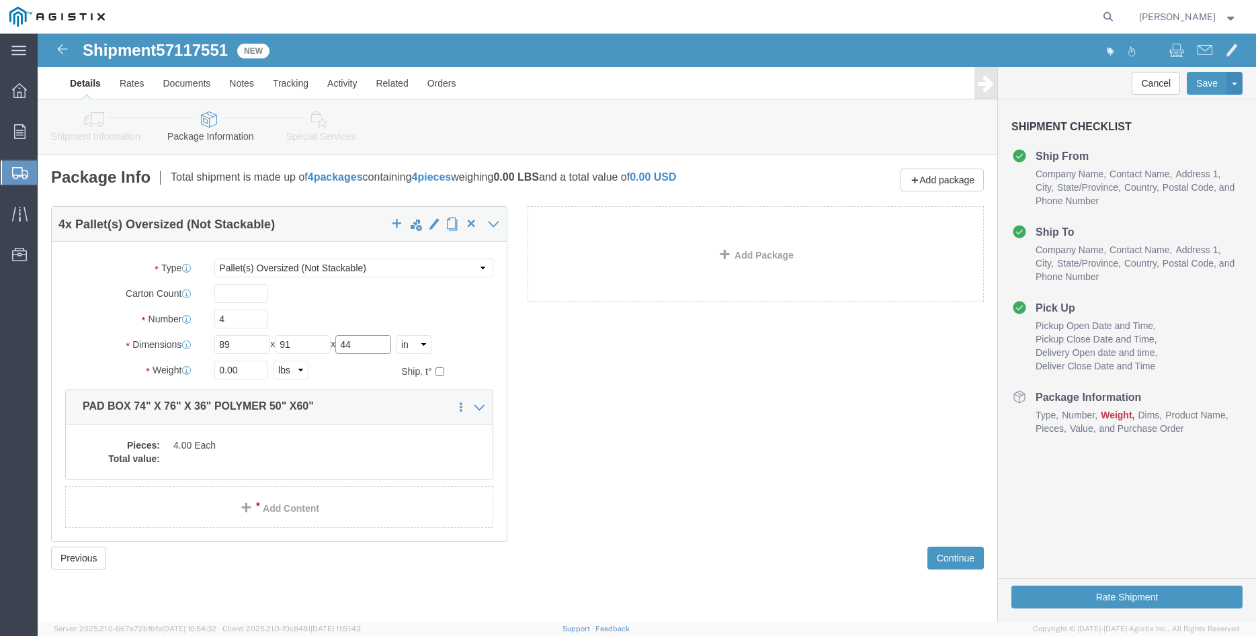
type input "44"
click input "0.00"
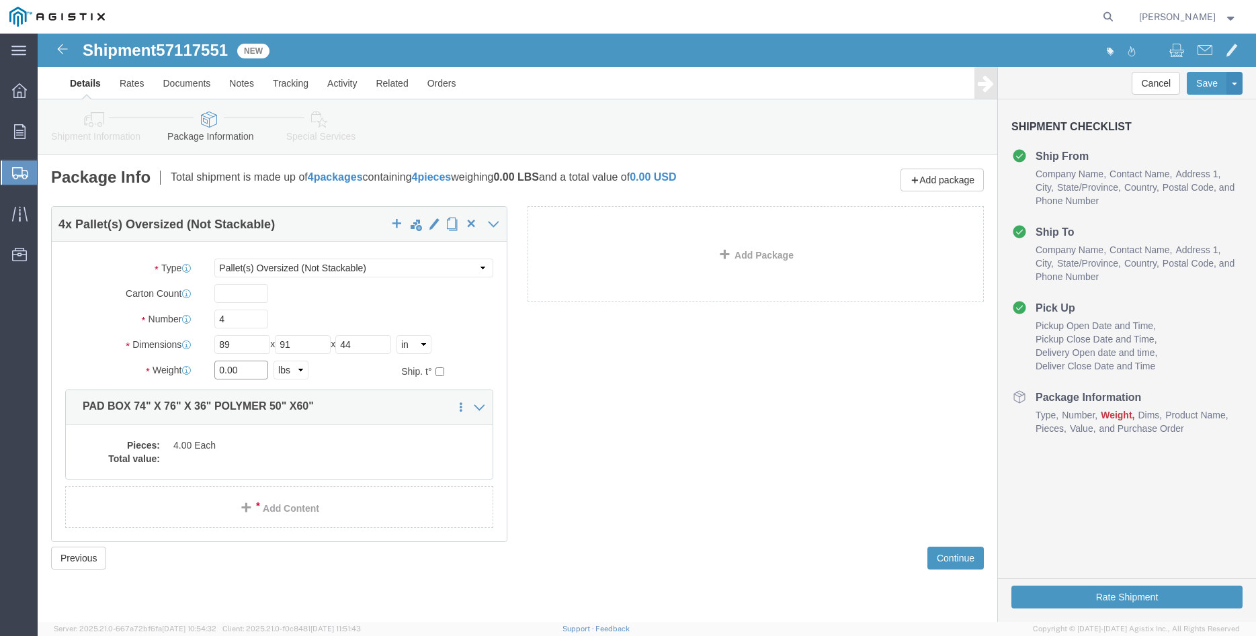
click input "0.00"
type input "5400"
click label "Number"
click dd
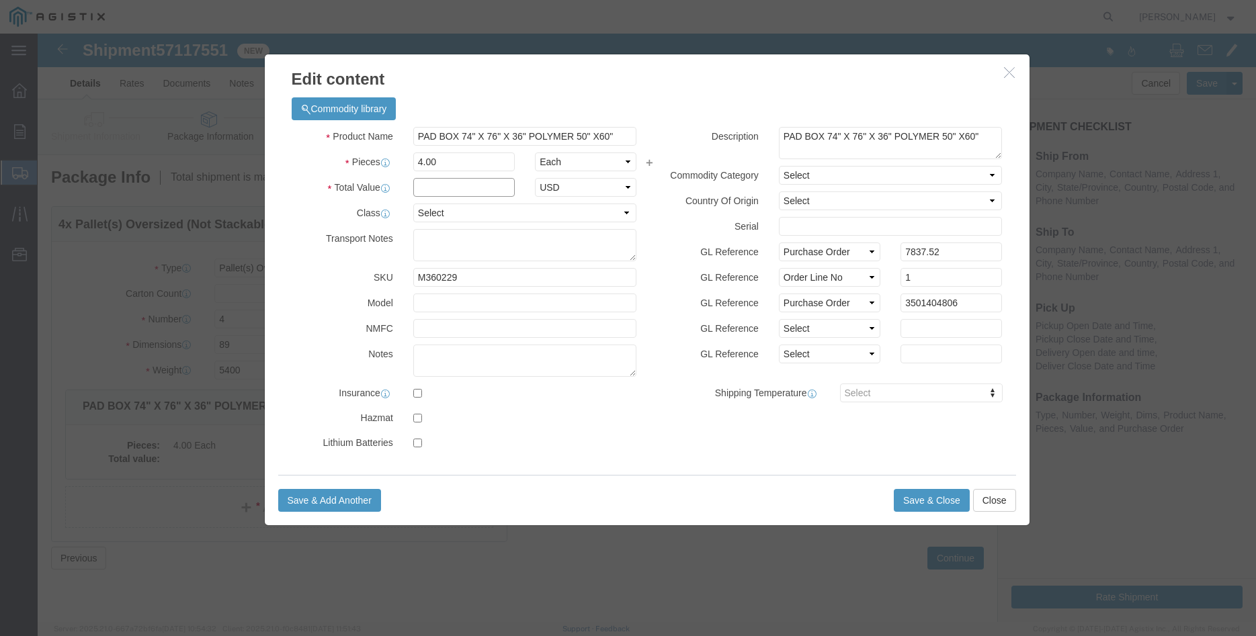
click input "text"
type input "7837.52"
click select "Select 50 55 60 65 70 85 92.5 100 125 175 250 300 400"
select select "100"
click option "100"
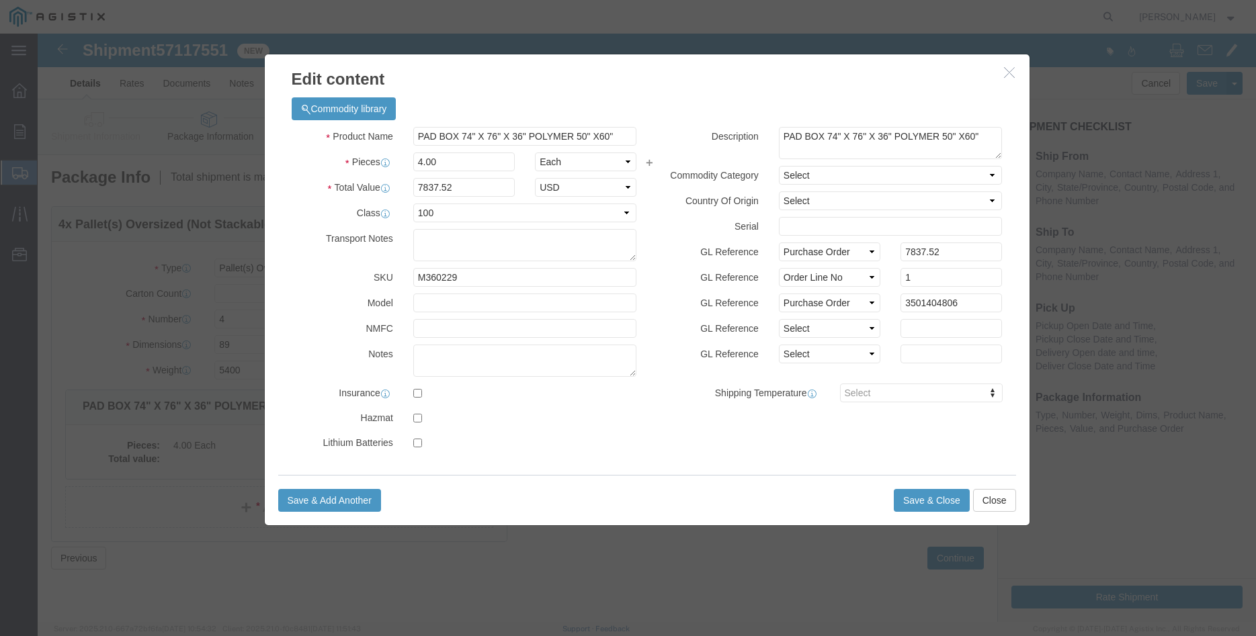
drag, startPoint x: 644, startPoint y: 332, endPoint x: 660, endPoint y: 367, distance: 39.4
click div "GL Reference Select Account Type Activity ID Airline Appointment Number ASN Bat…"
drag, startPoint x: 892, startPoint y: 464, endPoint x: 869, endPoint y: 467, distance: 23.0
click button "Save & Close"
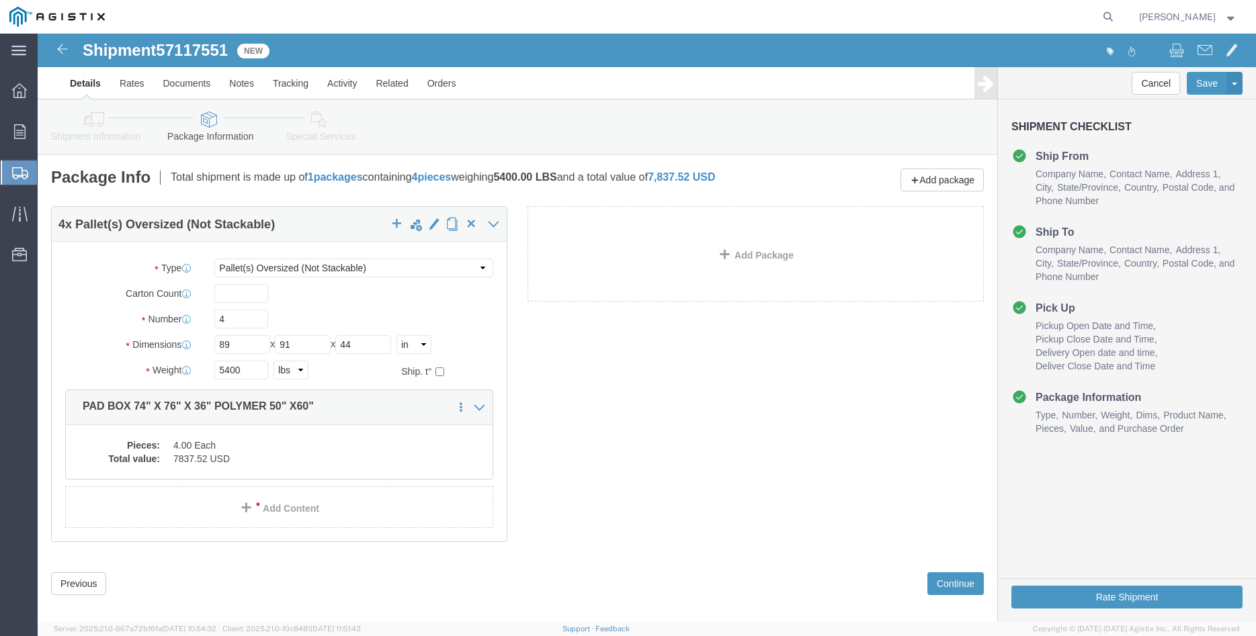
scroll to position [14, 0]
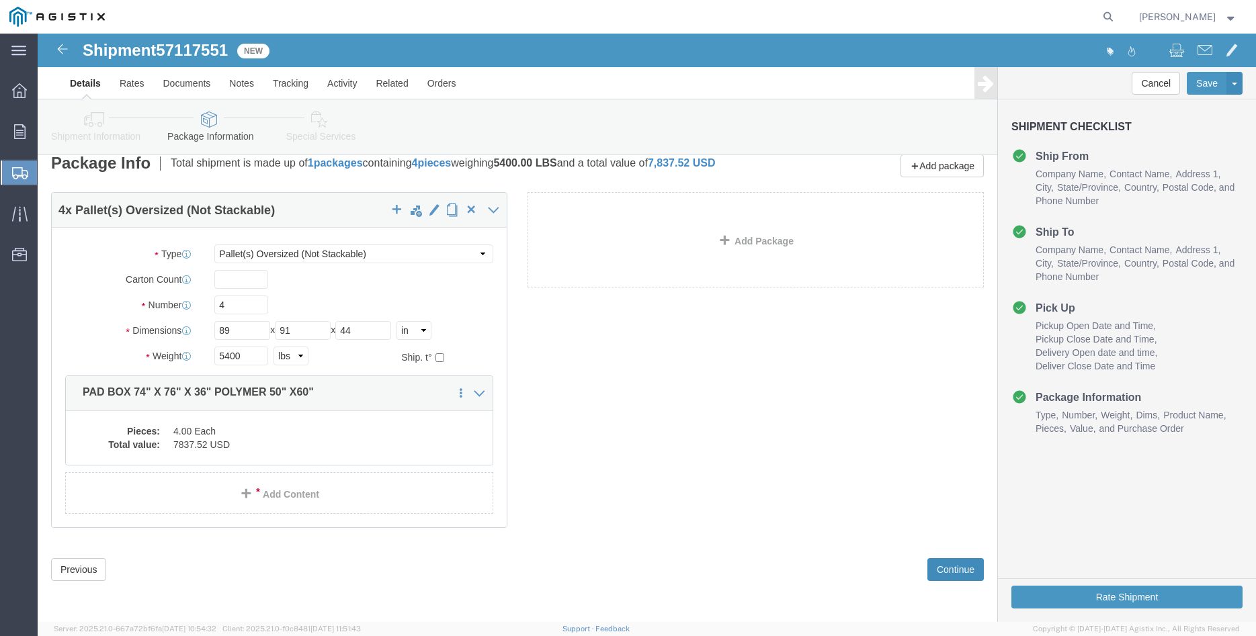
click button "Continue"
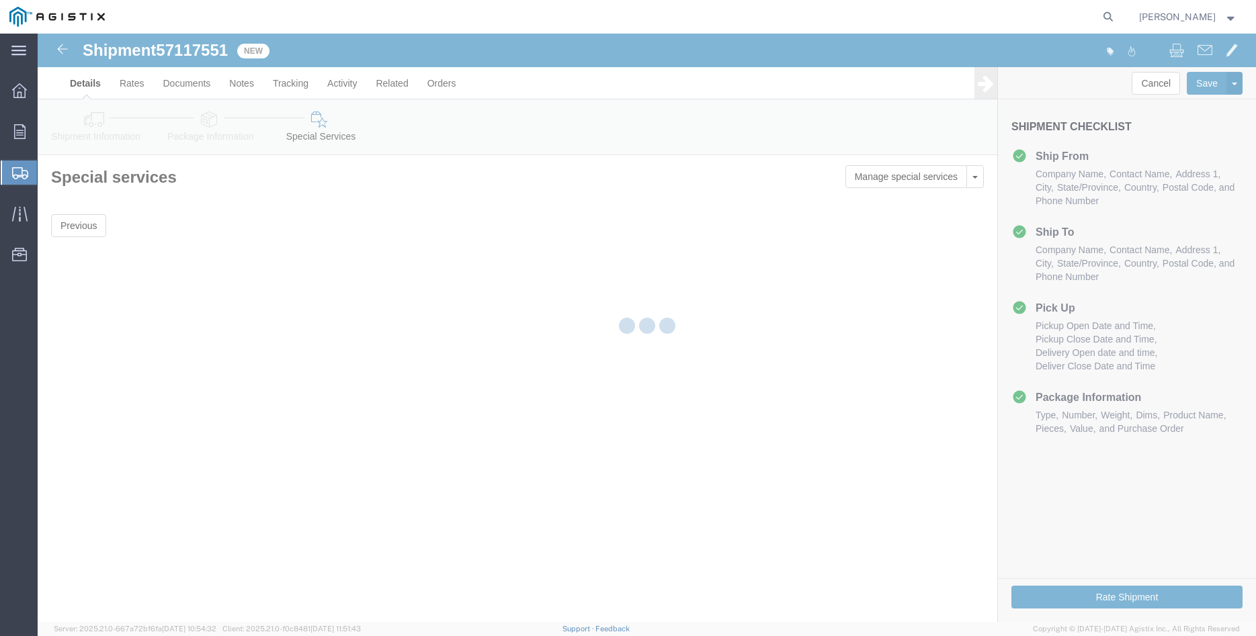
scroll to position [0, 0]
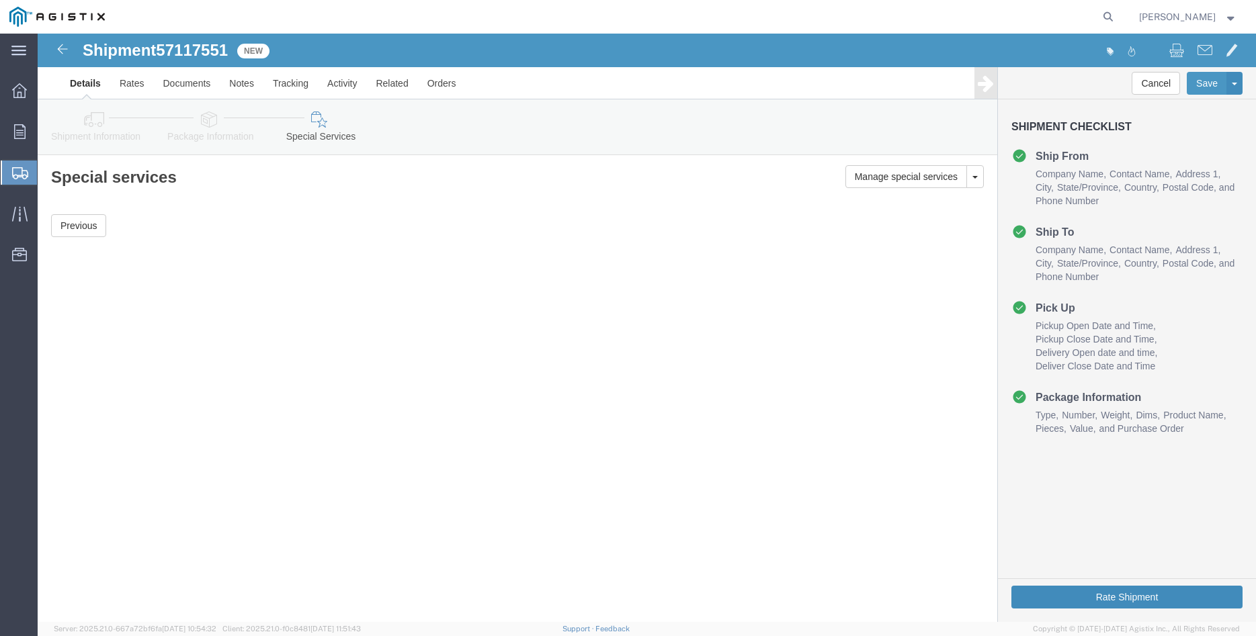
click button "Rate Shipment"
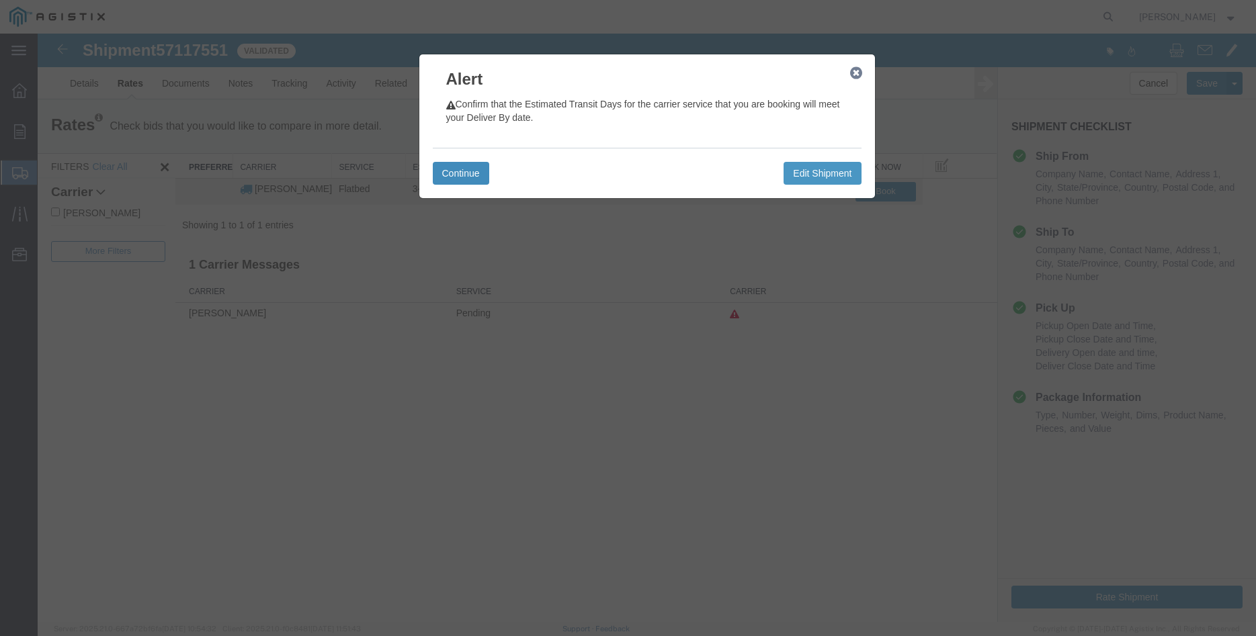
click at [462, 179] on button "Continue" at bounding box center [461, 173] width 56 height 23
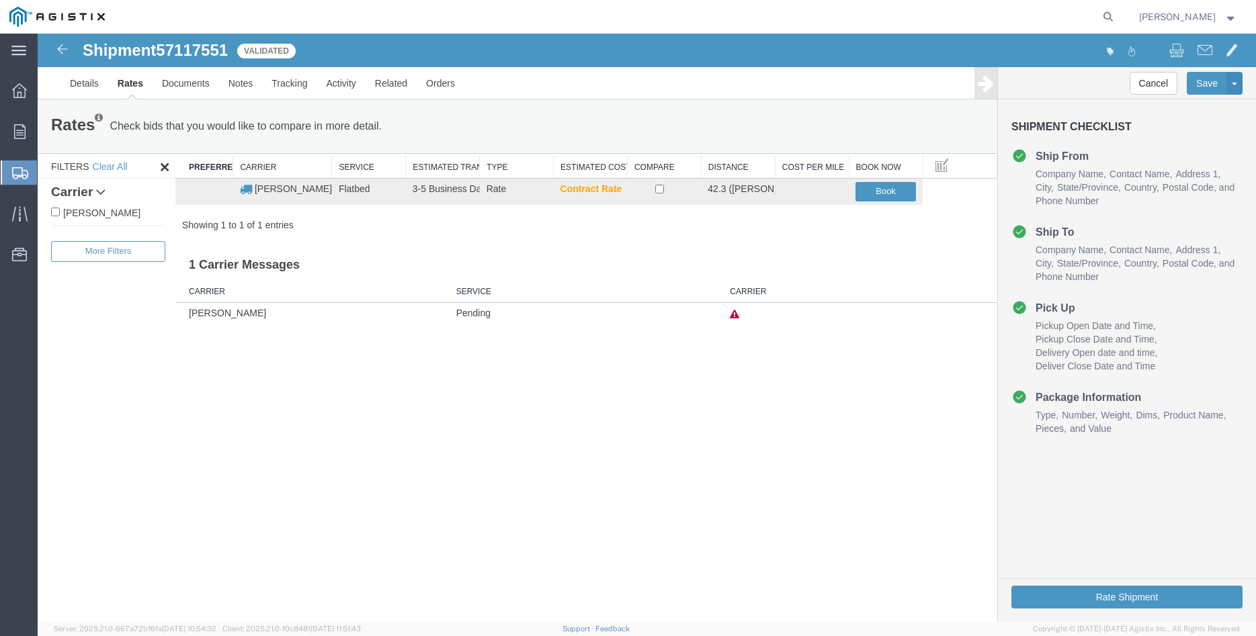
click at [77, 211] on label "[PERSON_NAME]" at bounding box center [108, 212] width 114 height 15
click at [60, 211] on input "[PERSON_NAME]" at bounding box center [55, 212] width 9 height 9
checkbox input "true"
click at [662, 187] on input "checkbox" at bounding box center [659, 189] width 9 height 9
checkbox input "true"
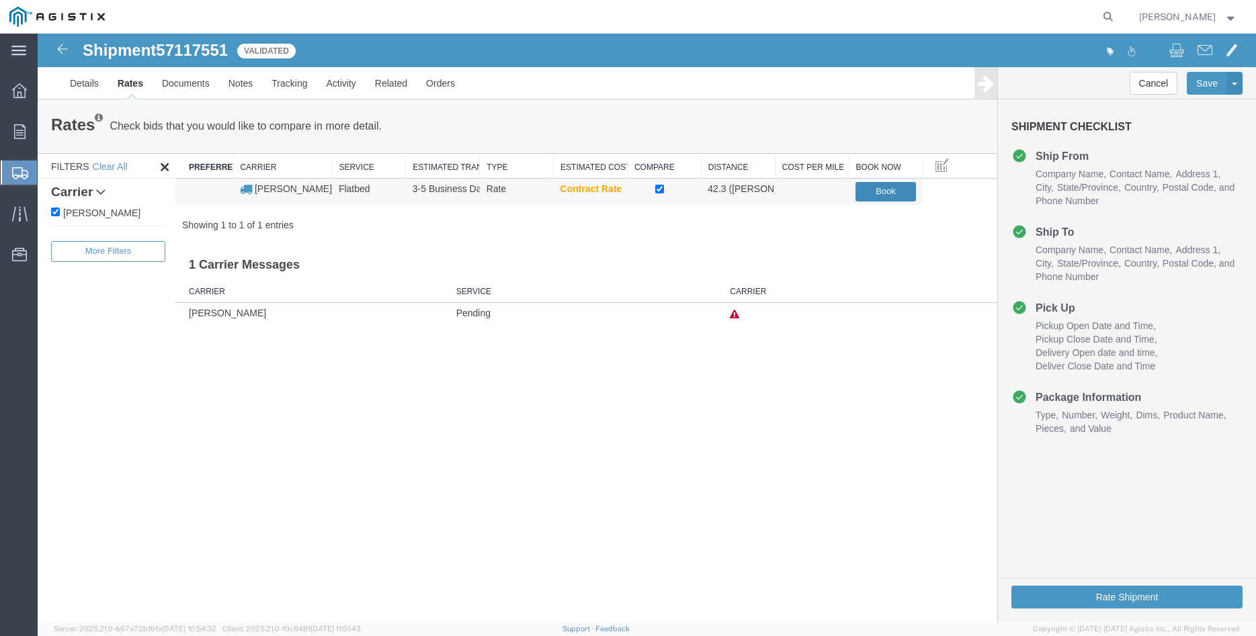
click at [875, 190] on button "Book" at bounding box center [885, 191] width 60 height 19
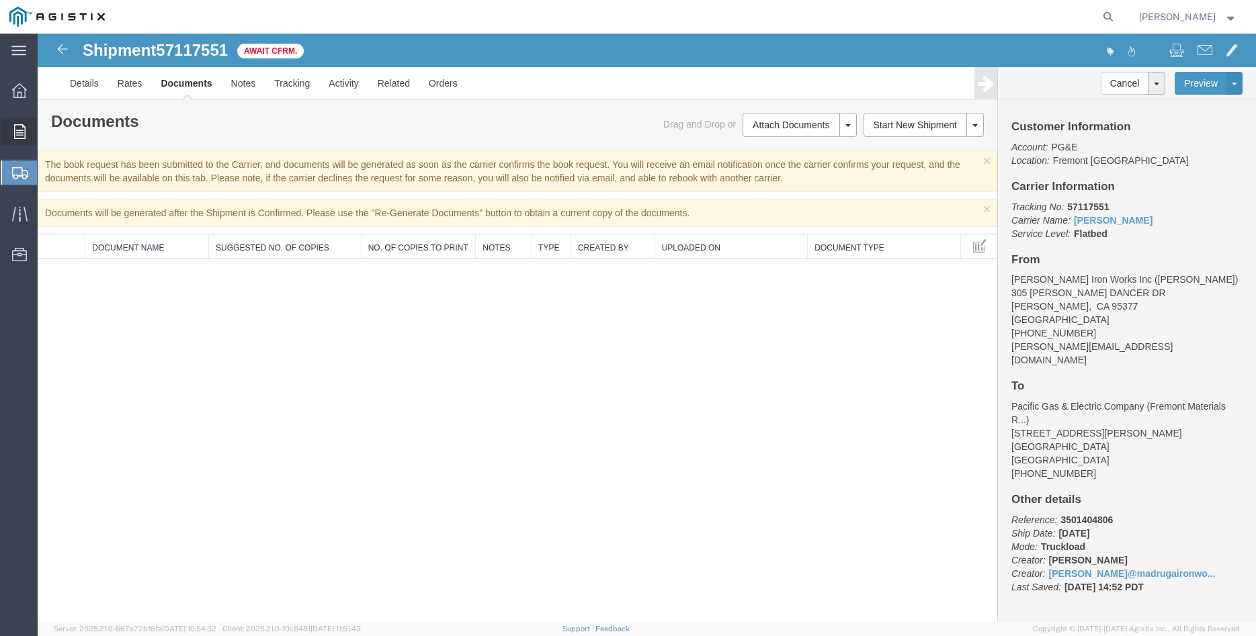
click at [13, 129] on div at bounding box center [20, 131] width 38 height 27
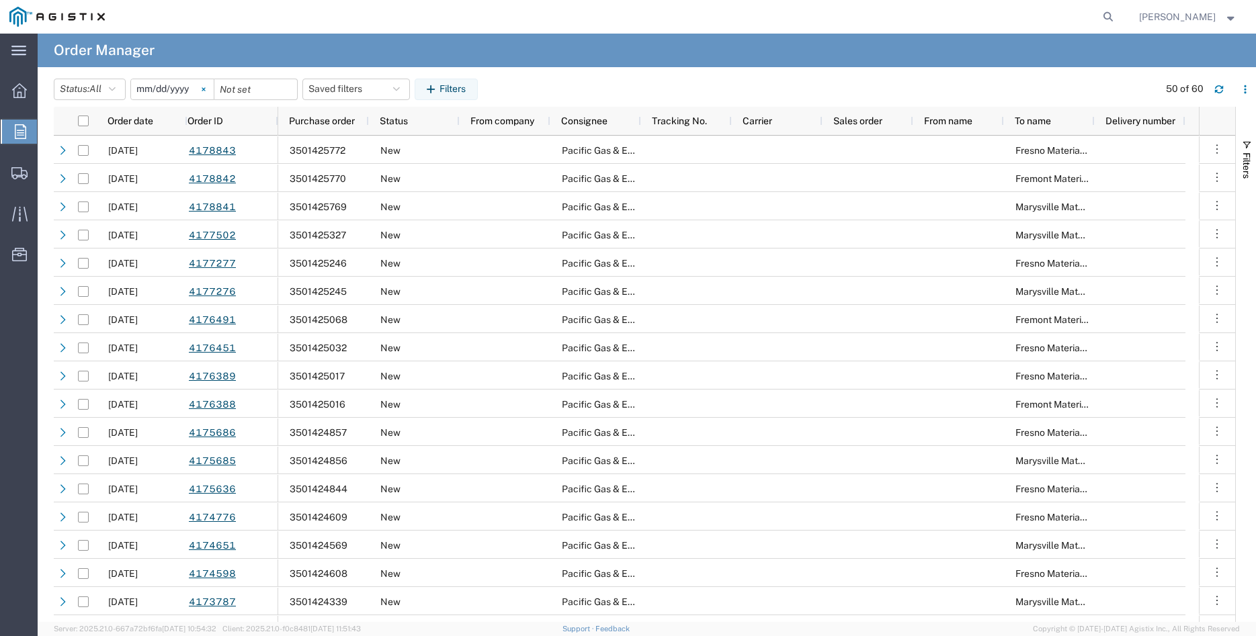
click at [206, 88] on icon at bounding box center [204, 89] width 4 height 4
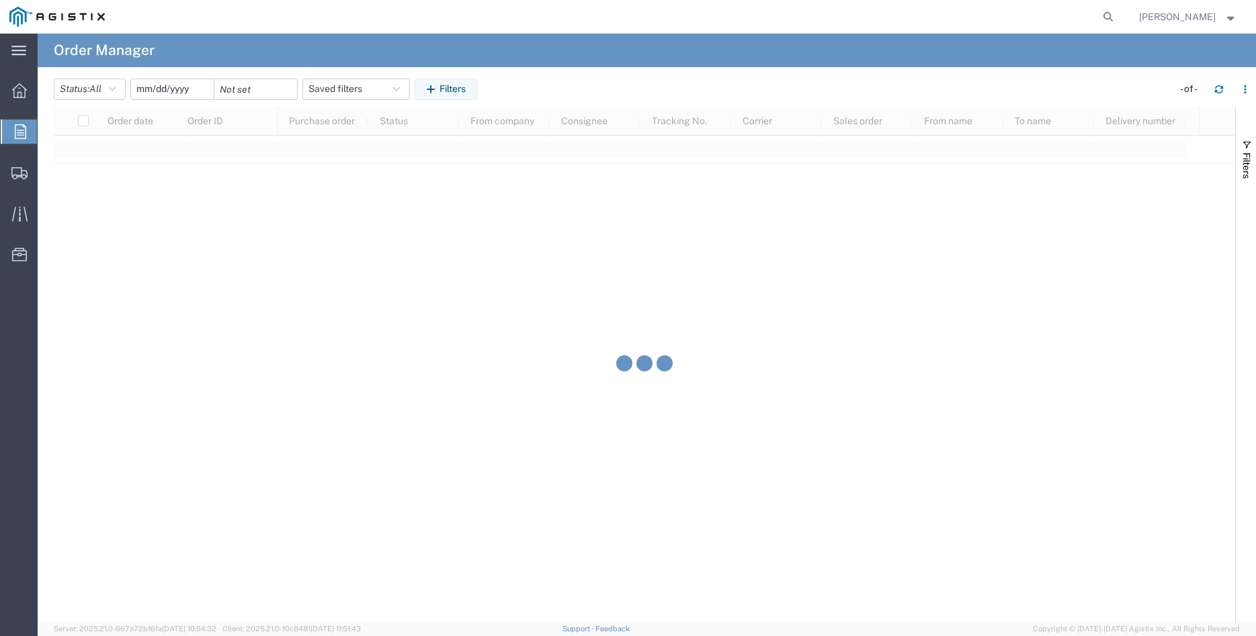
click at [172, 90] on input "date" at bounding box center [172, 89] width 83 height 20
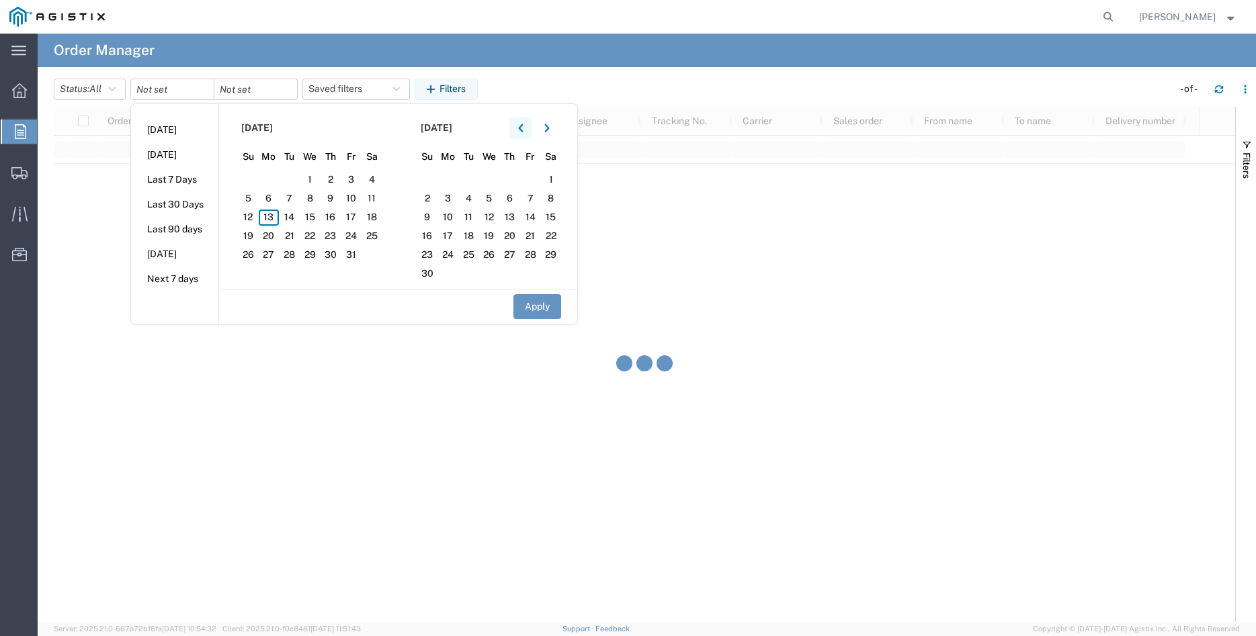
click at [517, 126] on button "button" at bounding box center [520, 128] width 21 height 21
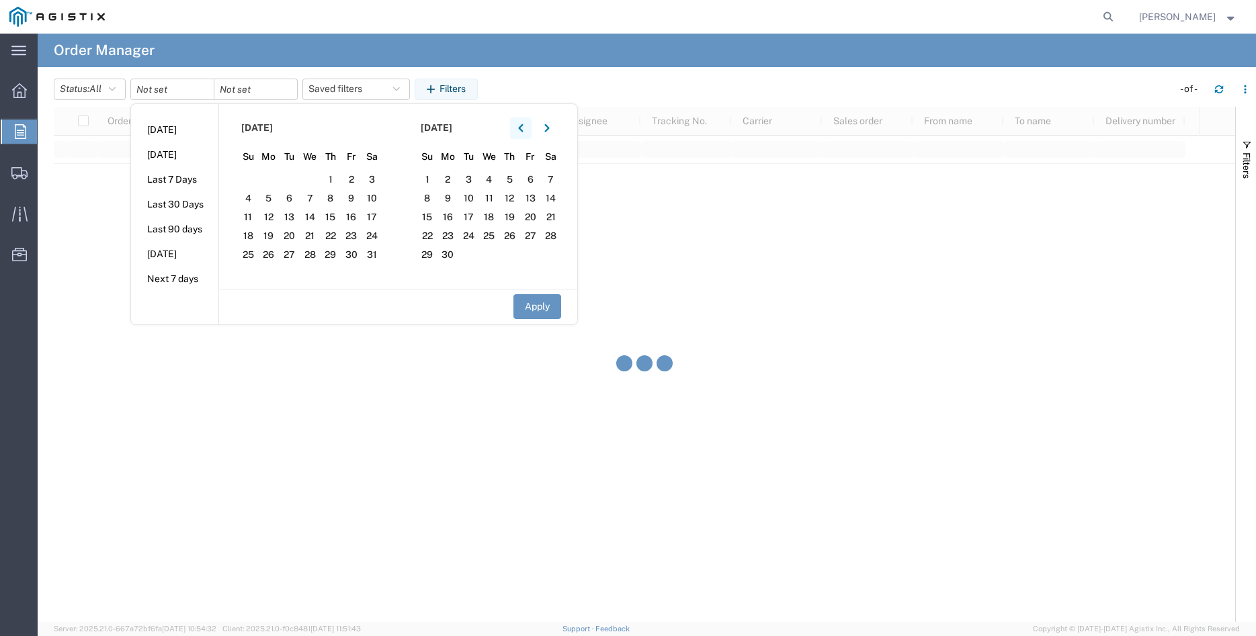
click at [517, 126] on button "button" at bounding box center [520, 128] width 21 height 21
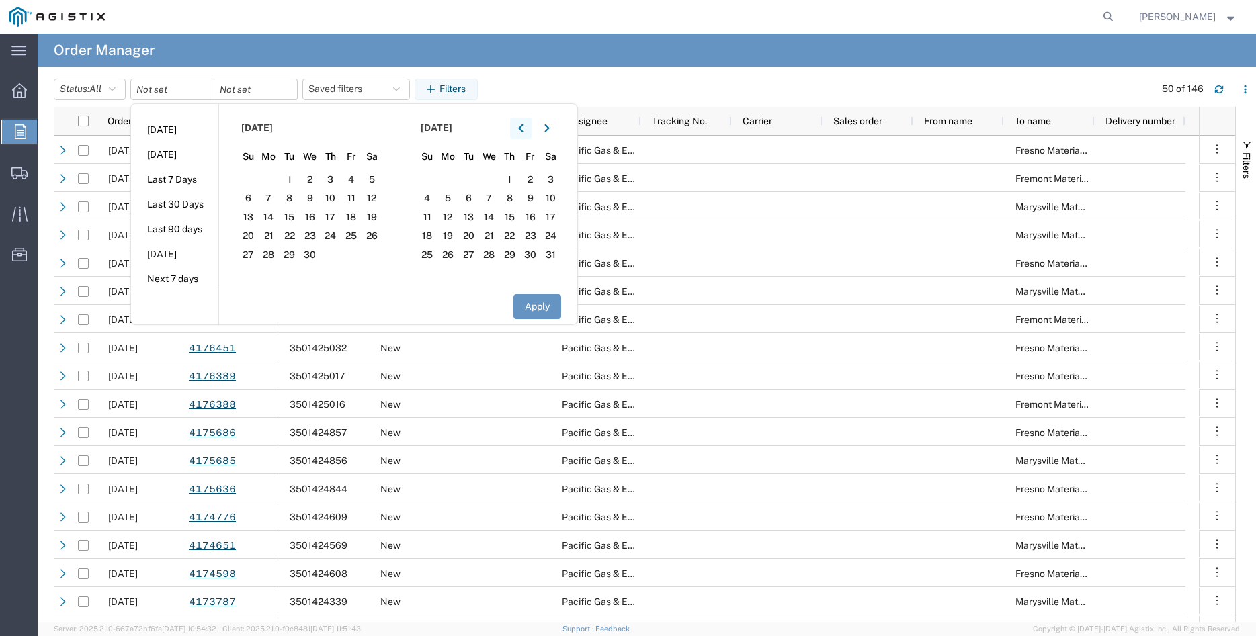
click at [517, 126] on button "button" at bounding box center [520, 128] width 21 height 21
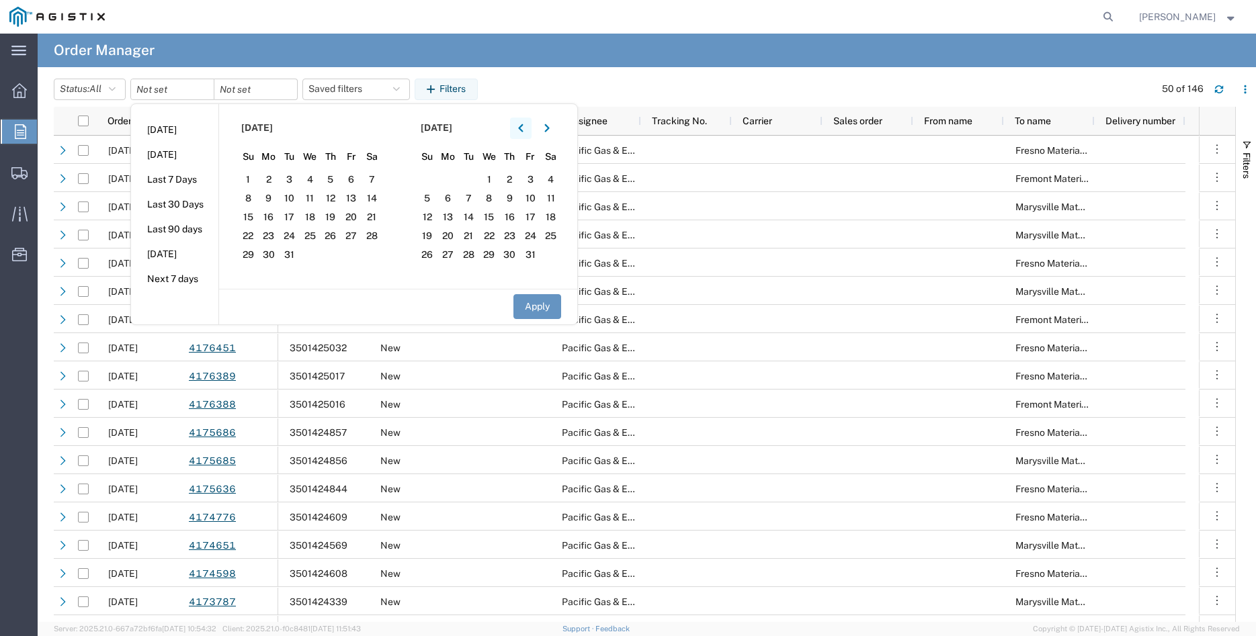
click at [517, 126] on button "button" at bounding box center [520, 128] width 21 height 21
click at [555, 130] on button "button" at bounding box center [546, 128] width 21 height 21
click at [452, 236] on span "23" at bounding box center [447, 236] width 21 height 16
click at [533, 306] on button "Apply" at bounding box center [537, 306] width 48 height 25
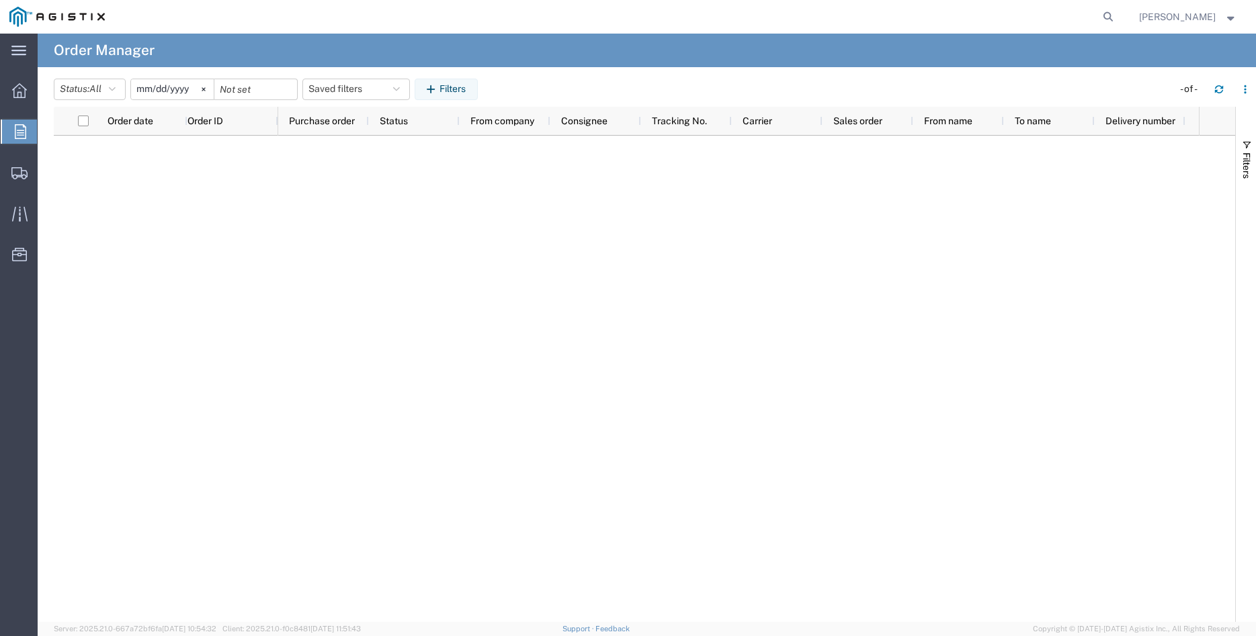
type input "[DATE]"
click at [257, 93] on input "date" at bounding box center [255, 89] width 83 height 20
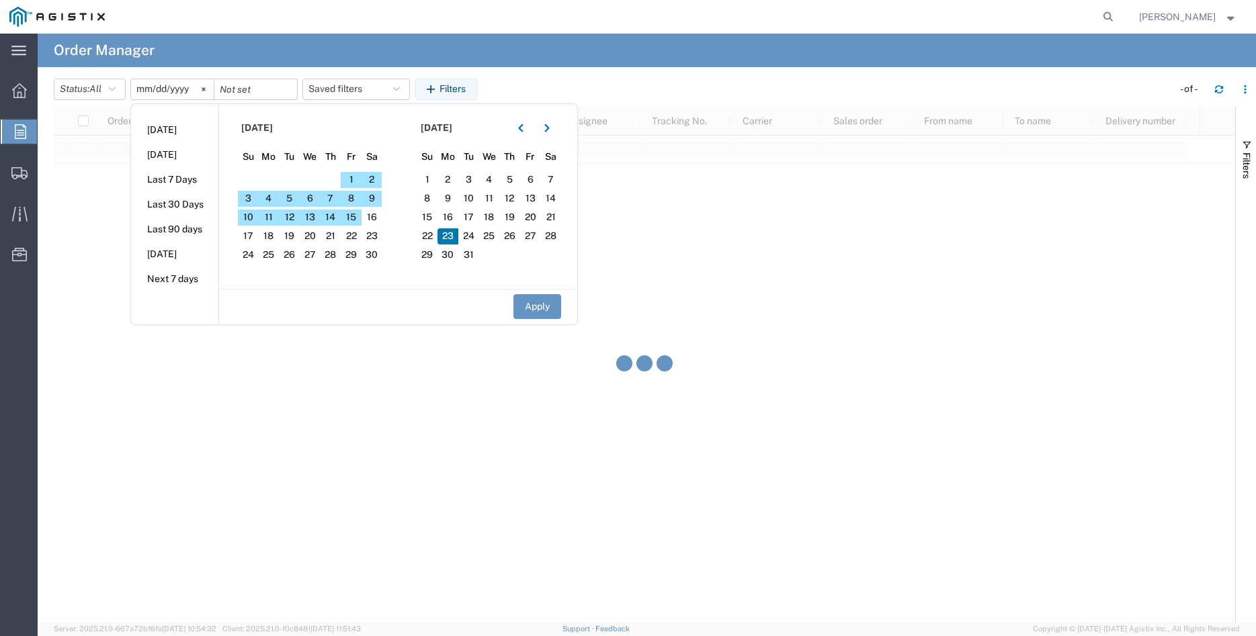
click at [453, 236] on span "23" at bounding box center [447, 236] width 21 height 16
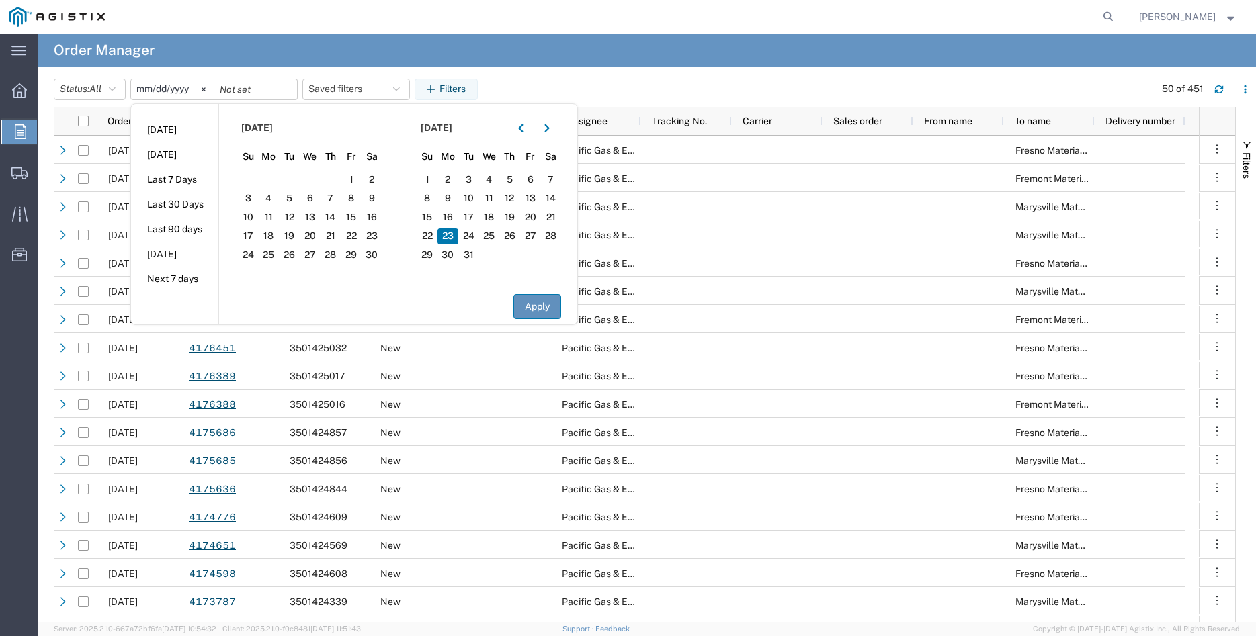
click at [527, 302] on button "Apply" at bounding box center [537, 306] width 48 height 25
type input "[DATE]"
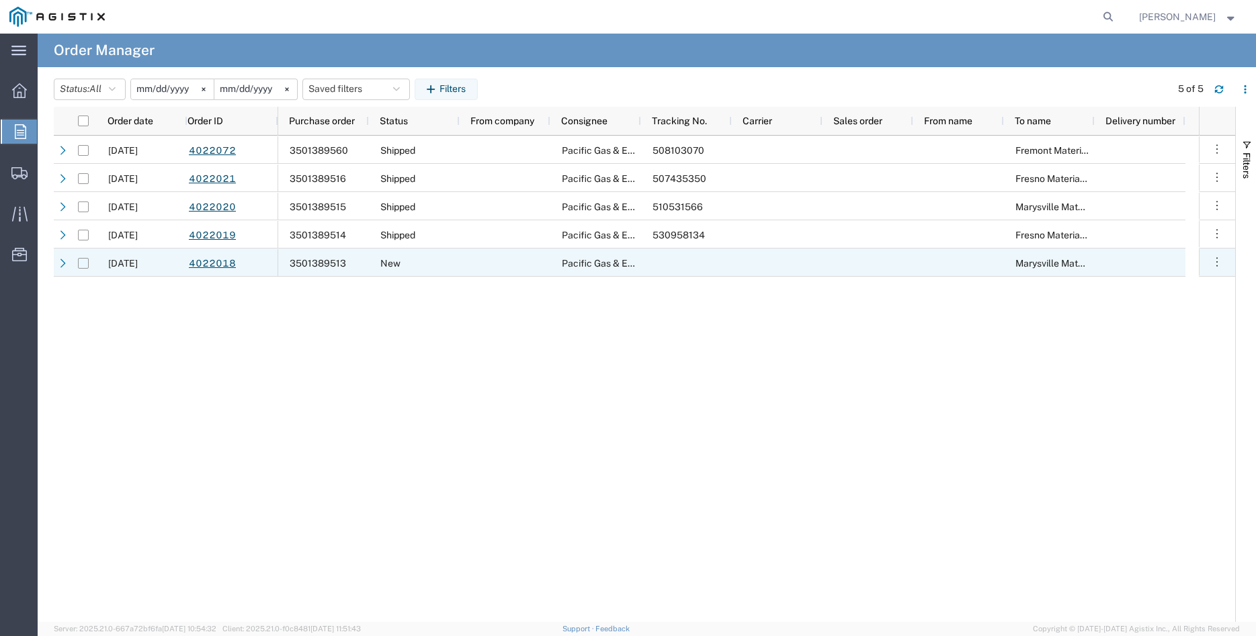
click at [84, 263] on input "Press Space to toggle row selection (unchecked)" at bounding box center [83, 263] width 11 height 11
checkbox input "true"
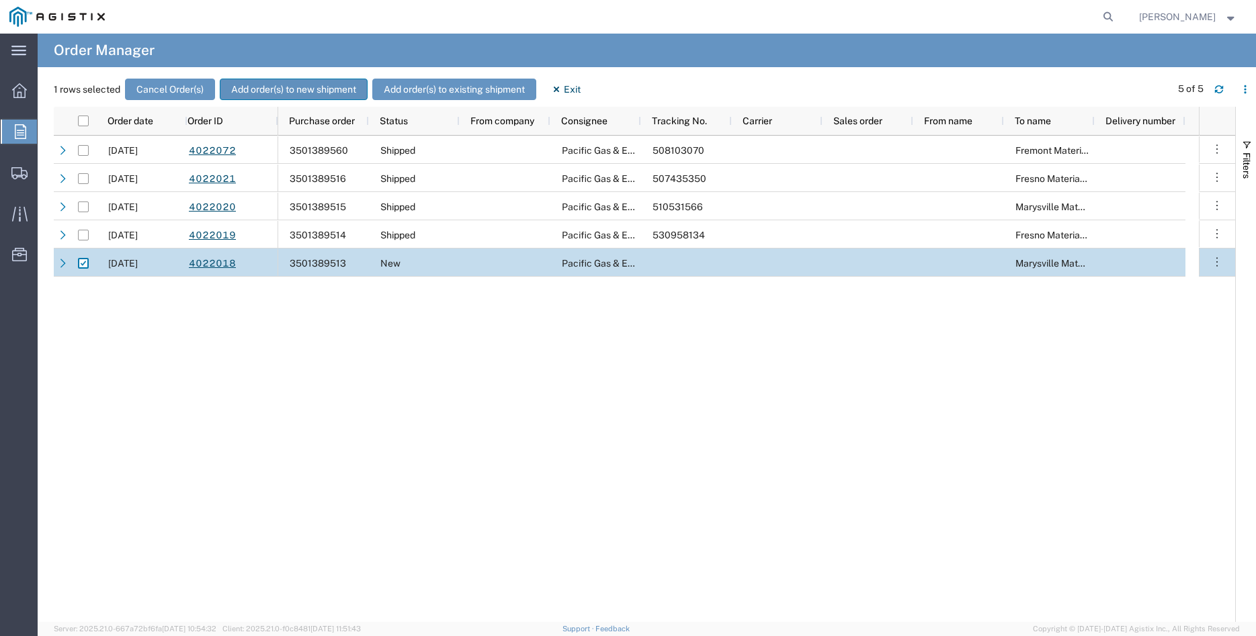
click at [290, 85] on button "Add order(s) to new shipment" at bounding box center [294, 89] width 148 height 21
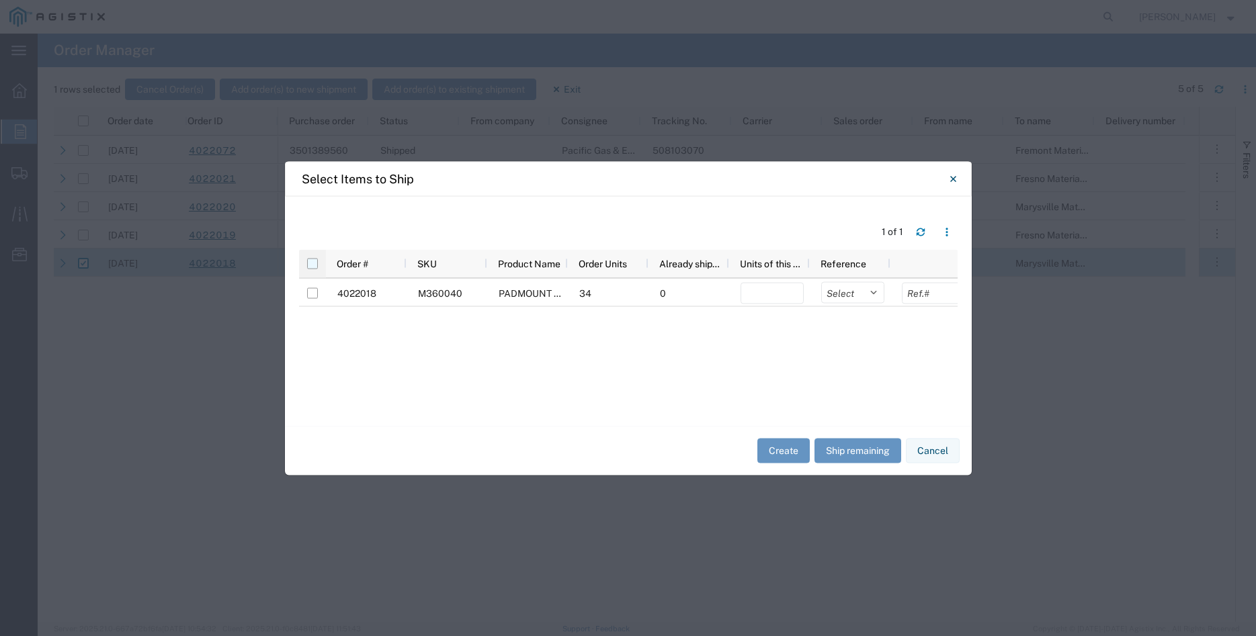
click at [312, 261] on input "checkbox" at bounding box center [312, 263] width 11 height 11
checkbox input "true"
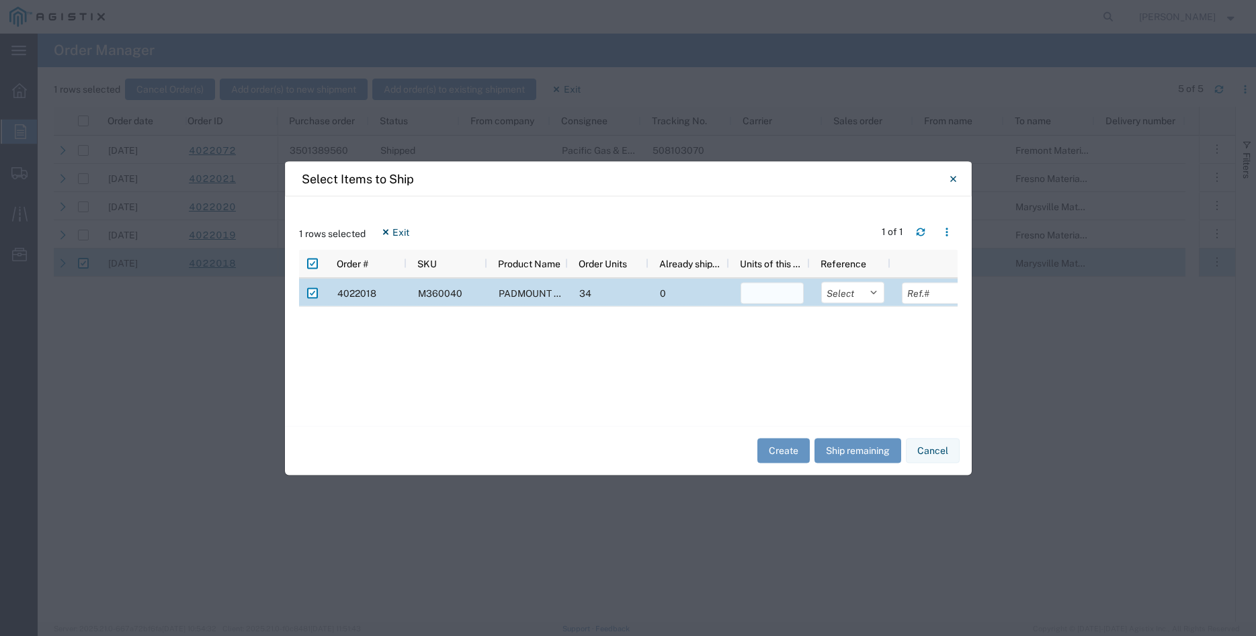
click at [767, 293] on input "number" at bounding box center [771, 292] width 63 height 21
type input "10"
click at [821, 281] on select "Select Purchase Order Delivery Number" at bounding box center [852, 291] width 63 height 21
select select "PURCHORD"
click option "Purchase Order" at bounding box center [0, 0] width 0 height 0
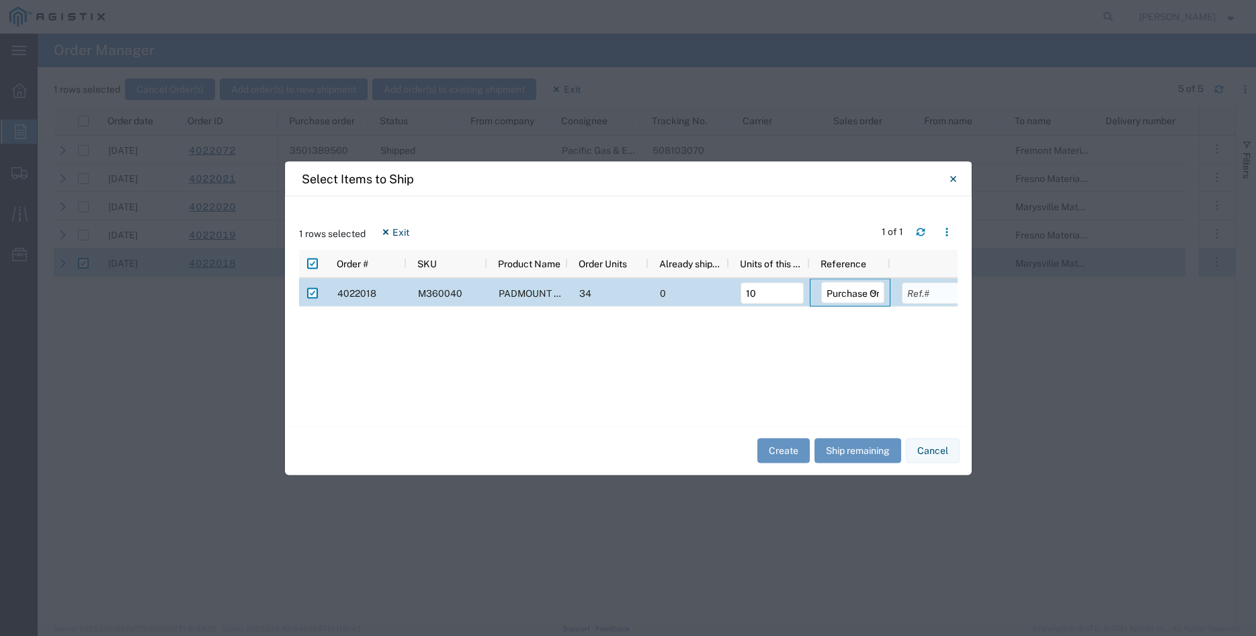
click at [911, 296] on input "text" at bounding box center [933, 292] width 63 height 21
type input "64270.00"
click at [882, 352] on div "4022018 M360040 PADMOUNT "J" SST ENCLOSURE 3 WIRE 4 WAY 34 0 10 Select Purchase…" at bounding box center [628, 345] width 658 height 134
click at [791, 450] on button "Create" at bounding box center [783, 451] width 52 height 25
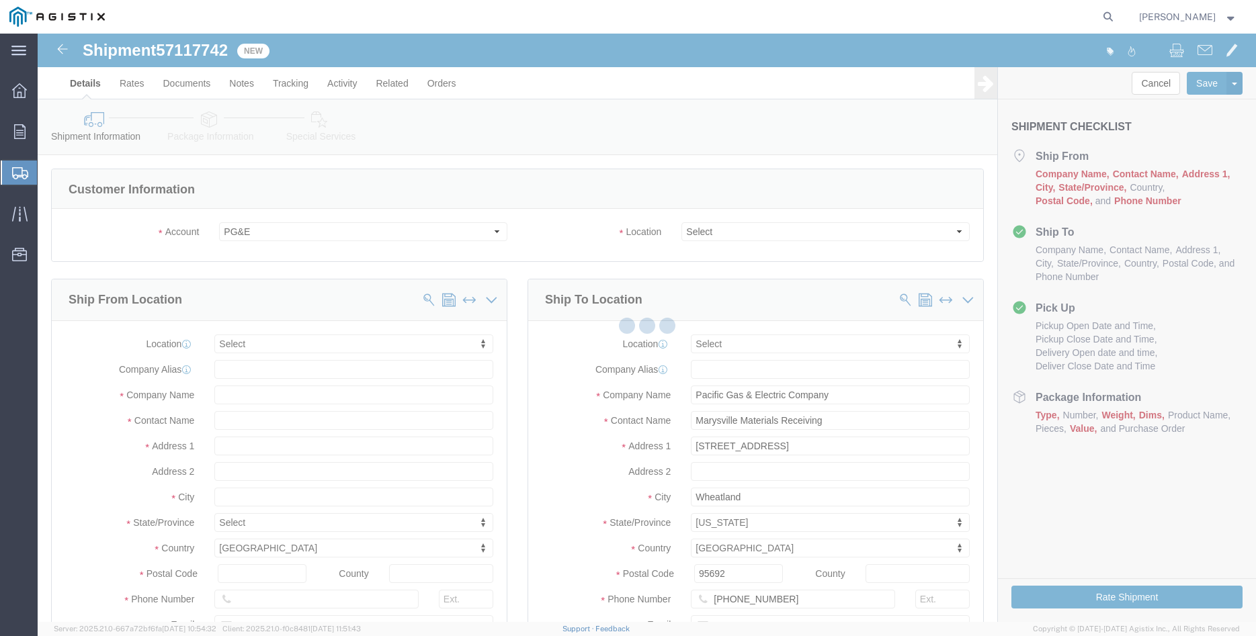
select select
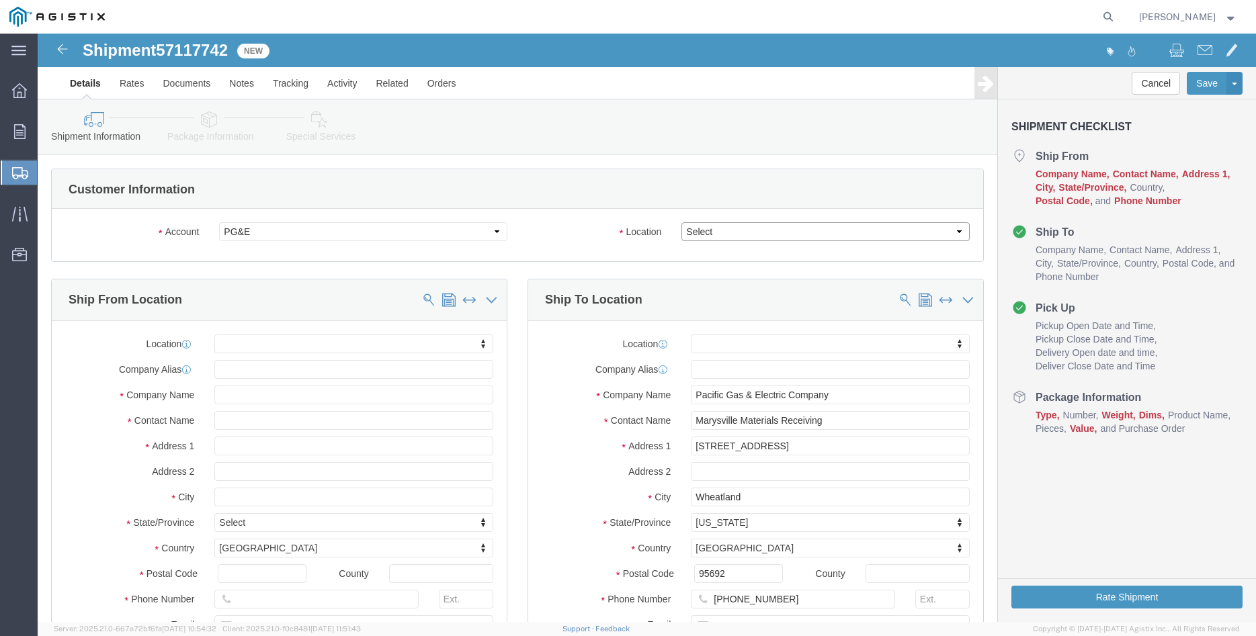
click select "Select All Others [GEOGRAPHIC_DATA] [GEOGRAPHIC_DATA] [GEOGRAPHIC_DATA] [GEOGRA…"
select select "19996"
click option "Wheatland [GEOGRAPHIC_DATA]"
click body "Shipment 57117742 New Details Rates Documents Notes Tracking Activity Related O…"
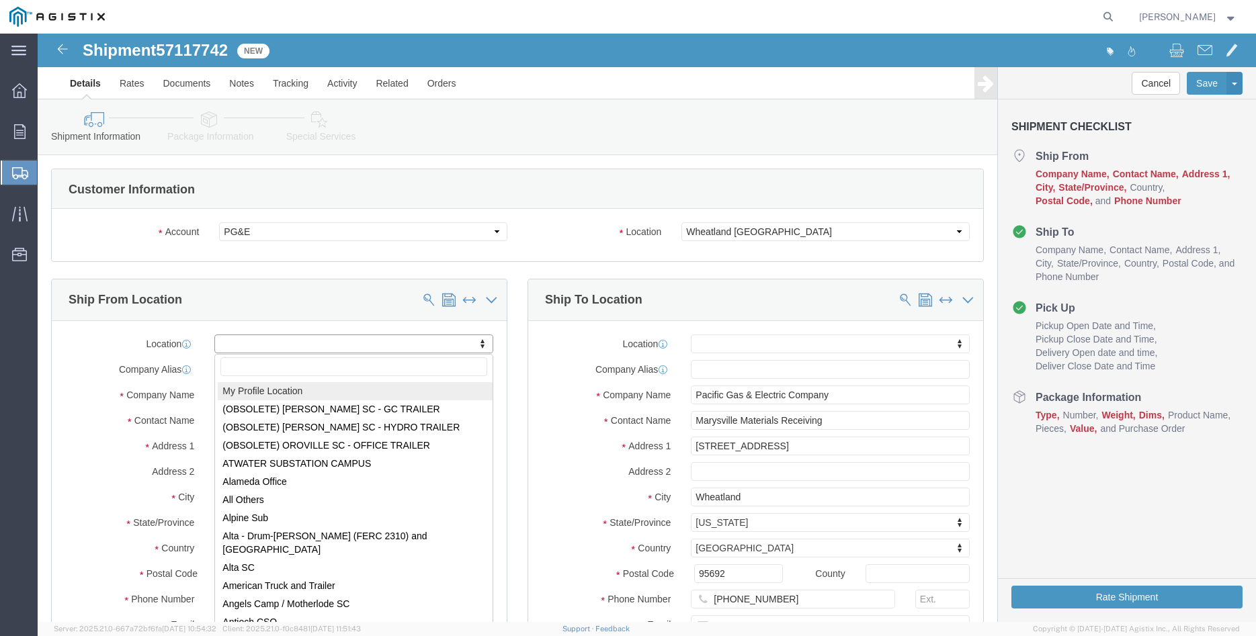
select select "MYPROFILE"
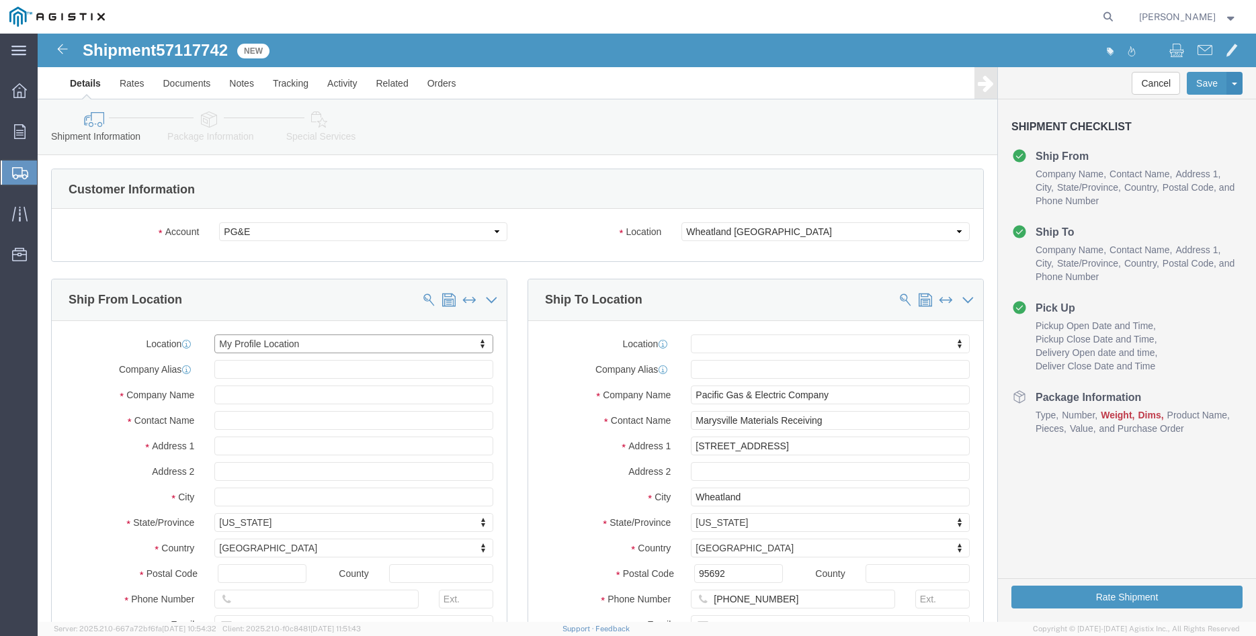
type input "305 [PERSON_NAME] DANCER DR"
select select "CA"
type input "95377"
type input "[PHONE_NUMBER]"
type input "[PERSON_NAME][EMAIL_ADDRESS][DOMAIN_NAME]"
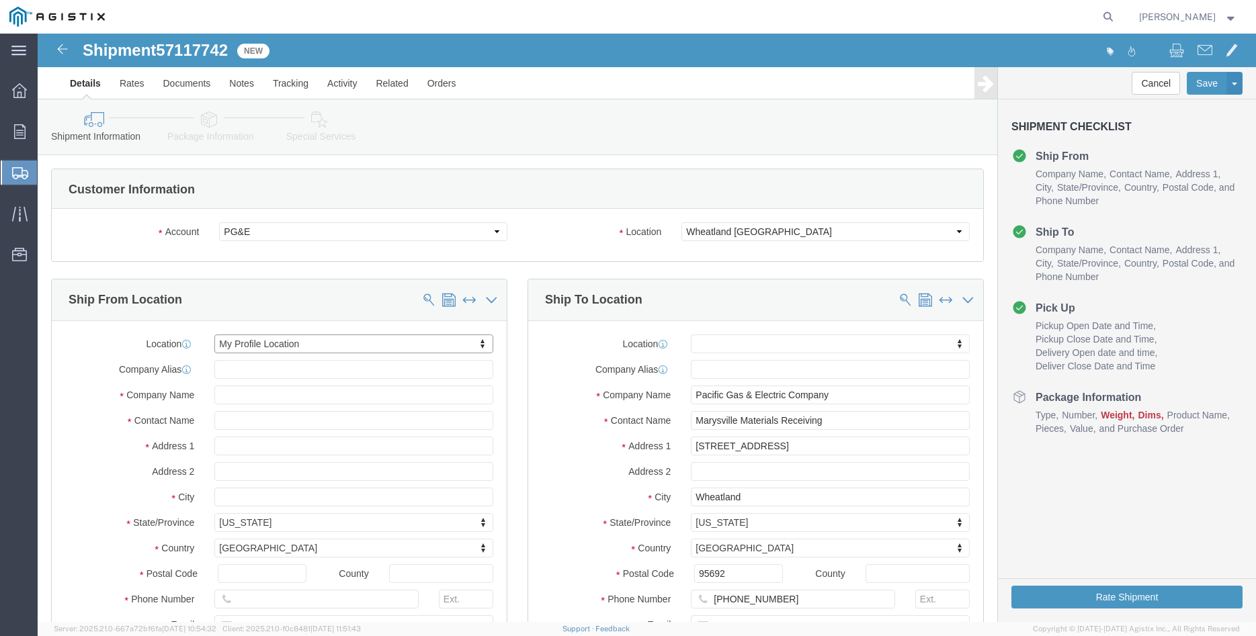
checkbox input "true"
type input "[PERSON_NAME] Iron Works Inc"
type input "[PERSON_NAME]"
click div "Ship To Location Location My Profile Location (OBSOLETE) [GEOGRAPHIC_DATA] SC -…"
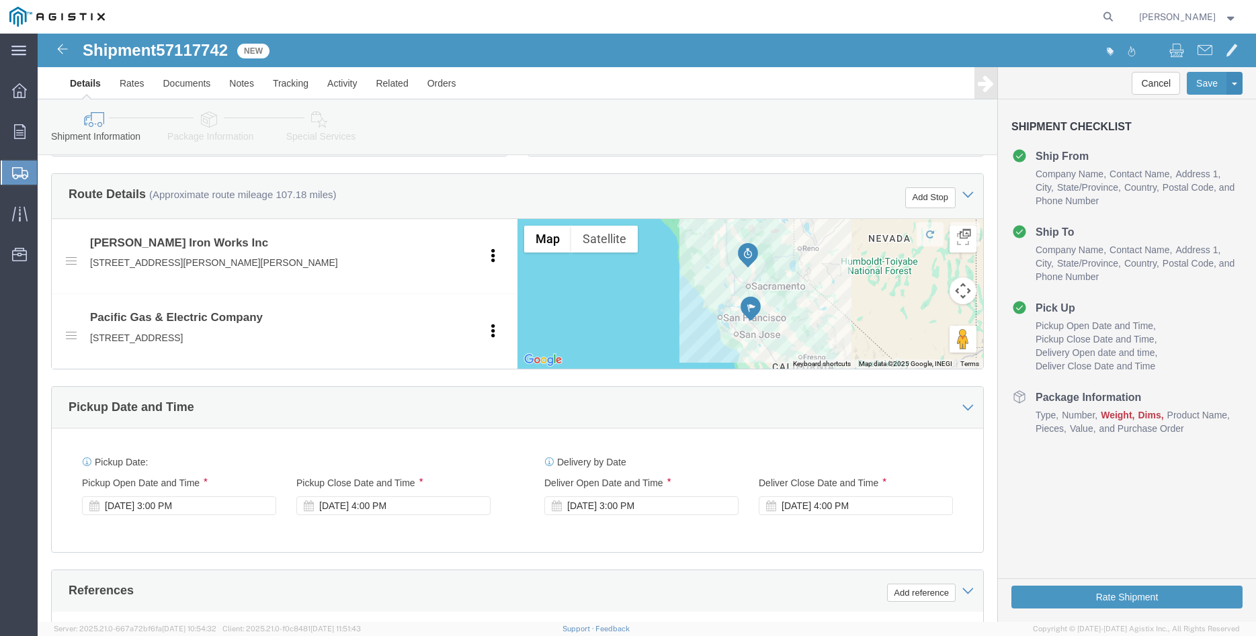
scroll to position [617, 0]
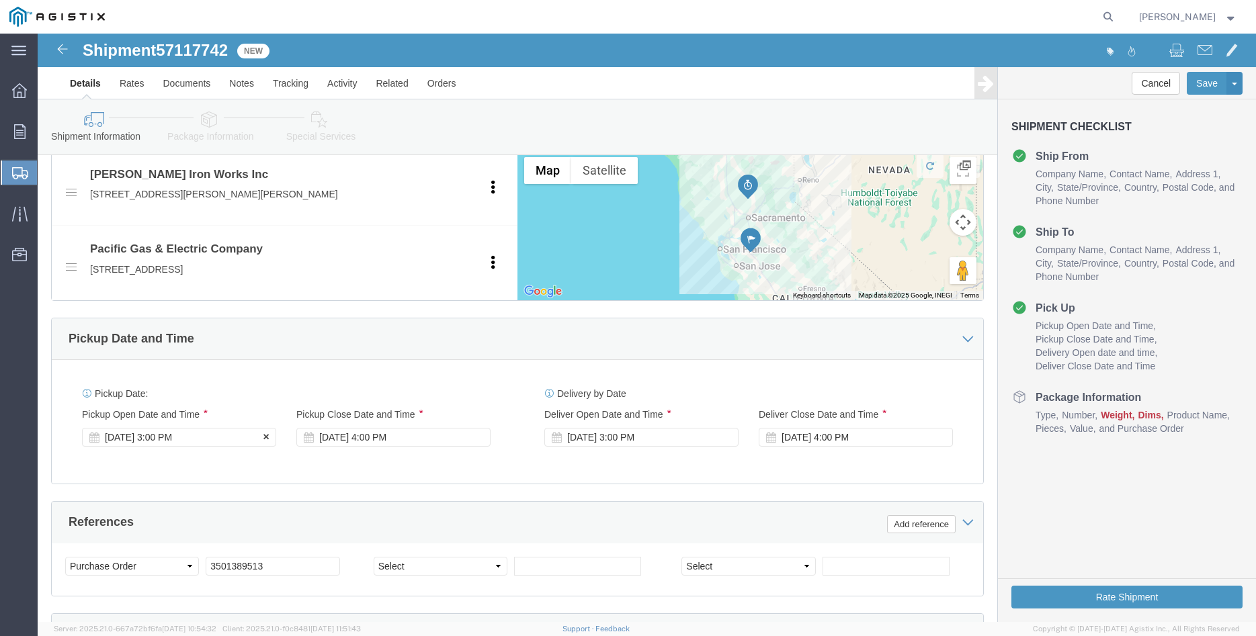
click div "[DATE] 3:00 PM"
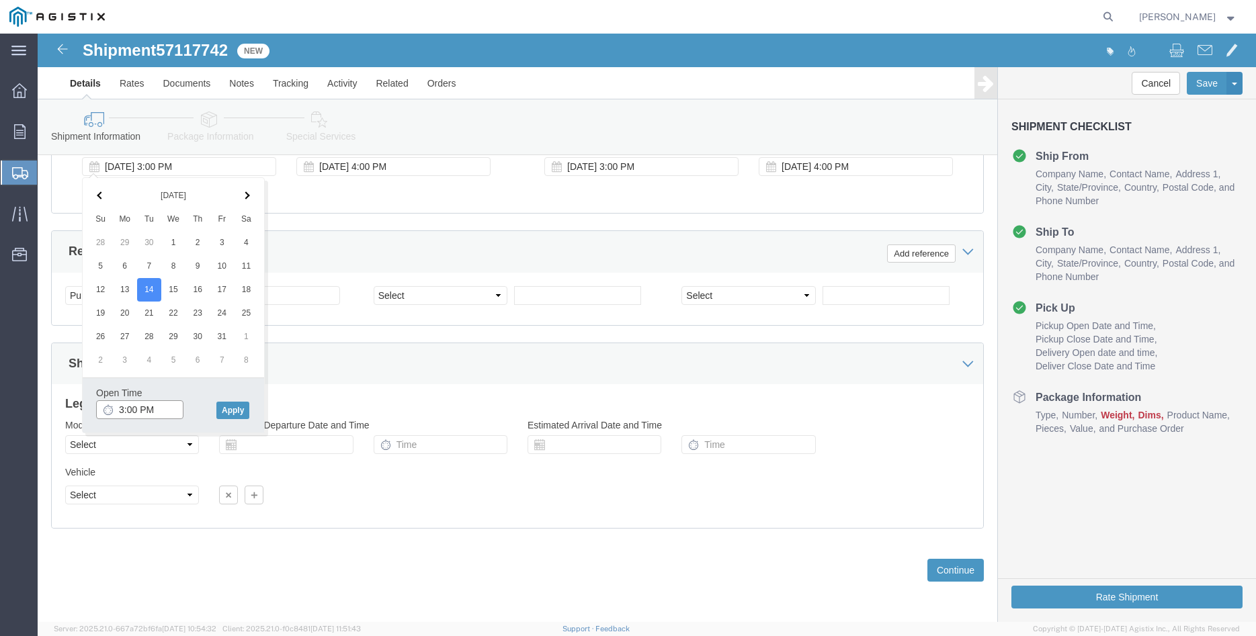
click input "3:00 PM"
type input "8:00 AM"
click button "Apply"
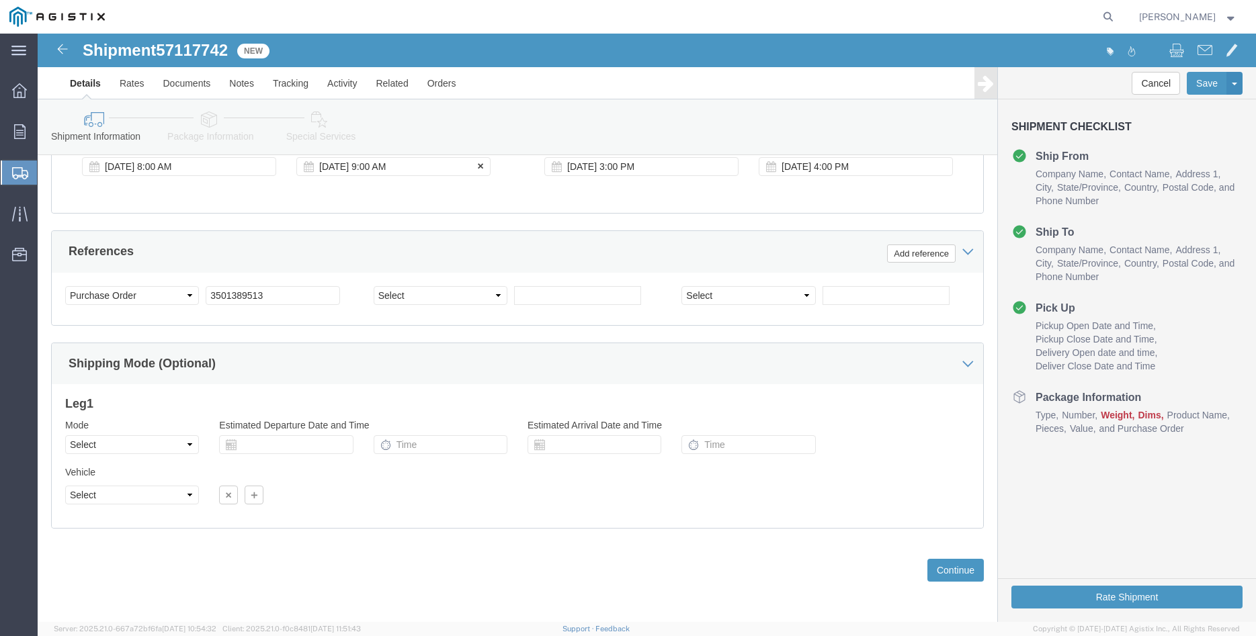
click div "[DATE] 9:00 AM"
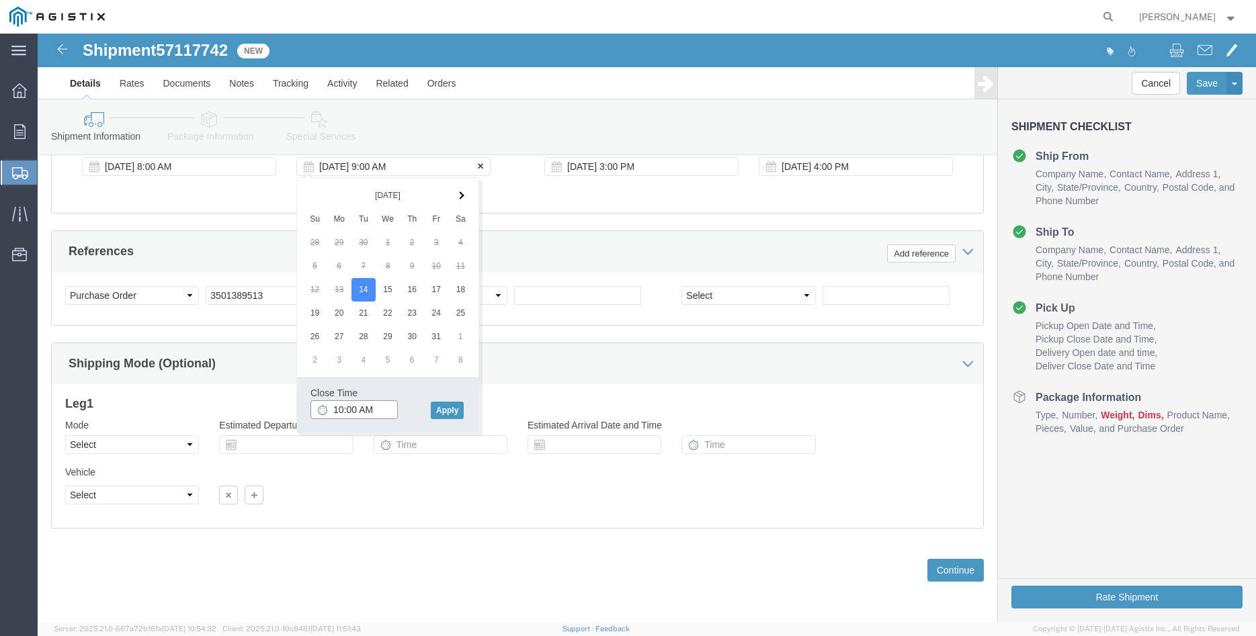
type input "10:00 AM"
click button "Apply"
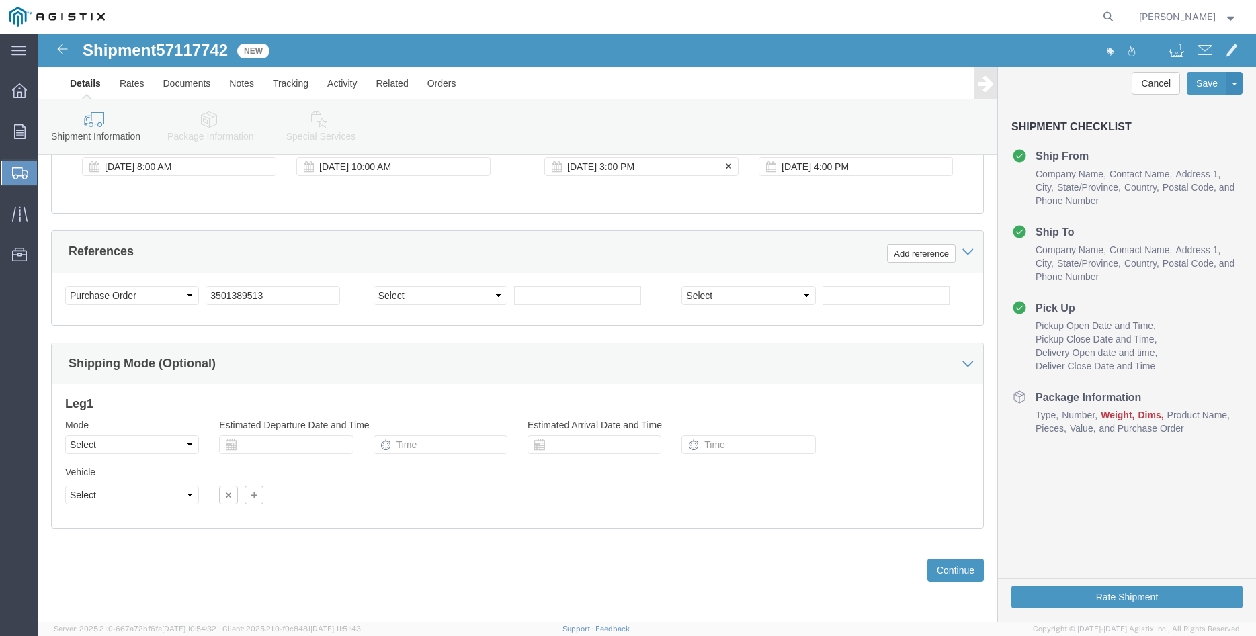
click div "[DATE] 3:00 PM"
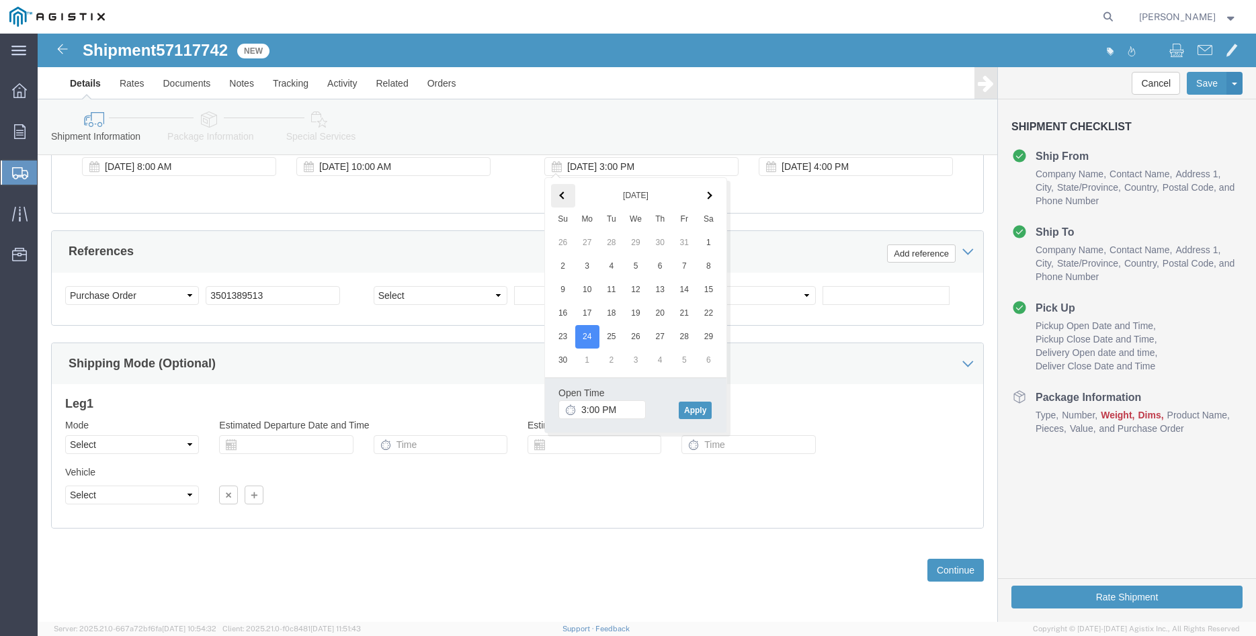
click span
click input "3:00 PM"
type input "11:00 AM"
click button "Apply"
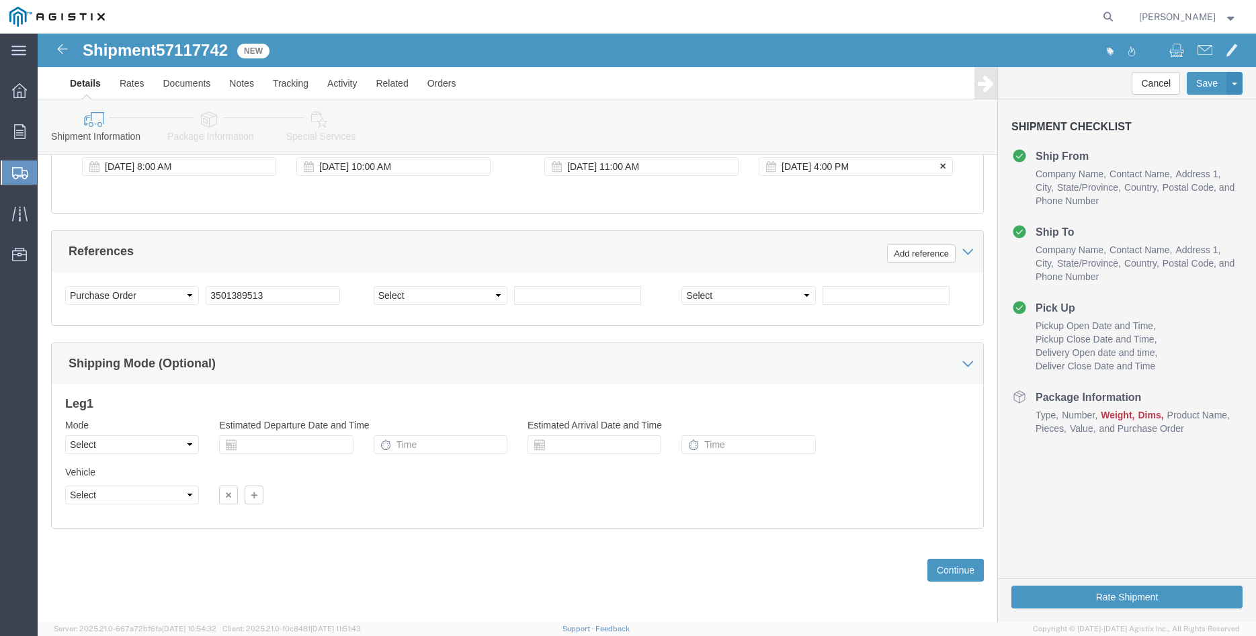
click div "[DATE] 4:00 PM"
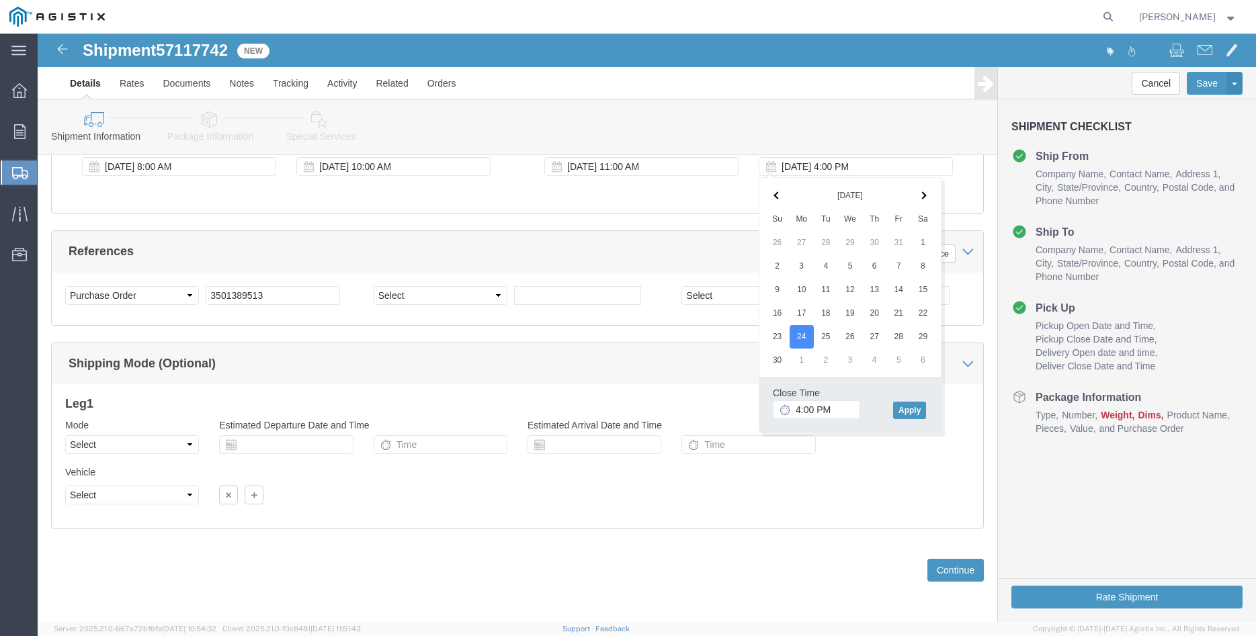
click span
click input "4:00 PM"
type input "3:00 PM"
click button "Apply"
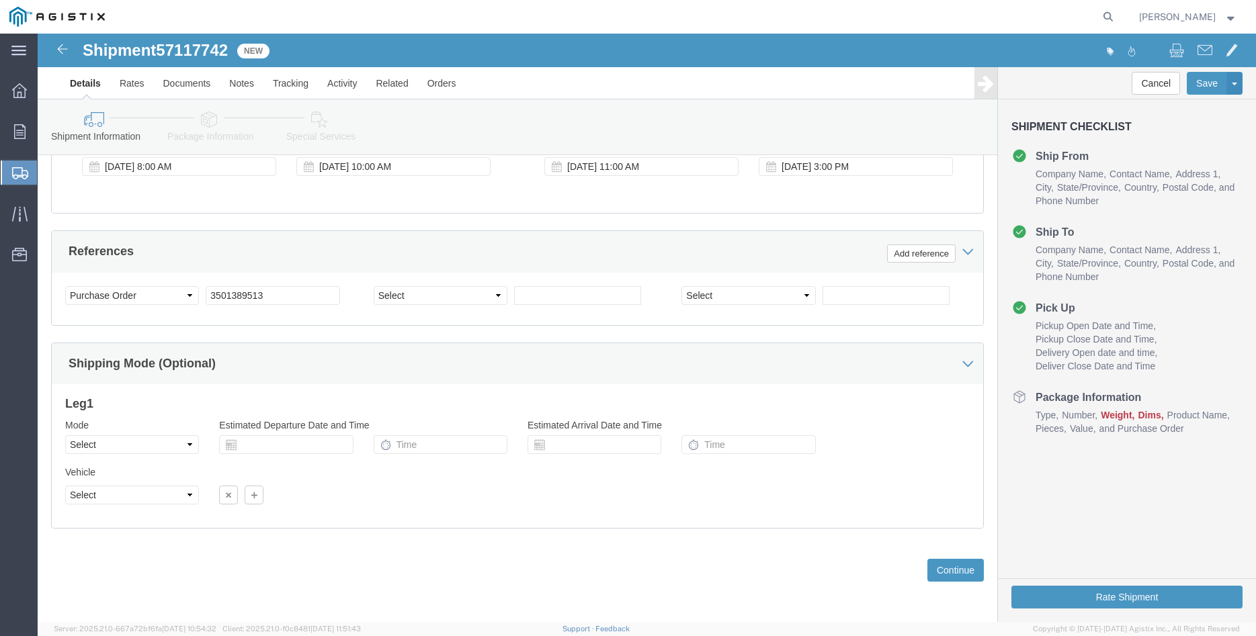
click div "Please fix the following errors Customer Information Account Select [PERSON_NAM…"
click select "Select Air Less than Truckload Multi-Leg Ocean Freight Rail Small Parcel Truckl…"
select select "TL"
click option "Truckload"
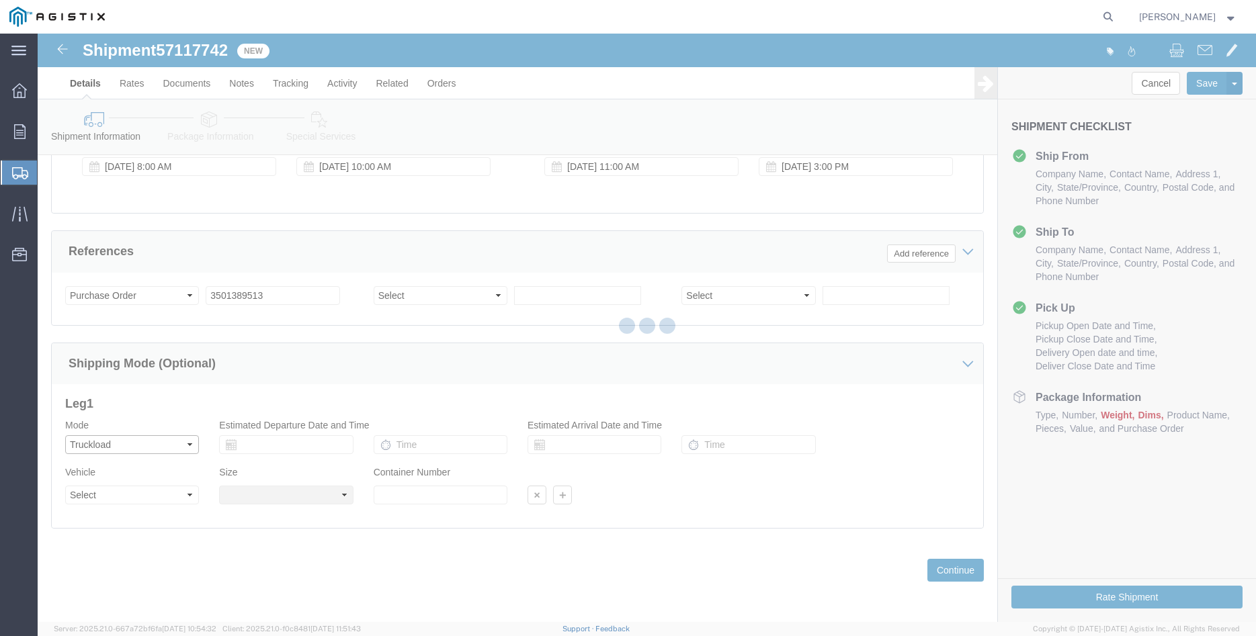
select select
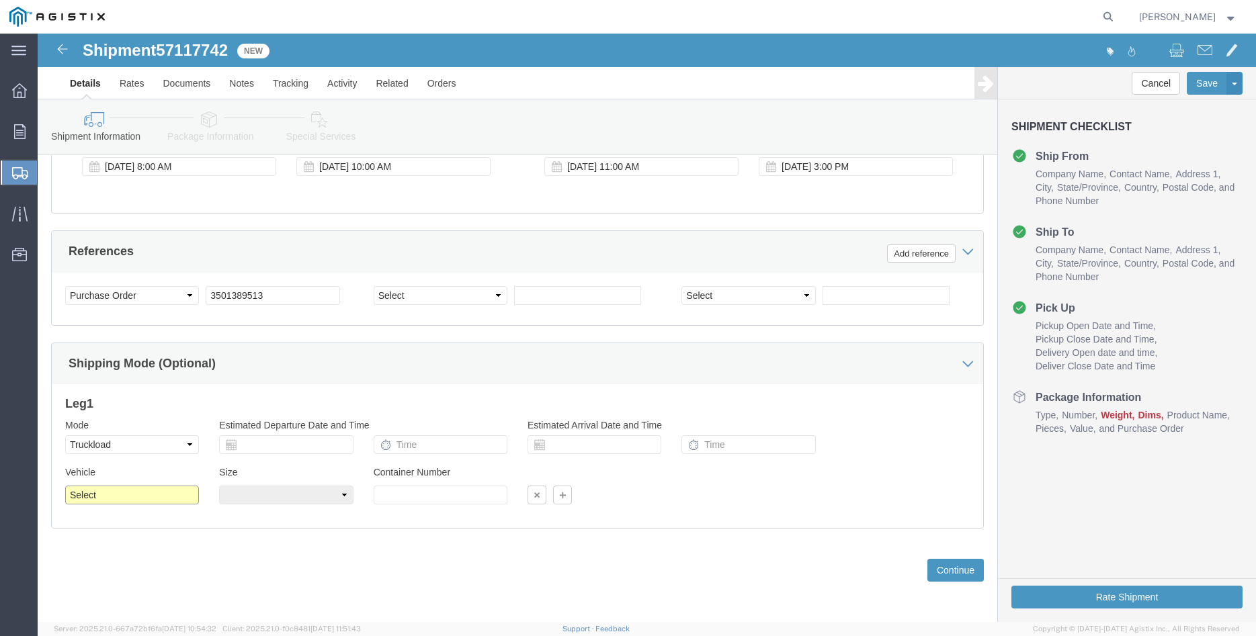
click select "Select 1-Ton (PSS) 10 Wheel 10 Yard Dump Truck 20 Yard Dump Truck Bobtail Botto…"
select select "FLBD"
click option "Flat Bed"
click select "Select 35 Feet 20 Feet 28 Feet 53 Feet 40 Feet 48 Feet"
select select "20FT"
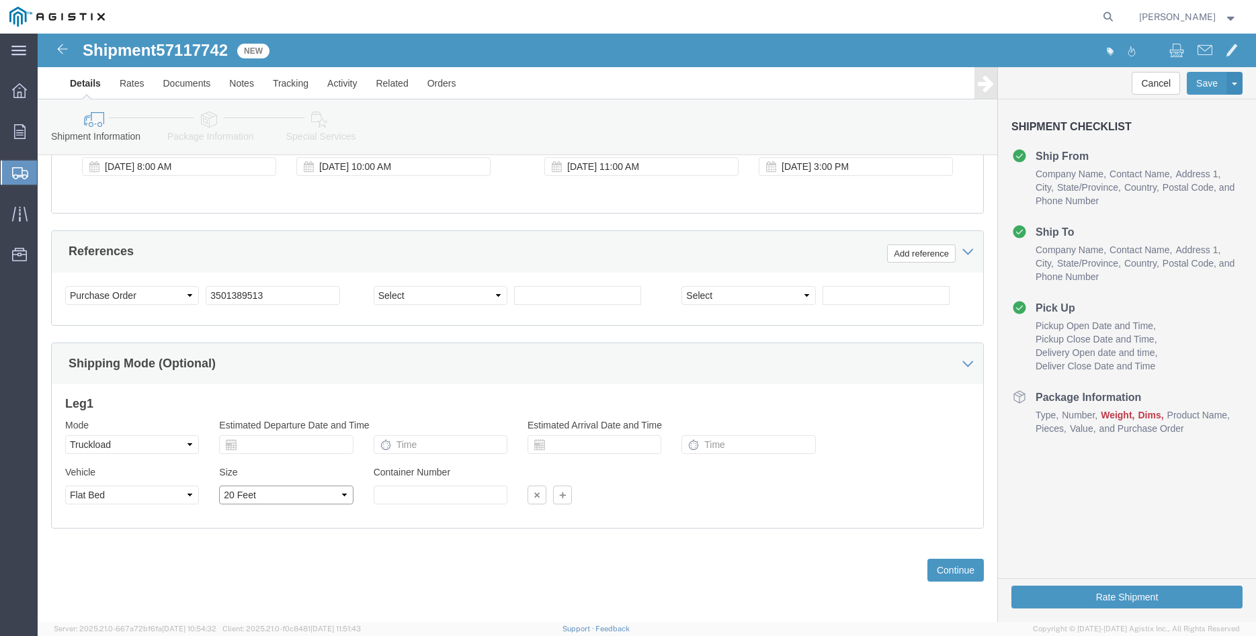
click option "20 Feet"
click div "Previous Continue"
click button "Continue"
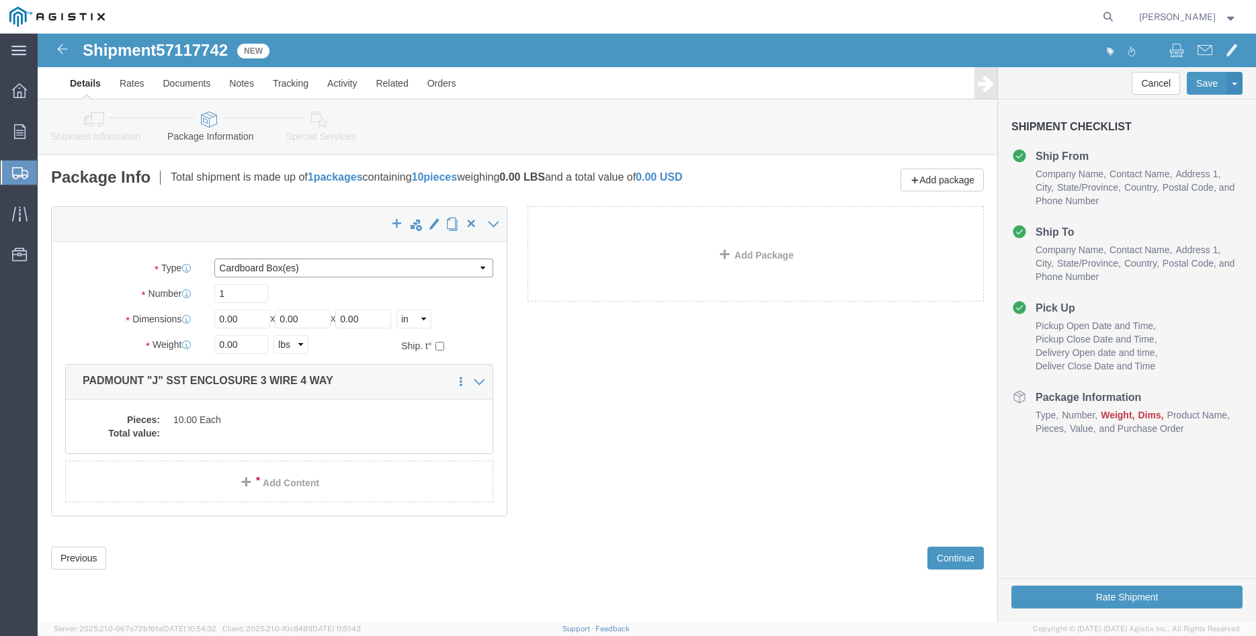
click select "Select Bulk Bundle(s) Cardboard Box(es) Carton(s) Crate(s) Drum(s) (Fiberboard)…"
select select "PONS"
click option "Pallet(s) Oversized (Not Stackable)"
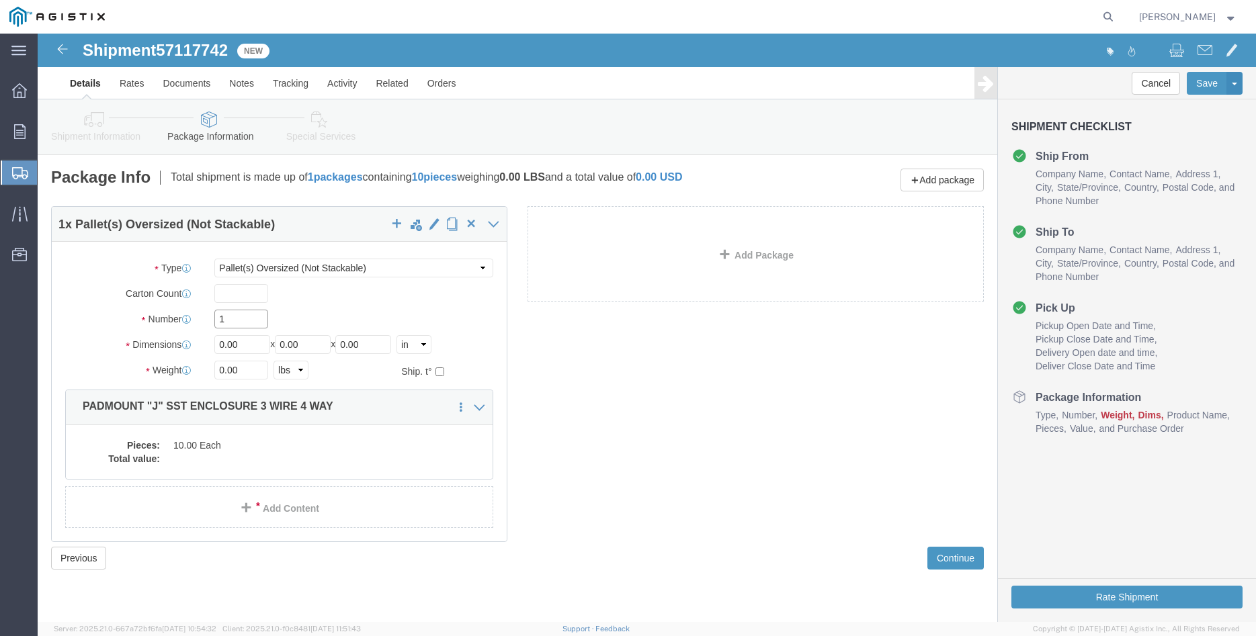
click input "1"
type input "10"
type input "28"
type input "62"
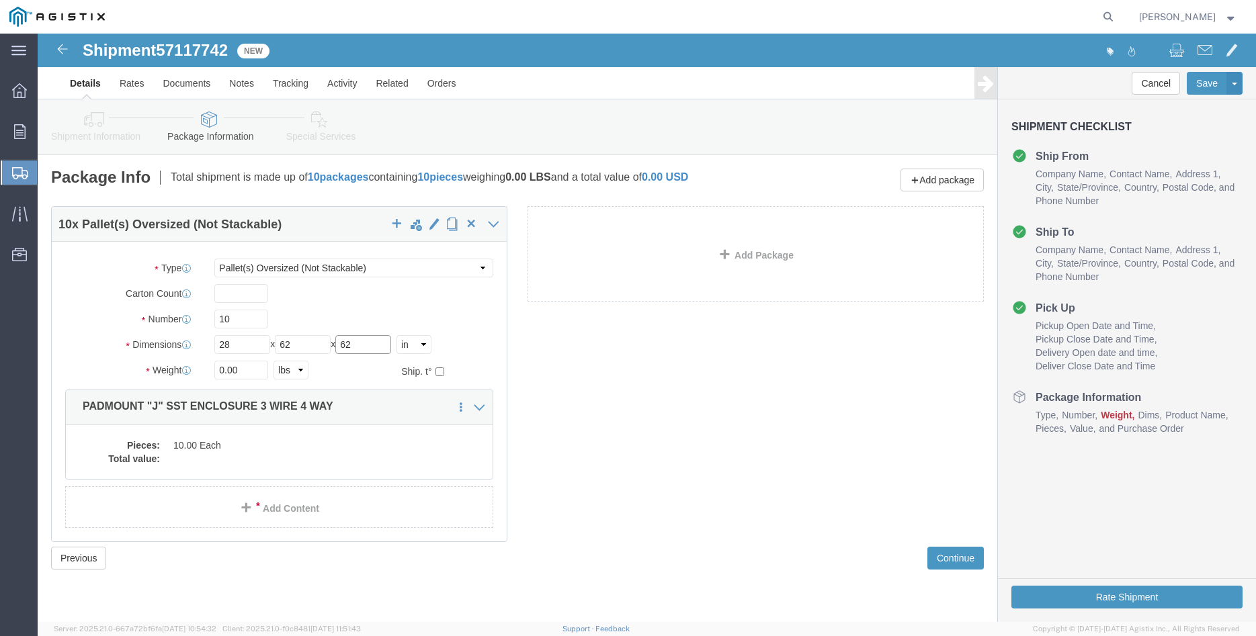
type input "62"
type input "7000"
click div "Number 10"
click div "10 x Pallet(s) Oversized (Not Stackable) Package Type Select Bulk Bundle(s) Car…"
click dd "10.00 Each"
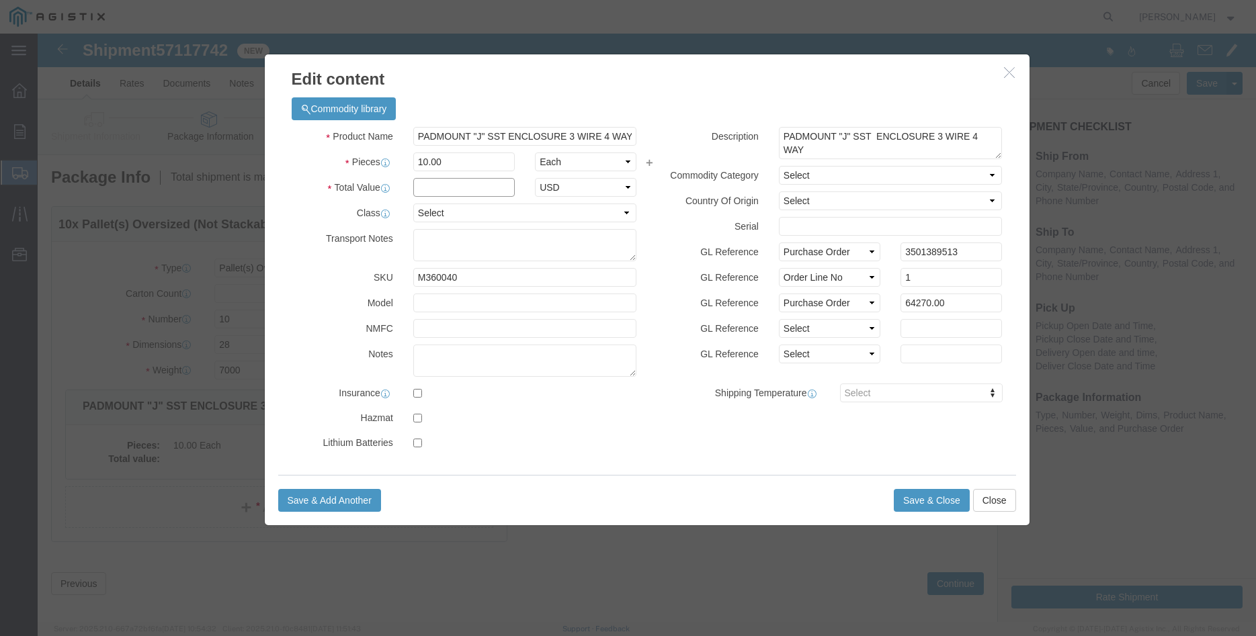
click input "text"
type input "64270.00"
click select "Select 50 55 60 65 70 85 92.5 100 125 175 250 300 400"
select select "100"
click option "100"
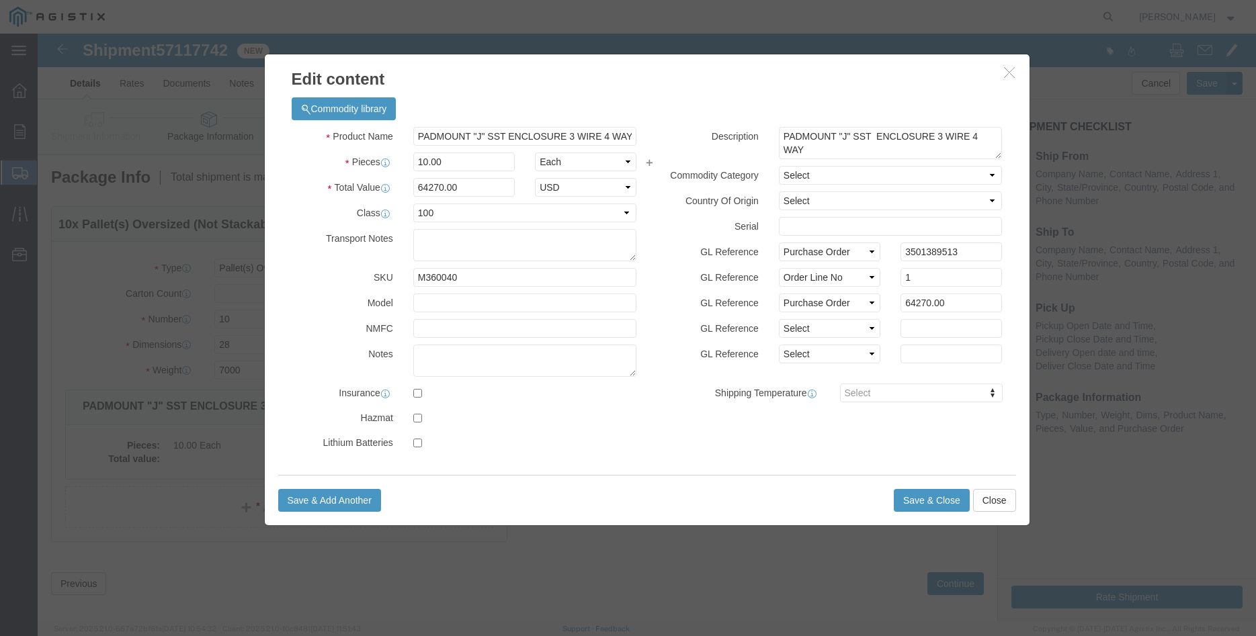
click div "GL Reference Select Account Type Activity ID Airline Appointment Number ASN Bat…"
click button "Save & Close"
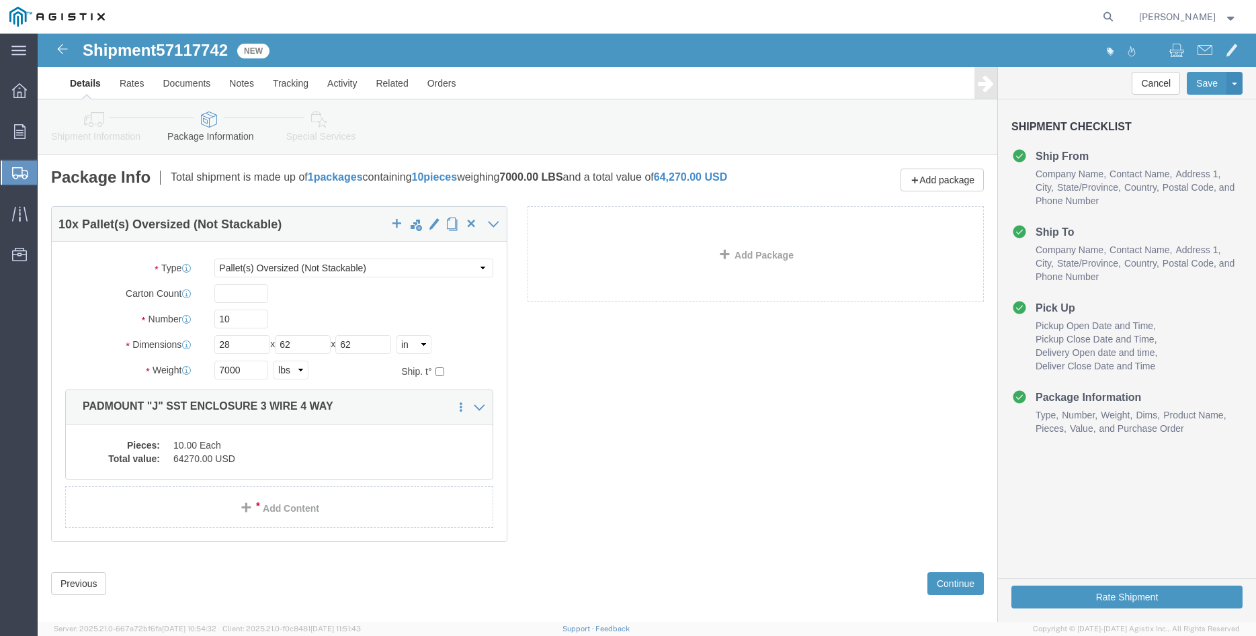
scroll to position [24, 0]
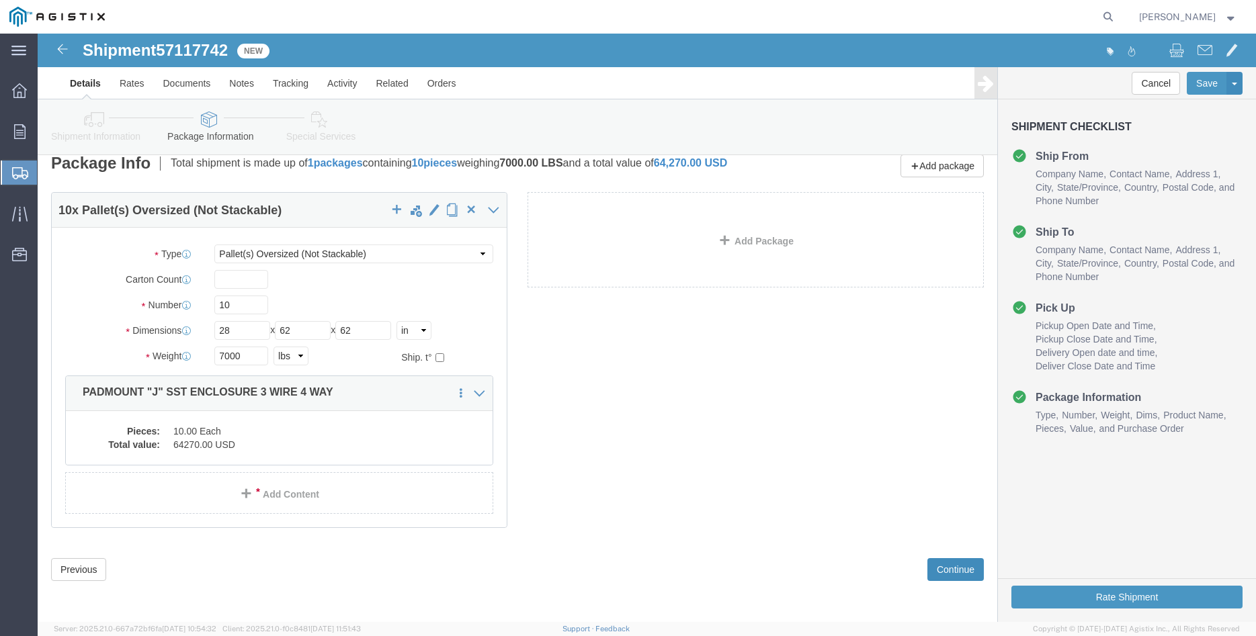
click button "Continue"
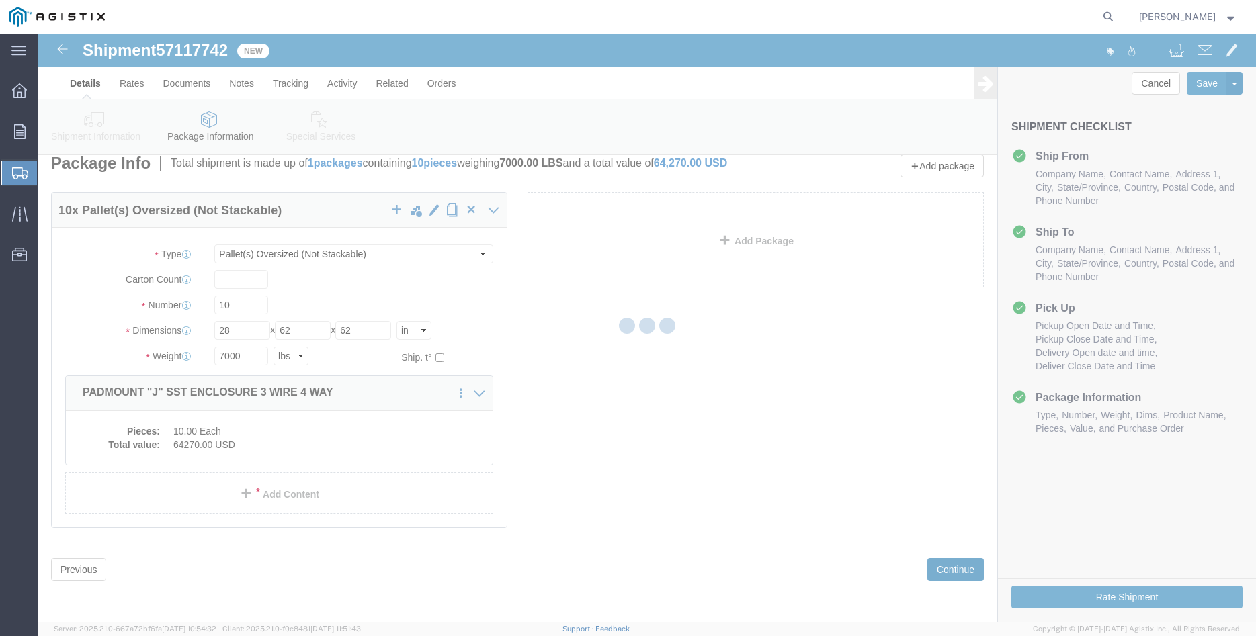
scroll to position [0, 0]
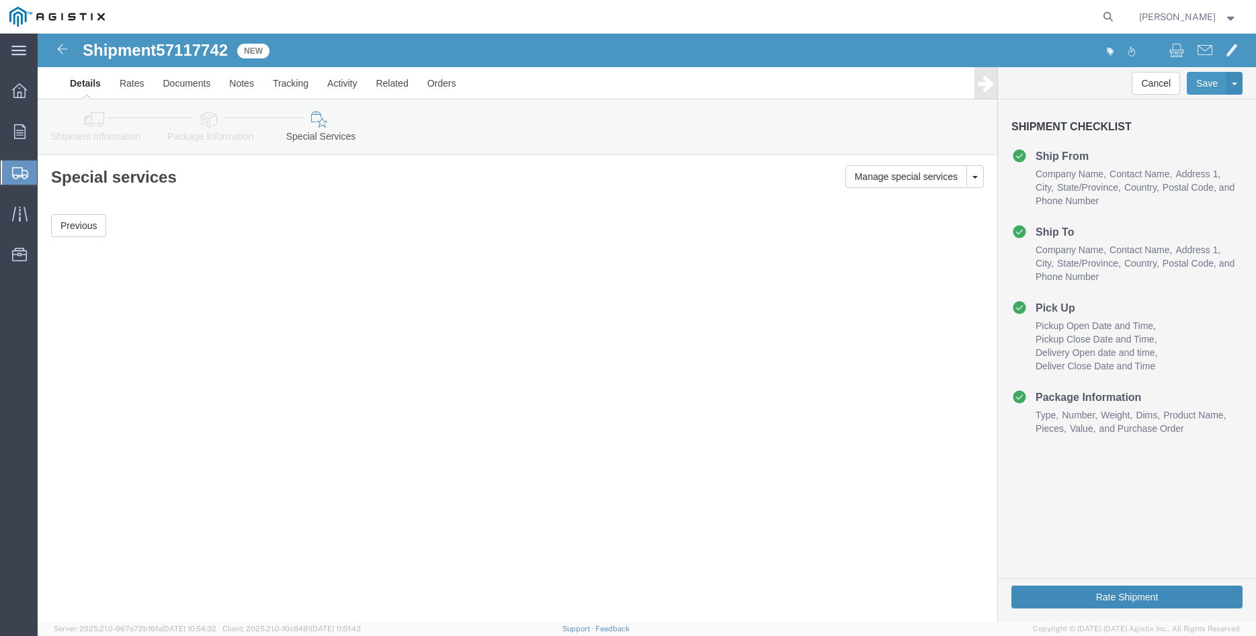
click button "Rate Shipment"
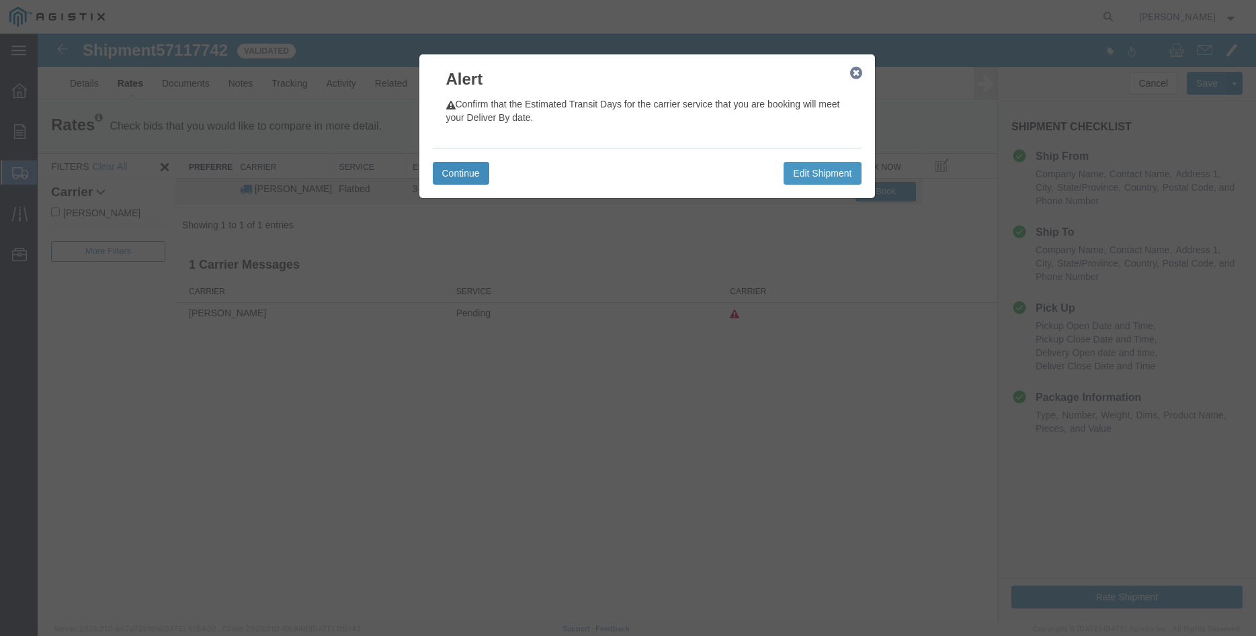
click at [450, 178] on button "Continue" at bounding box center [461, 173] width 56 height 23
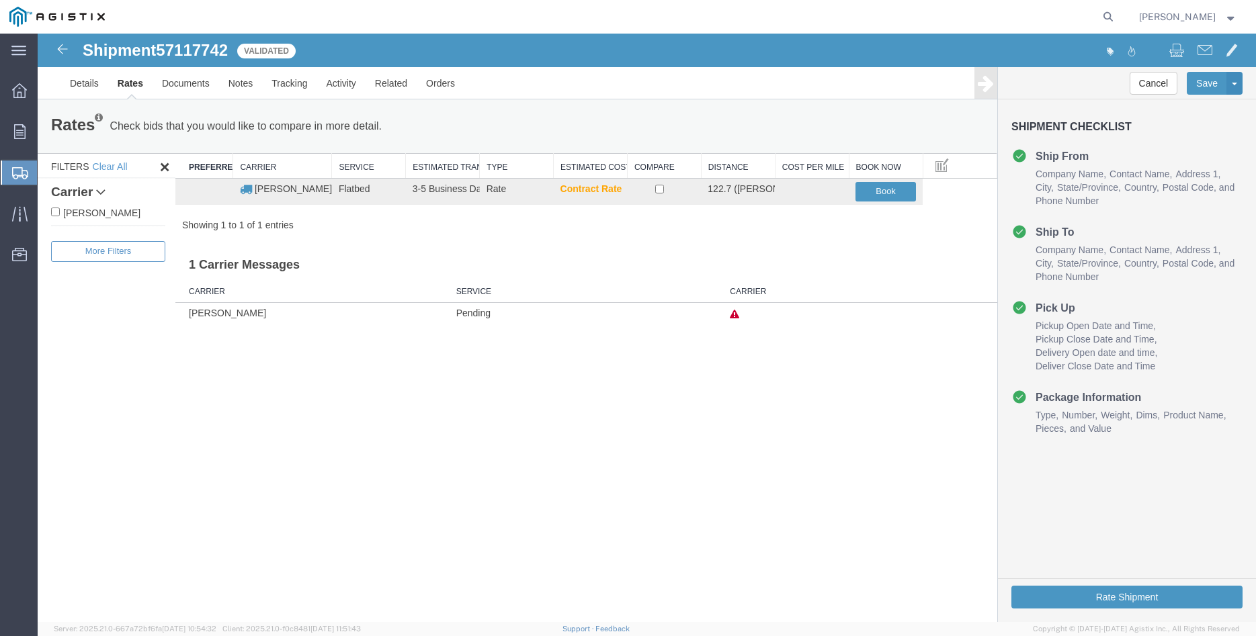
click at [120, 213] on label "[PERSON_NAME]" at bounding box center [108, 212] width 114 height 15
click at [60, 213] on input "[PERSON_NAME]" at bounding box center [55, 212] width 9 height 9
checkbox input "true"
drag, startPoint x: 656, startPoint y: 191, endPoint x: 668, endPoint y: 192, distance: 12.8
click at [656, 190] on input "checkbox" at bounding box center [659, 189] width 9 height 9
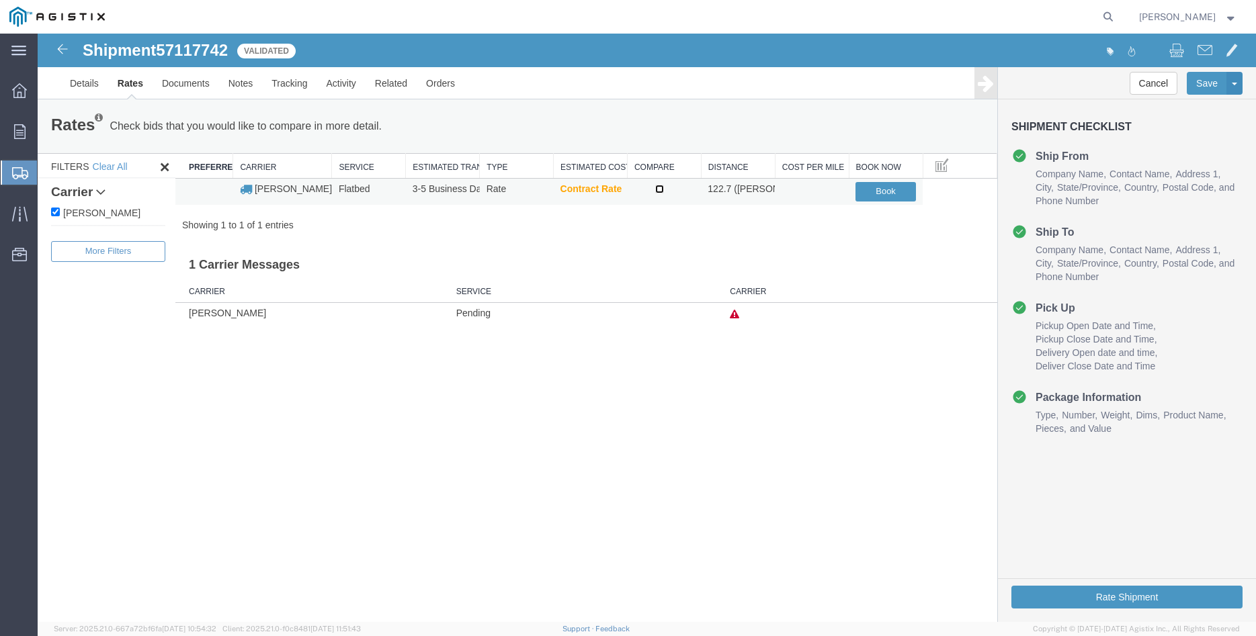
checkbox input "true"
click at [882, 193] on button "Book" at bounding box center [885, 191] width 60 height 19
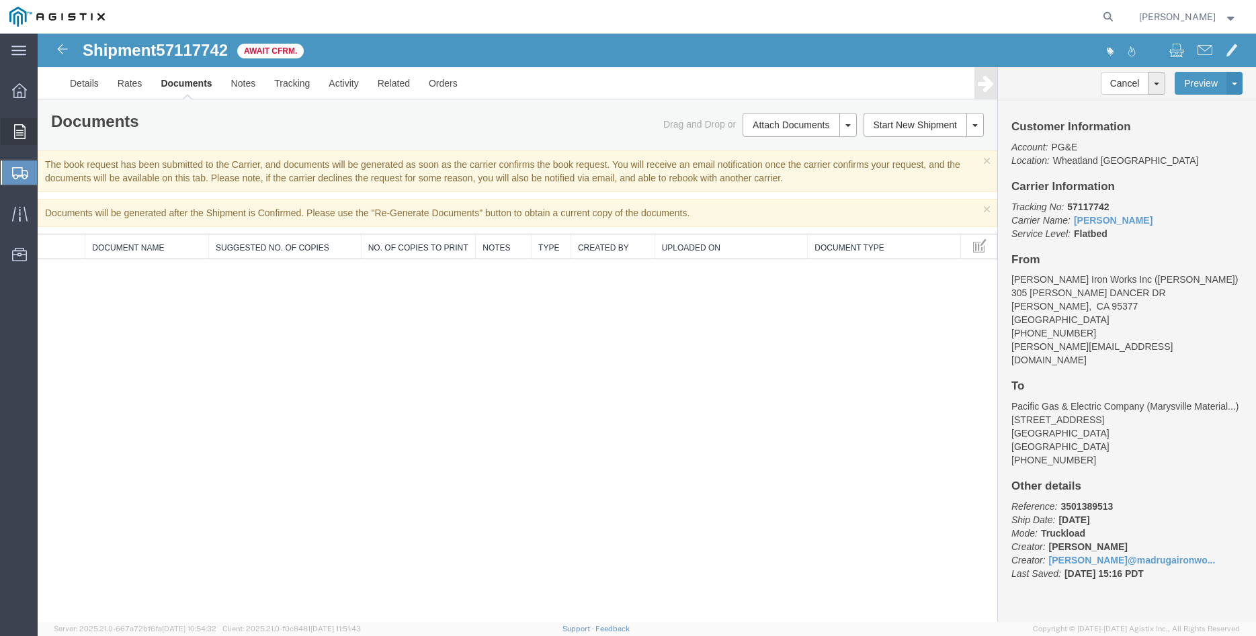
click at [13, 126] on div at bounding box center [20, 131] width 38 height 27
